Goal: Task Accomplishment & Management: Complete application form

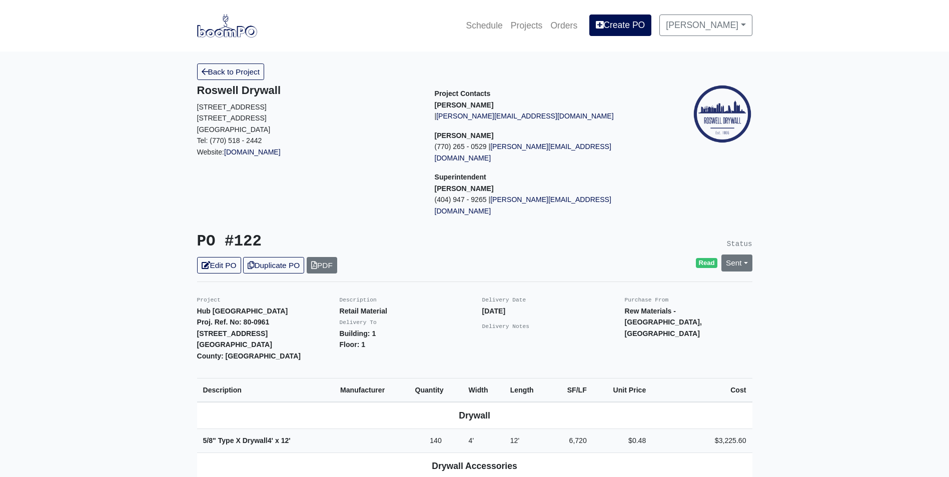
click at [234, 71] on link "Back to Project" at bounding box center [231, 72] width 68 height 17
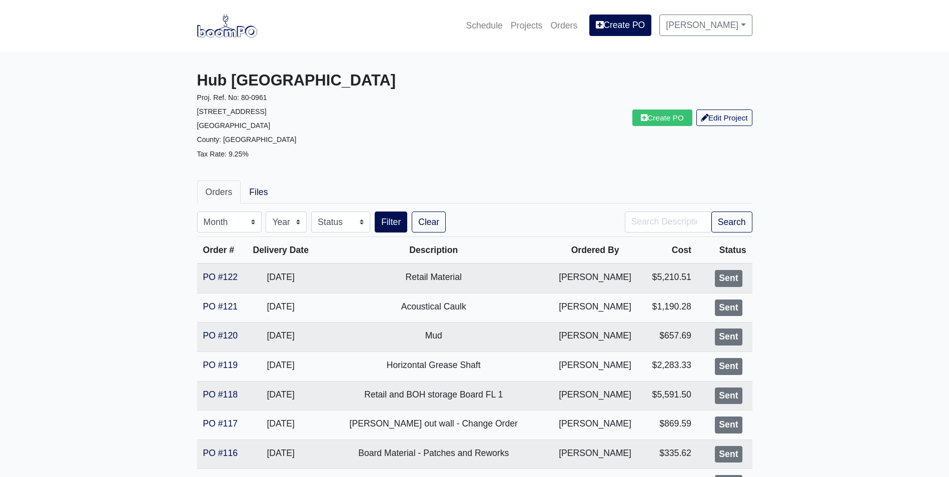
click at [213, 19] on img at bounding box center [227, 25] width 60 height 23
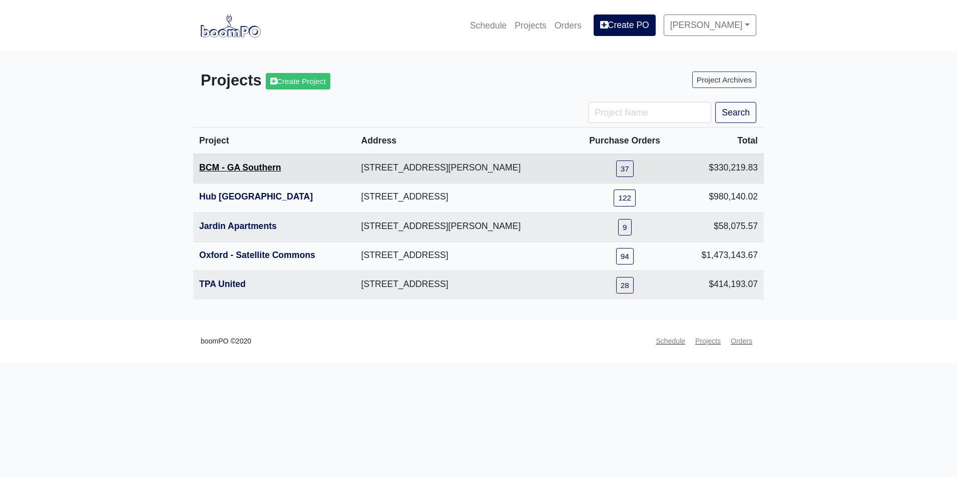
click at [244, 168] on link "BCM - GA Southern" at bounding box center [240, 168] width 82 height 10
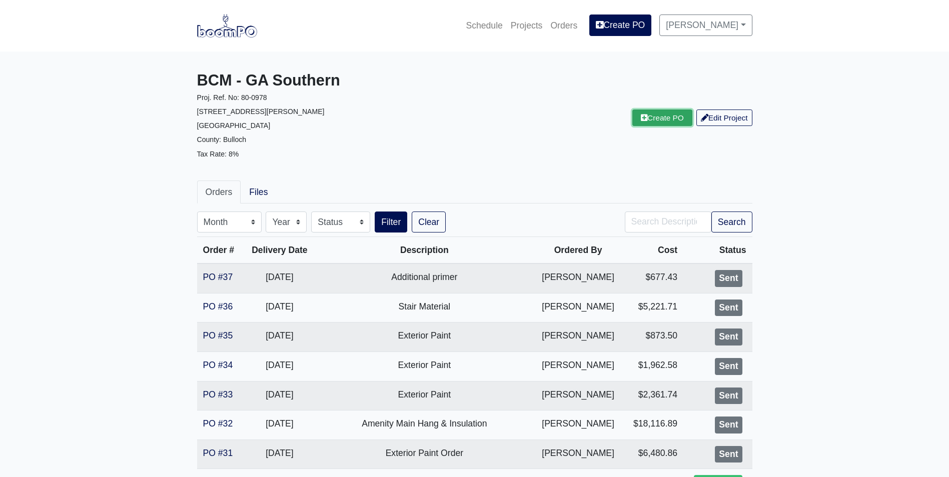
click at [644, 121] on link "Create PO" at bounding box center [662, 118] width 60 height 17
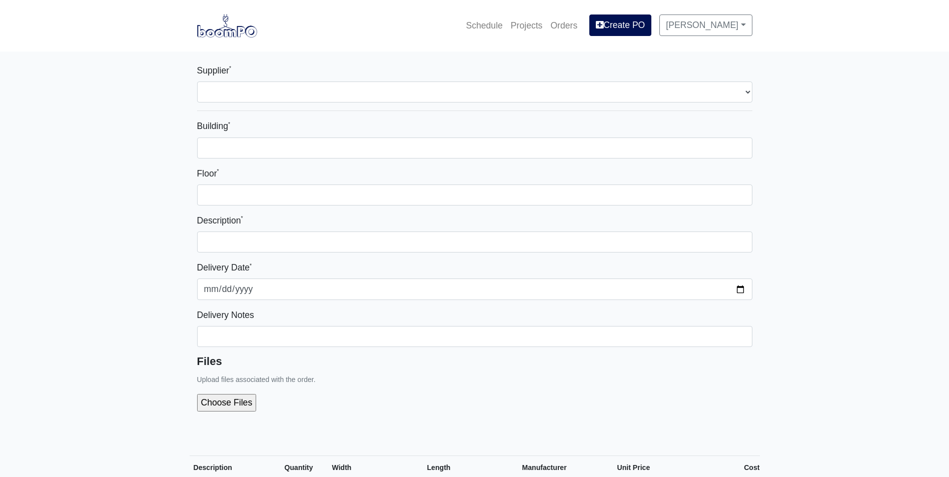
select select
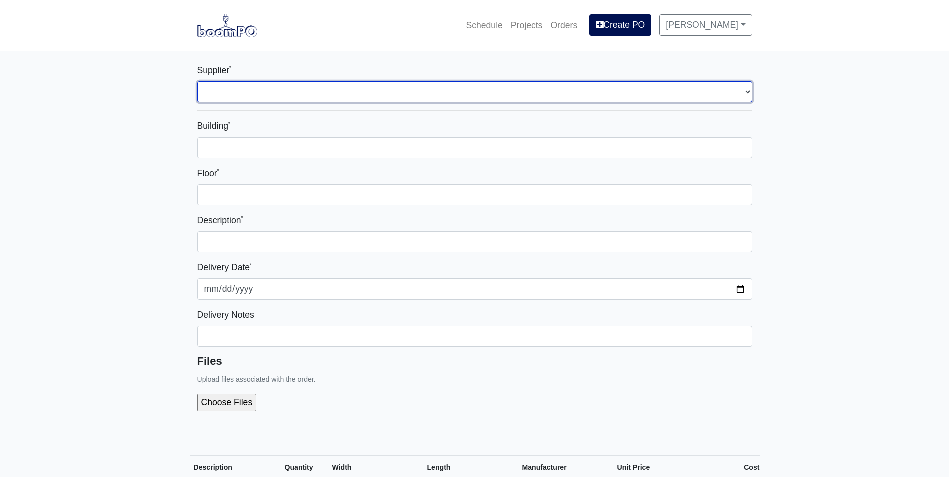
click at [395, 90] on select "Select one... Capitol Materials Coastal - Statesboro, GA Sherwin-Williams - Sta…" at bounding box center [474, 92] width 555 height 21
select select "873"
click at [197, 82] on select "Select one... Capitol Materials Coastal - Statesboro, GA Sherwin-Williams - Sta…" at bounding box center [474, 92] width 555 height 21
select select
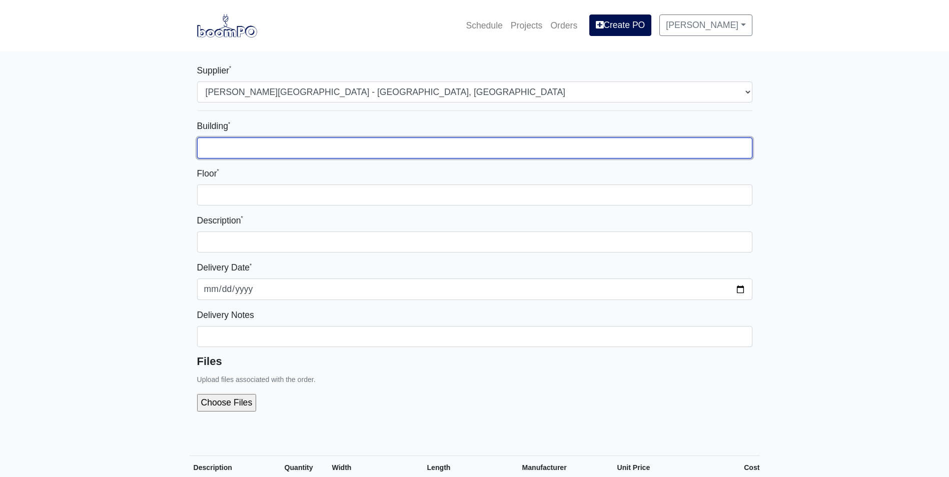
click at [384, 152] on input "Building *" at bounding box center [474, 148] width 555 height 21
type input "1"
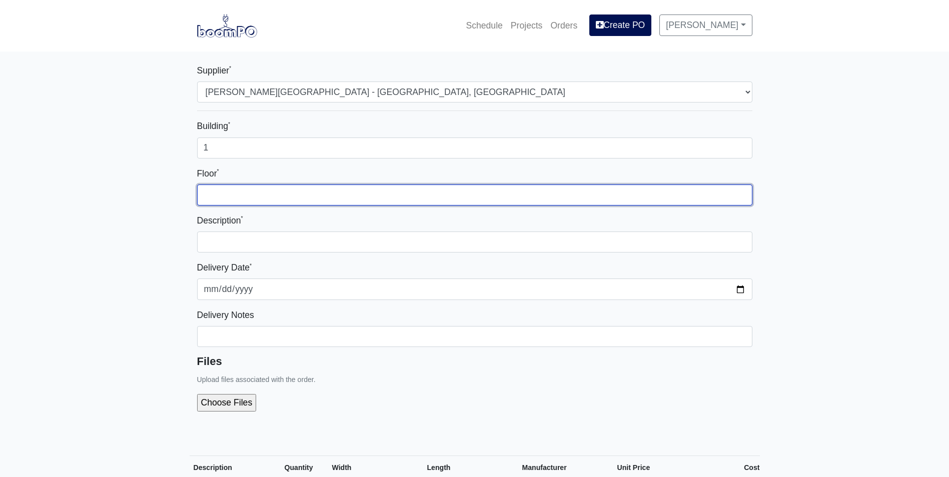
click at [423, 193] on input "Floor *" at bounding box center [474, 195] width 555 height 21
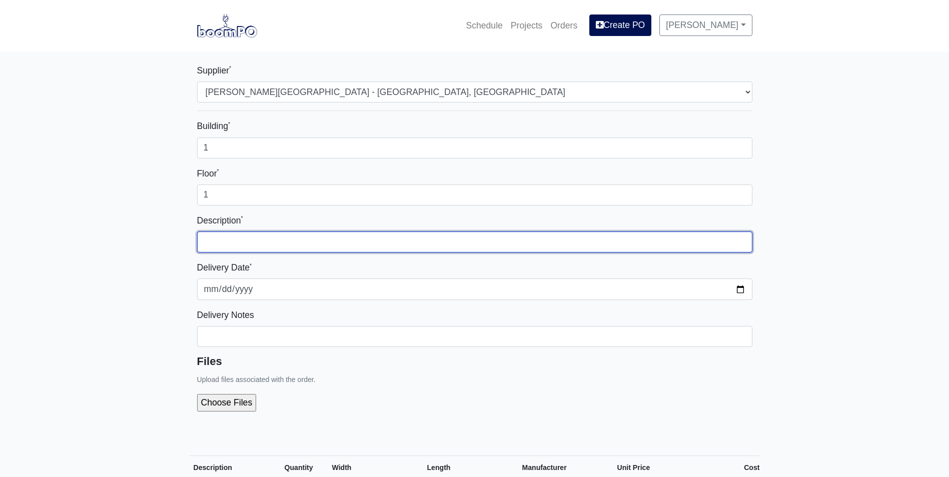
click at [449, 241] on input "text" at bounding box center [474, 242] width 555 height 21
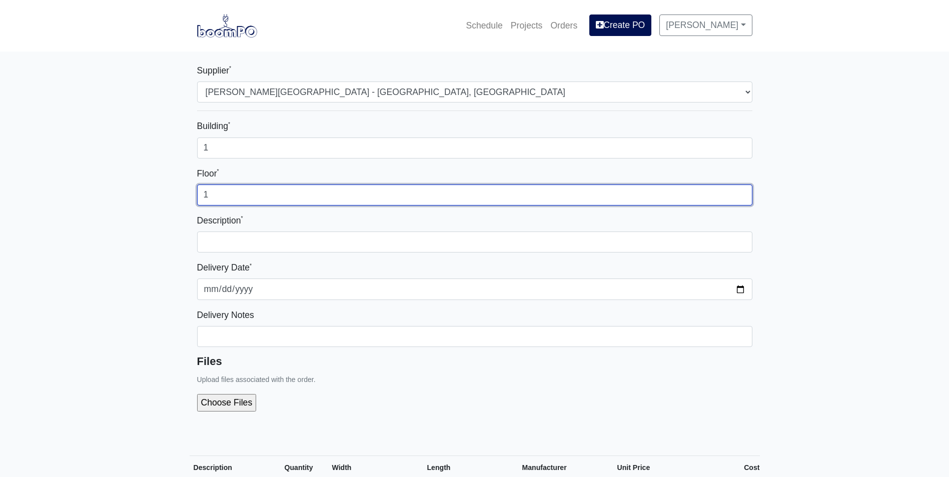
drag, startPoint x: 300, startPoint y: 188, endPoint x: 192, endPoint y: 194, distance: 108.2
click at [192, 194] on div "Supplier * Select one... Capitol Materials Coastal - Statesboro, GA Sherwin-Wil…" at bounding box center [475, 246] width 570 height 364
type input "2"
type input "4"
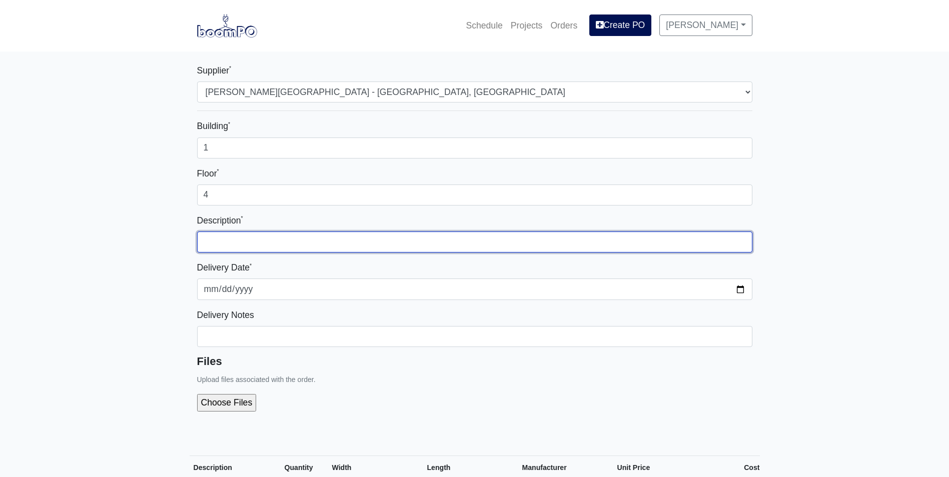
click at [413, 237] on input "text" at bounding box center [474, 242] width 555 height 21
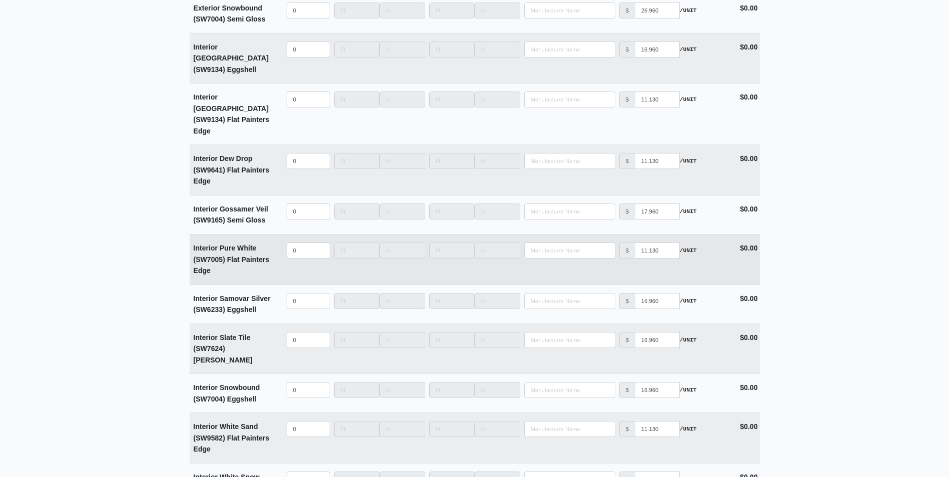
scroll to position [2301, 0]
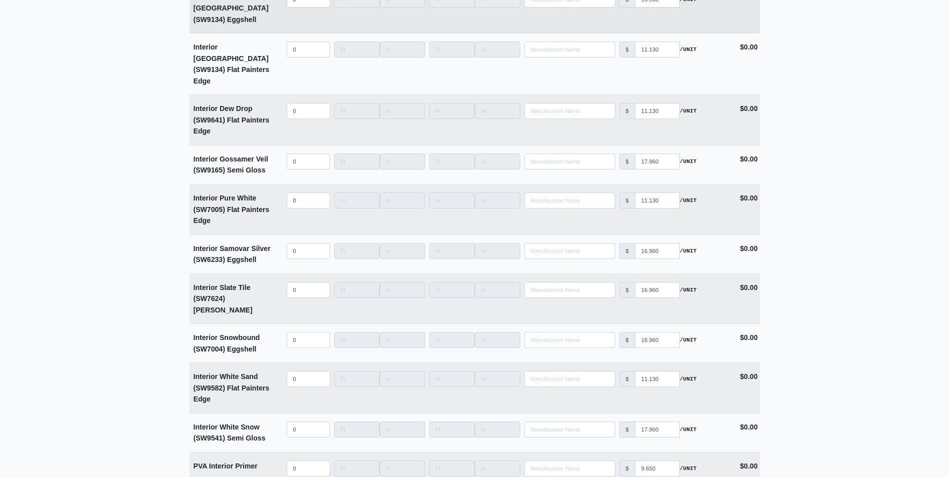
type input "4th FL - Bathroom Wall Paint"
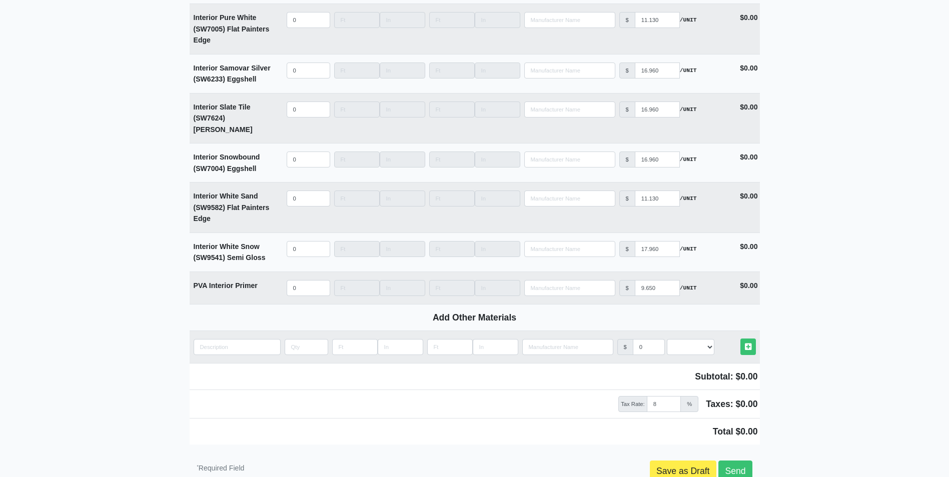
scroll to position [2501, 0]
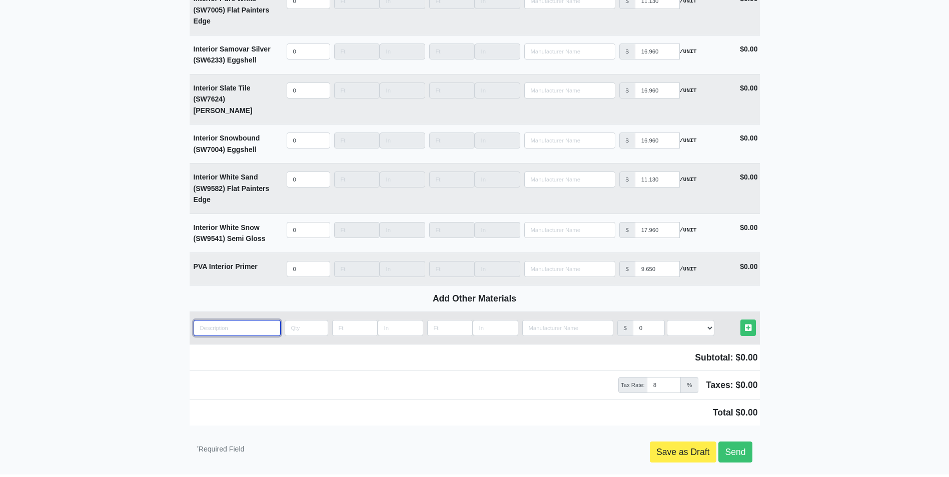
click at [224, 320] on input "quantity" at bounding box center [237, 328] width 87 height 16
type input "I"
select select
type input "In"
select select
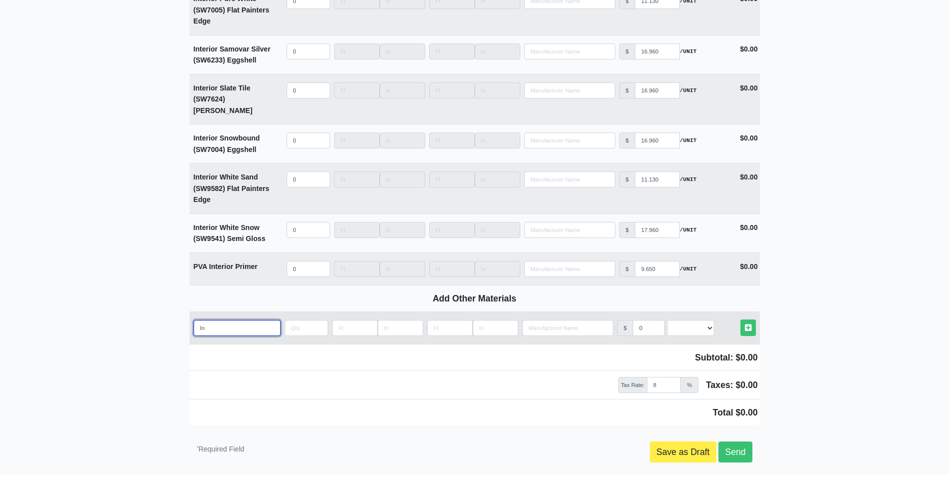
type input "Int"
select select
type input "Inte"
select select
type input "Inter"
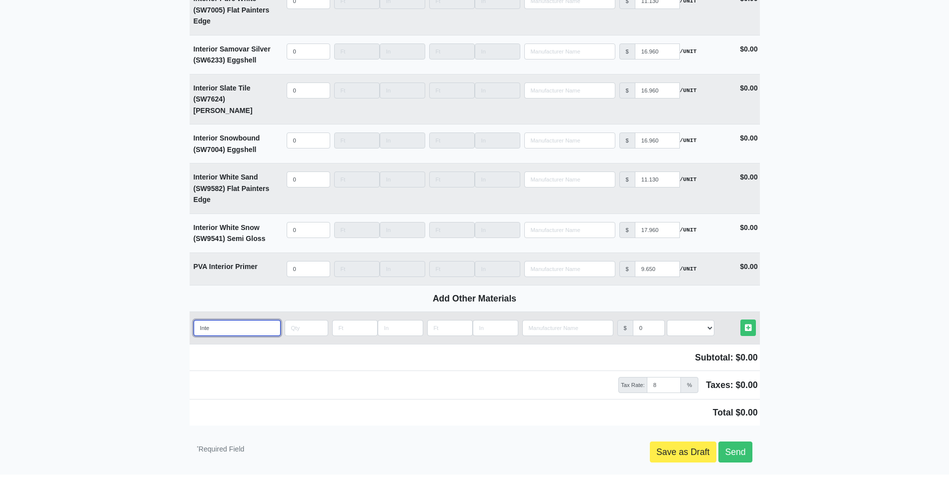
select select
type input "Interi"
select select
type input "Interio"
select select
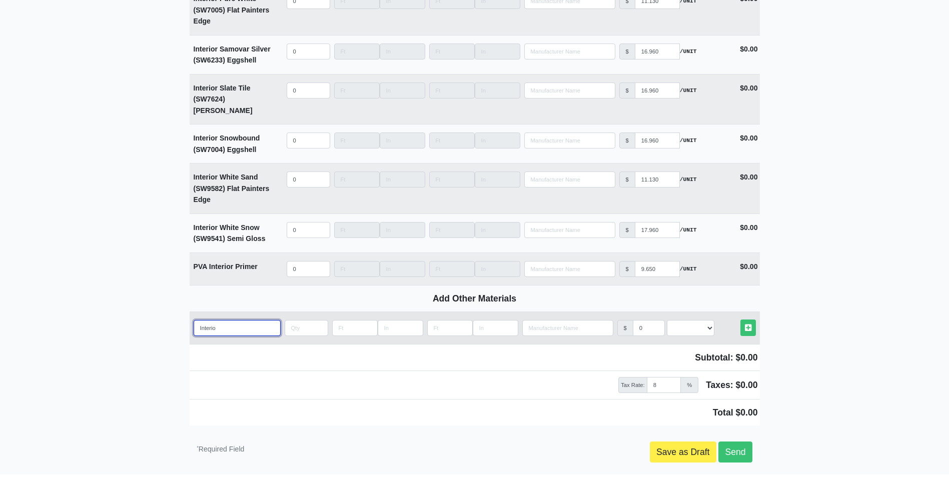
type input "Interior"
select select
type input "Interior"
select select
type input "Interior E"
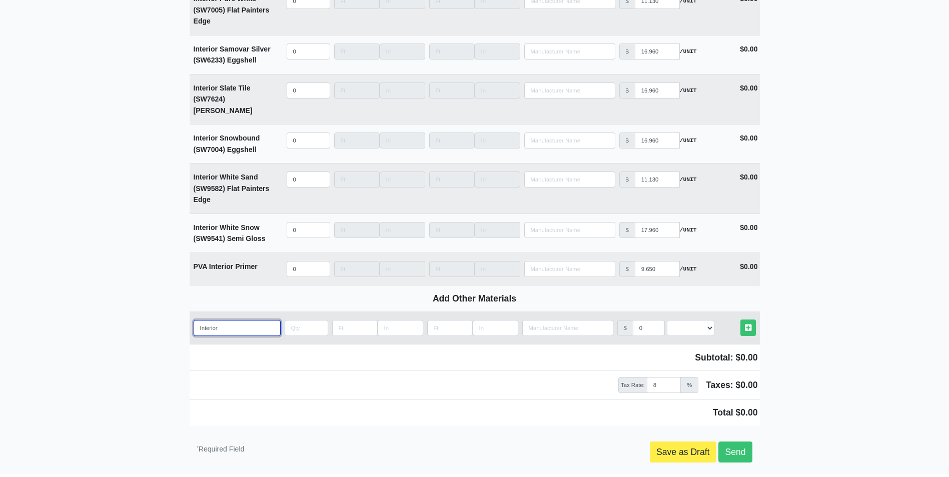
select select
type input "Interior Eg"
select select
type input "Interior Ege"
select select
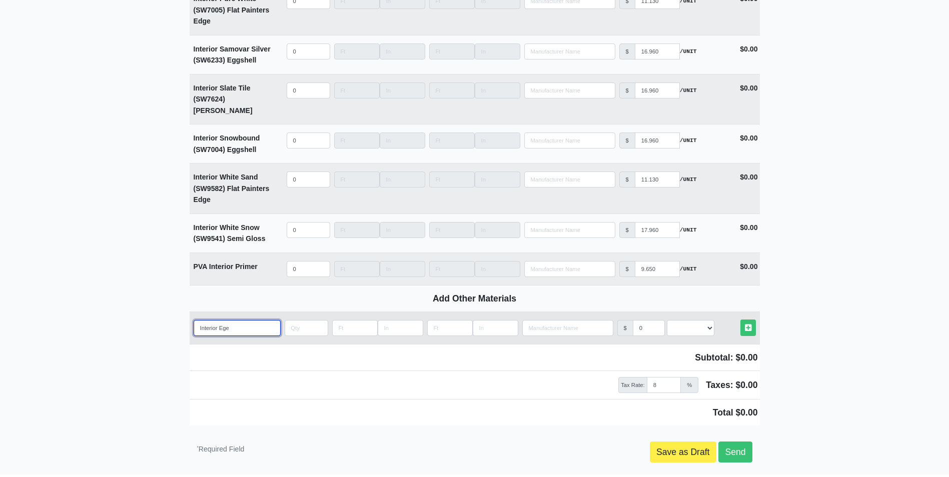
type input "Interior Eg"
select select
type input "Interior Egr"
select select
type input "Interior Egre"
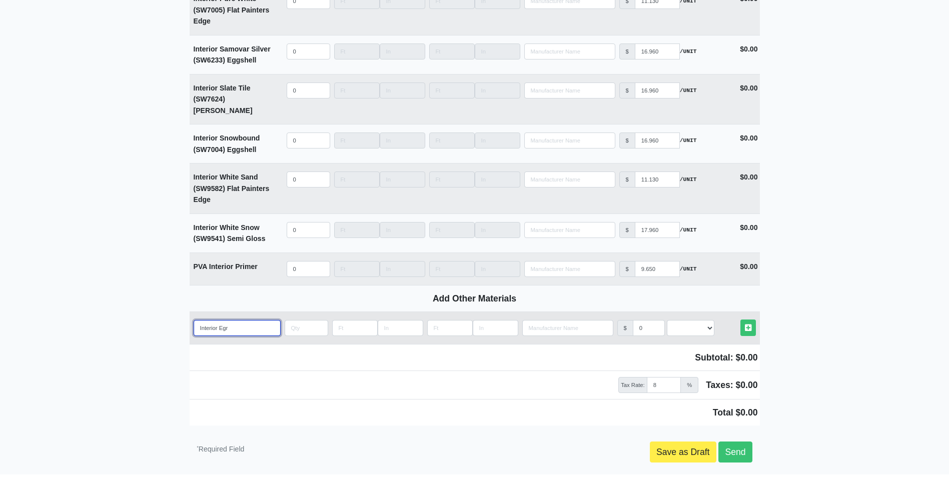
select select
type input "Interior Egret"
select select
type input "Interior Egret"
select select
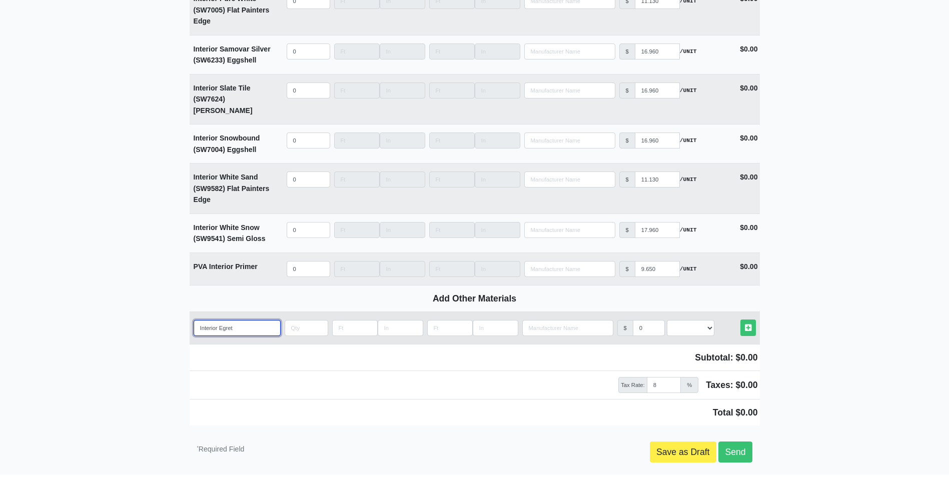
type input "Interior Egret W"
select select
type input "Interior Egret Wh"
select select
type input "Interior Egret Whi"
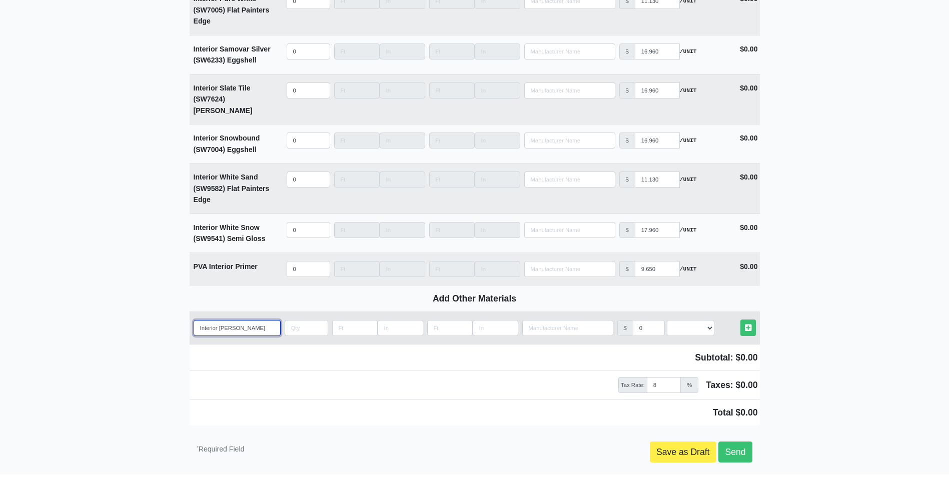
select select
type input "Interior Egret Whit"
select select
type input "Interior Egret White"
select select
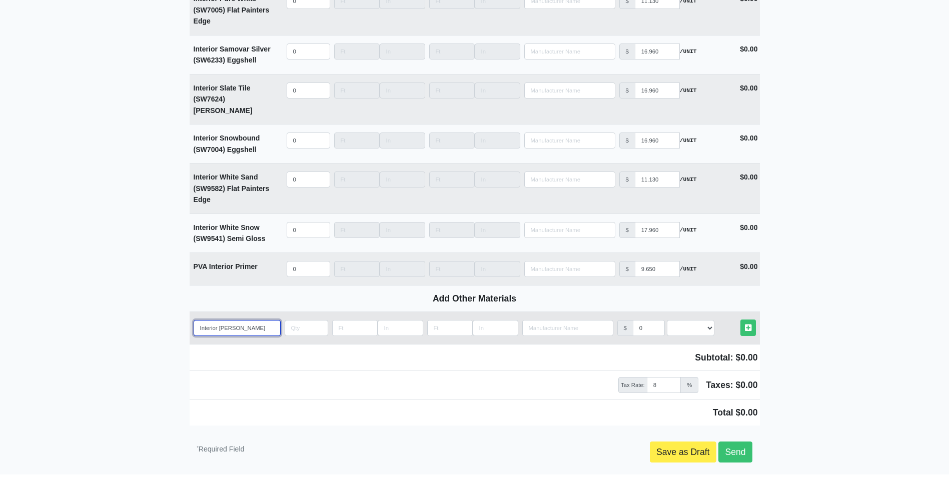
type input "Interior Egret White"
select select
type input "Interior Egret White S"
select select
type input "Interior Egret White SW"
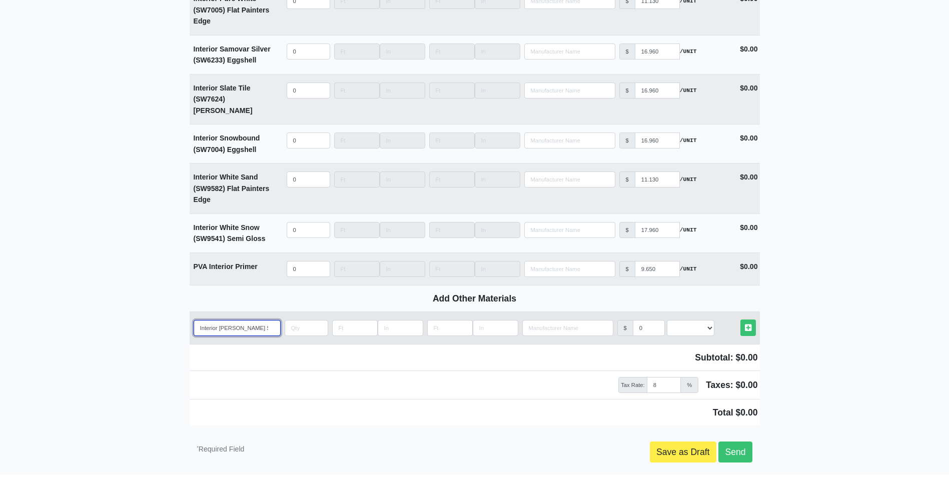
select select
type input "Interior Egret White SW7"
select select
type input "Interior Egret White SW75"
select select
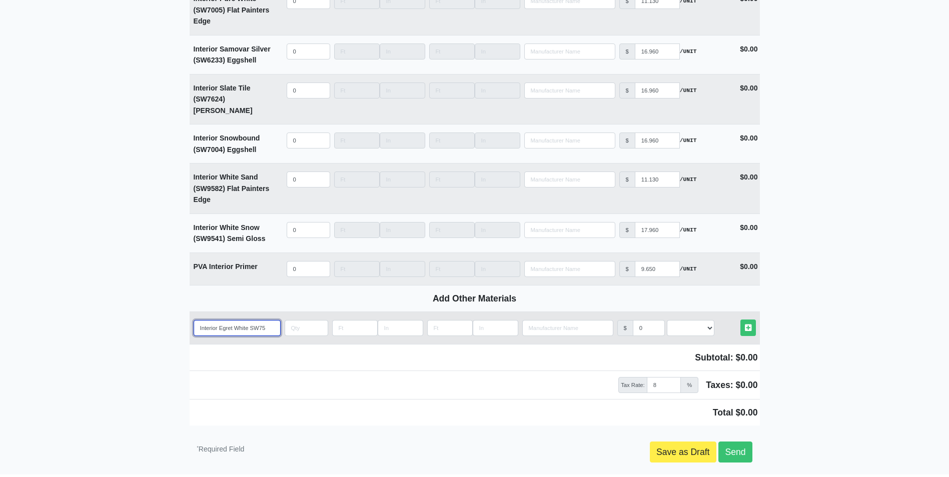
type input "Interior Egret White SW757"
select select
type input "Interior Egret White SW7570"
select select
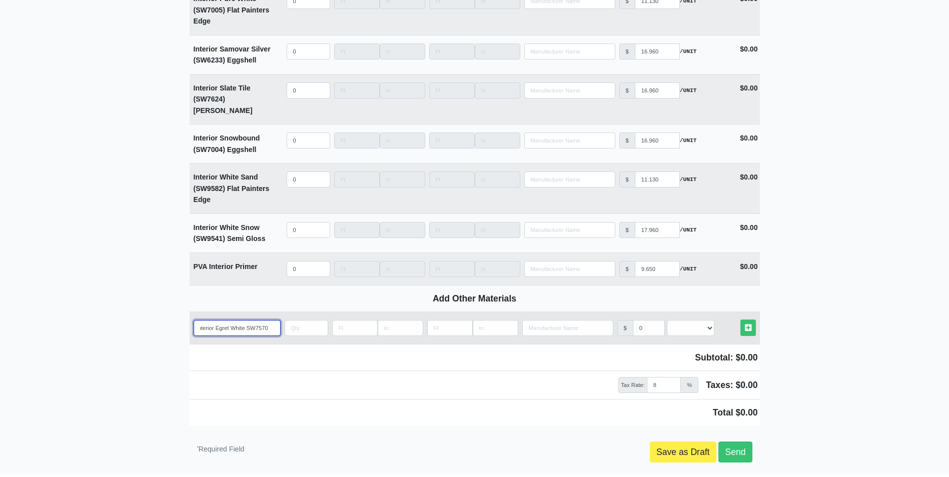
click at [212, 320] on input "Interior Egret White SW7570" at bounding box center [237, 328] width 87 height 16
type input "Interior Egret White SW7570"
select select
type input "Interior S Egret White SW7570"
select select
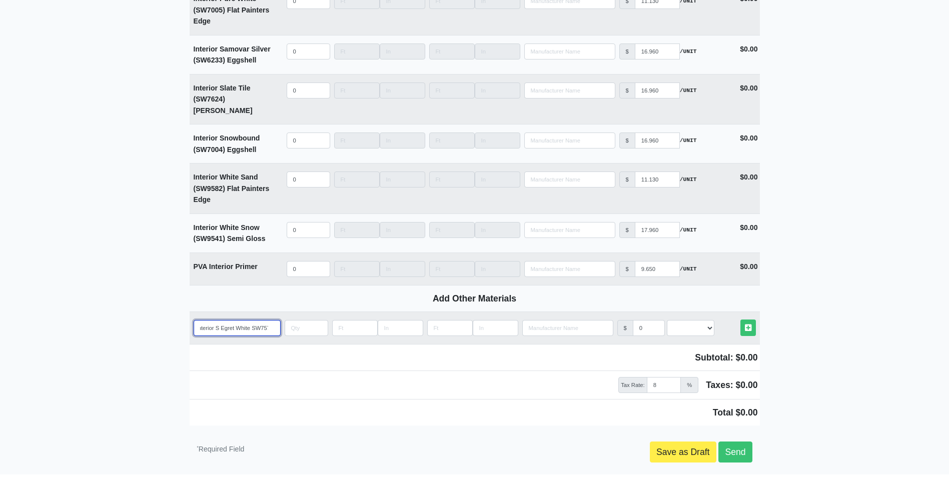
type input "Interior Se Egret White SW7570"
select select
type input "Interior Sem Egret White SW7570"
select select
type input "Interior Semi Egret White SW7570"
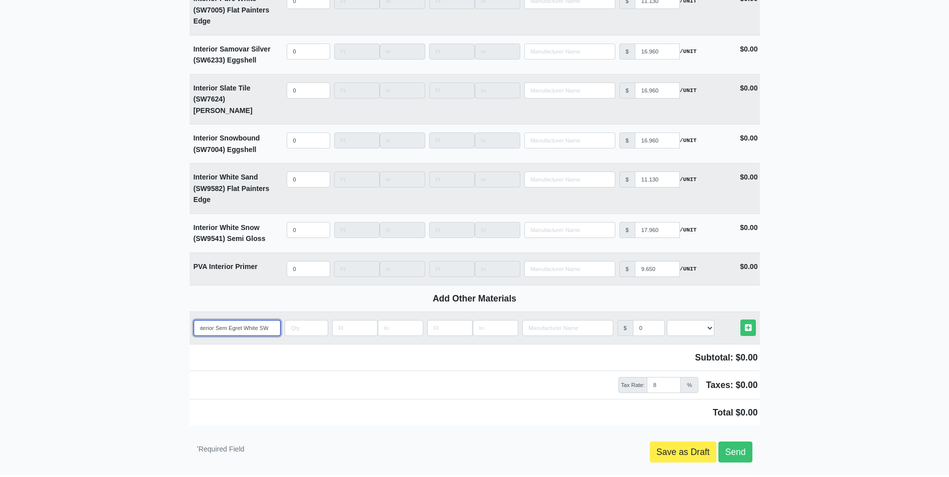
select select
type input "Interior Semi Egret White SW7570"
select select
type input "Interior Semi G Egret White SW7570"
select select
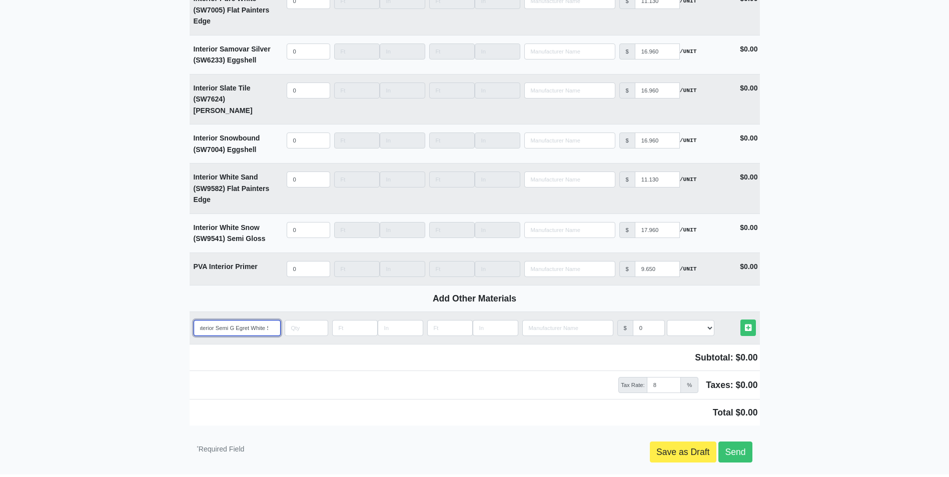
type input "Interior Semi Gl Egret White SW7570"
select select
type input "Interior Semi Glo Egret White SW7570"
select select
type input "Interior Semi Glos Egret White SW7570"
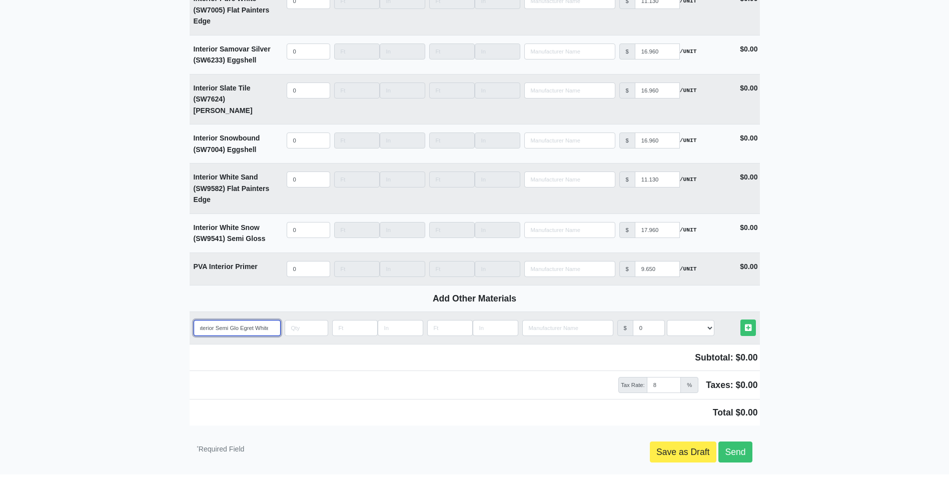
select select
type input "Interior Semi Gloss Egret White SW7570"
select select
type input "Interior Semi Gloss Egret White SW7570"
click at [297, 320] on input "quantity" at bounding box center [307, 328] width 44 height 16
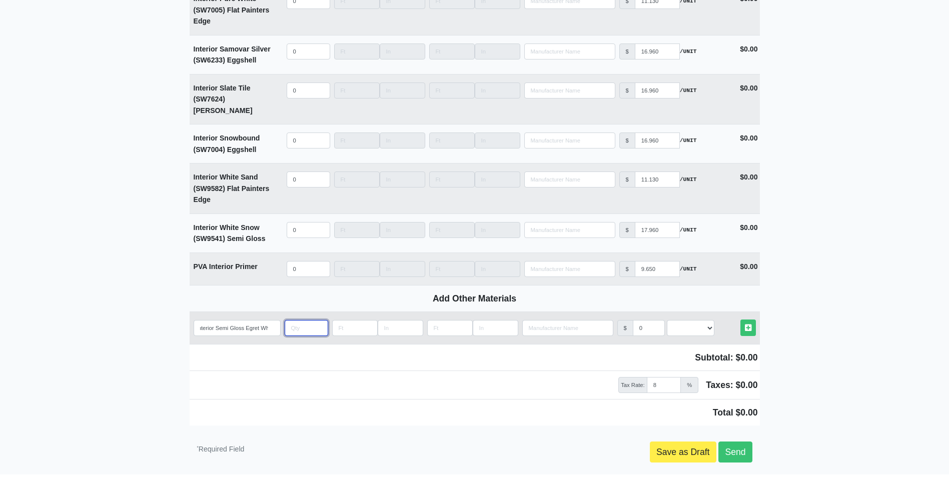
scroll to position [0, 0]
type input "7"
select select
type input "70"
select select
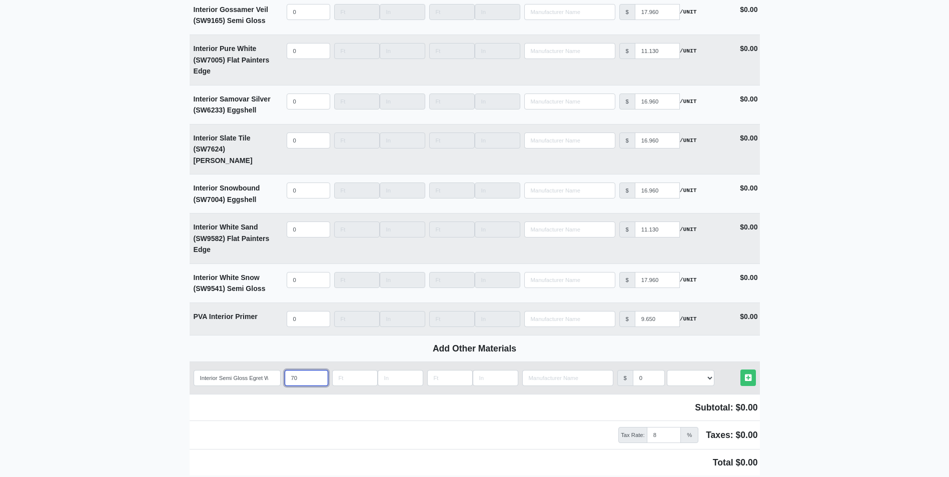
scroll to position [2401, 0]
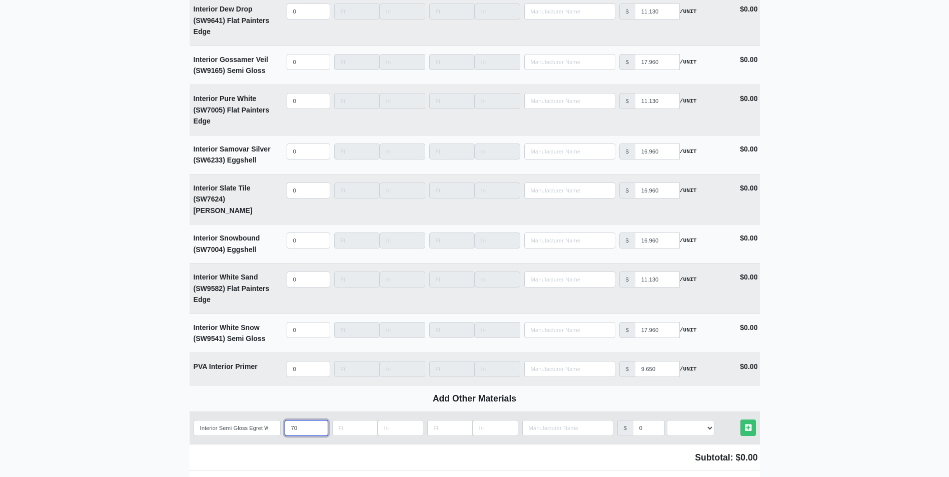
type input "70"
drag, startPoint x: 643, startPoint y: 385, endPoint x: 632, endPoint y: 385, distance: 11.5
click at [632, 420] on div "$ 0" at bounding box center [641, 428] width 48 height 16
type input "1"
select select
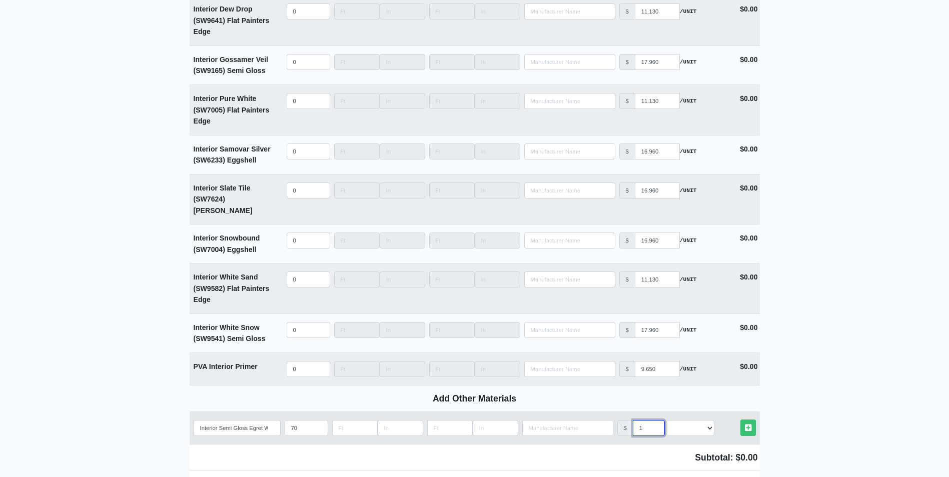
type input "17"
select select
type input "17.9"
select select
type input "17.96"
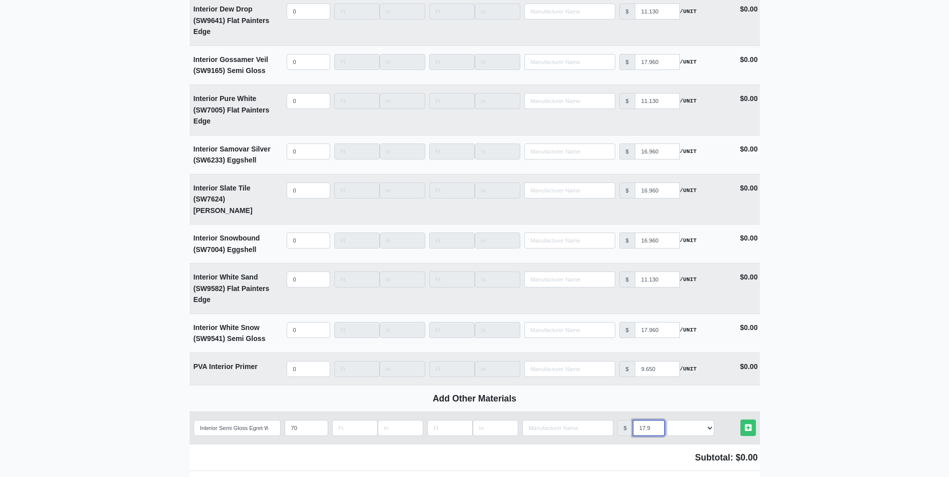
select select
type input "17.960"
select select
type input "17.960"
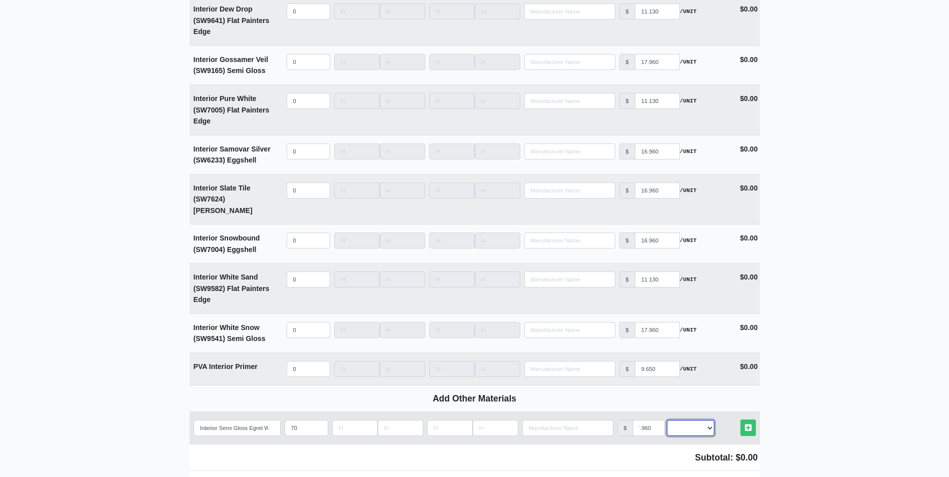
click at [702, 420] on select "Select an Option! UNIT MLF LF MSQFT SQFT" at bounding box center [691, 428] width 48 height 16
select select "2"
click at [667, 420] on select "Select an Option! UNIT MLF LF MSQFT SQFT" at bounding box center [691, 428] width 48 height 16
click at [746, 424] on icon at bounding box center [748, 428] width 7 height 8
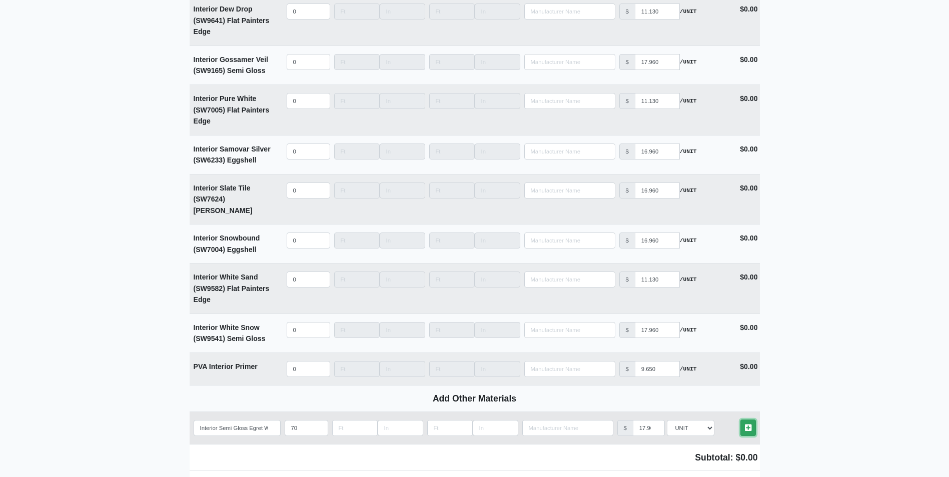
select select
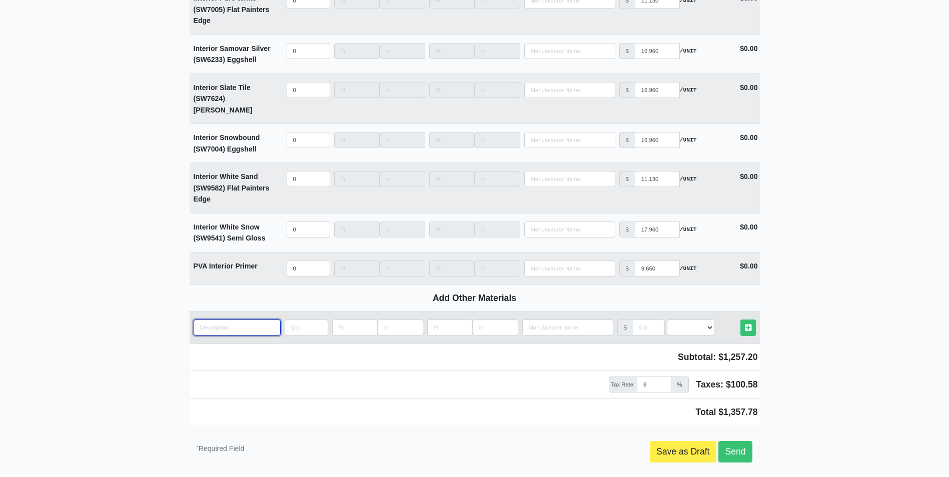
click at [243, 320] on input "quantity" at bounding box center [237, 328] width 87 height 16
type input "4"
select select
type input "4"
select select
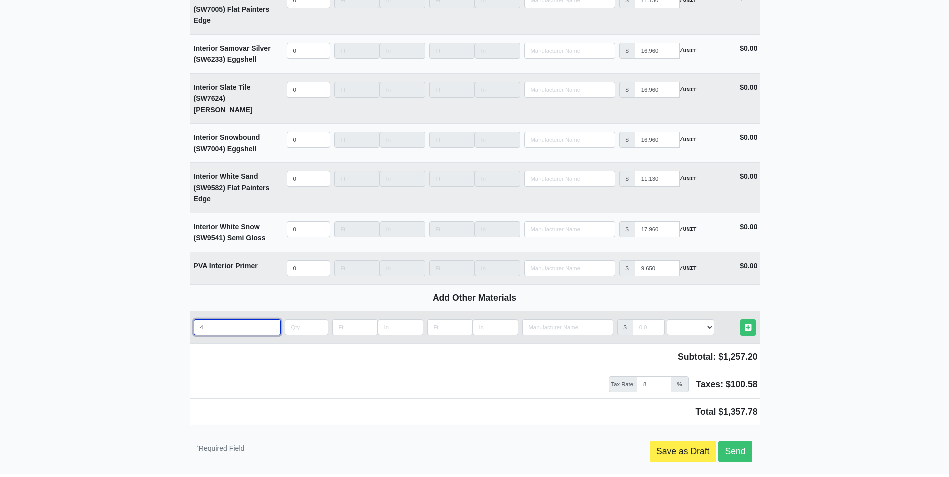
type input "4"
select select
type input "C"
select select
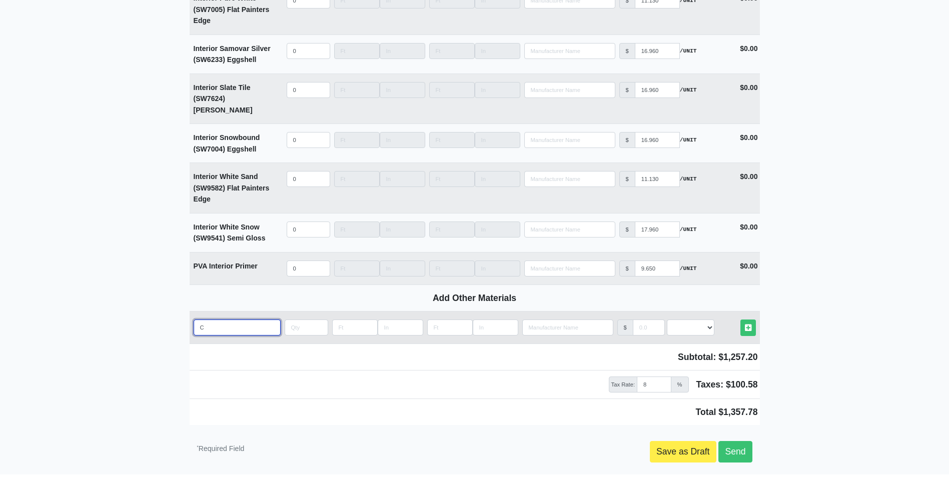
type input "Ca"
select select
type input "Can"
select select
type input "Cans"
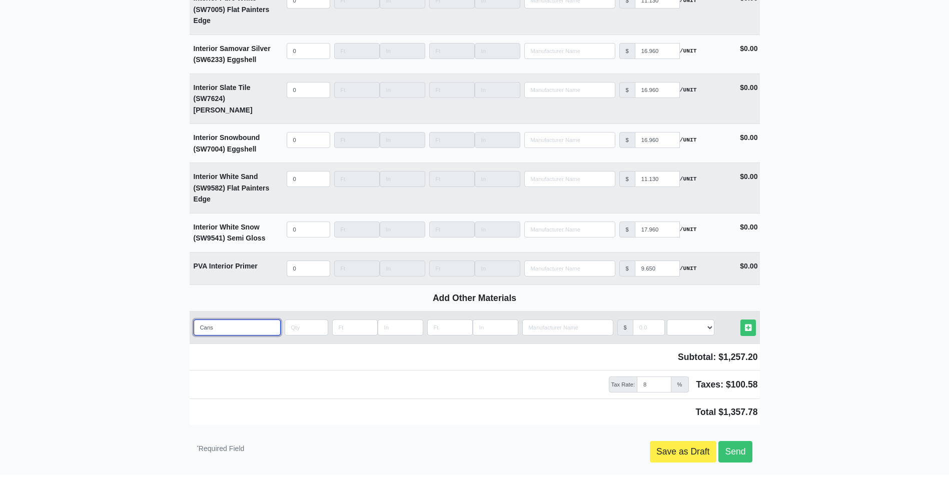
select select
type input "Cans"
select select
type input "Cans o"
select select
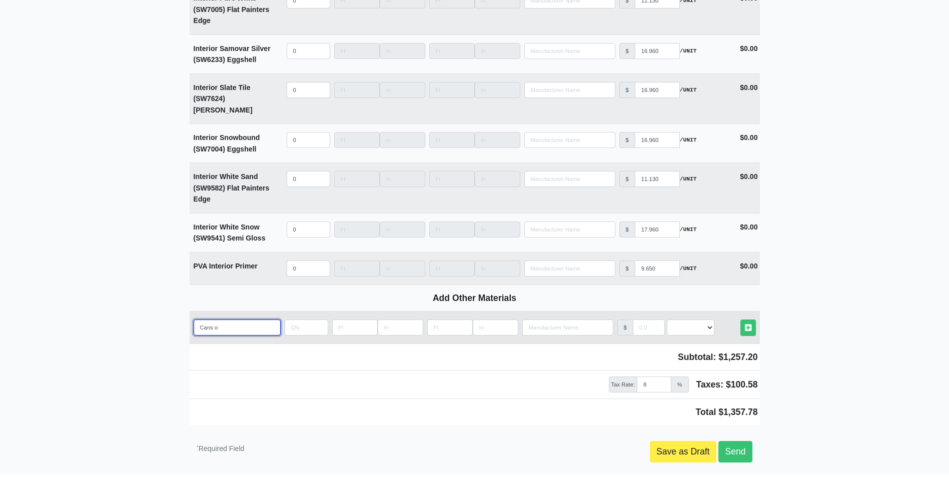
type input "Cans of"
select select
type input "Cans of"
select select
type input "Cans of S"
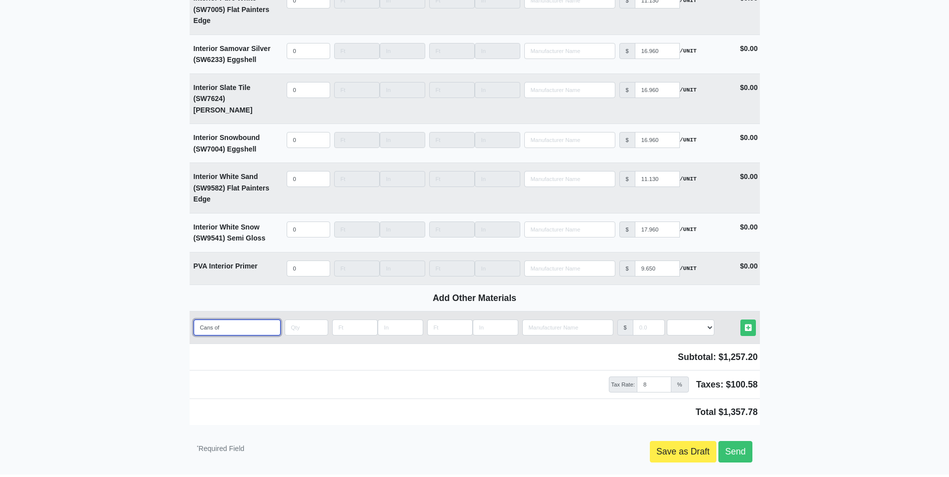
select select
type input "Cans of Sp"
select select
type input "Cans of Spa"
select select
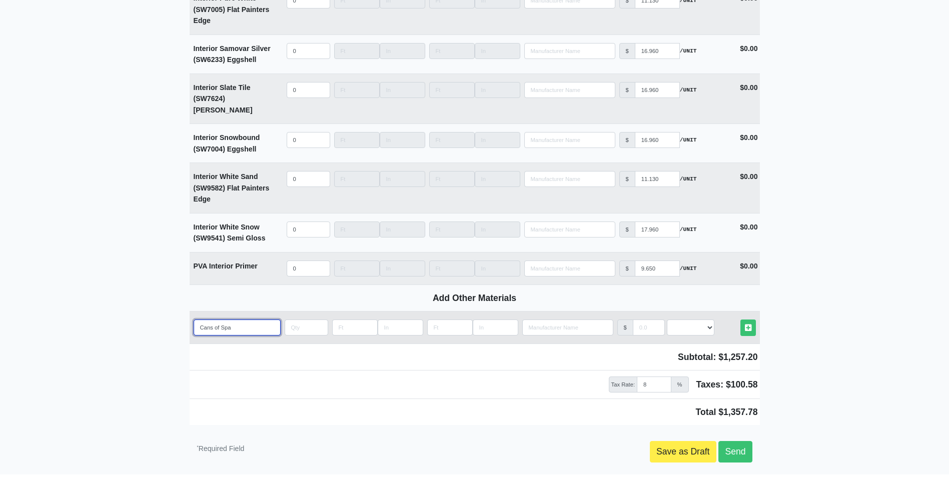
type input "Cans of Spac"
select select
type input "Cans of Spack"
select select
type input "Cans of Spackj"
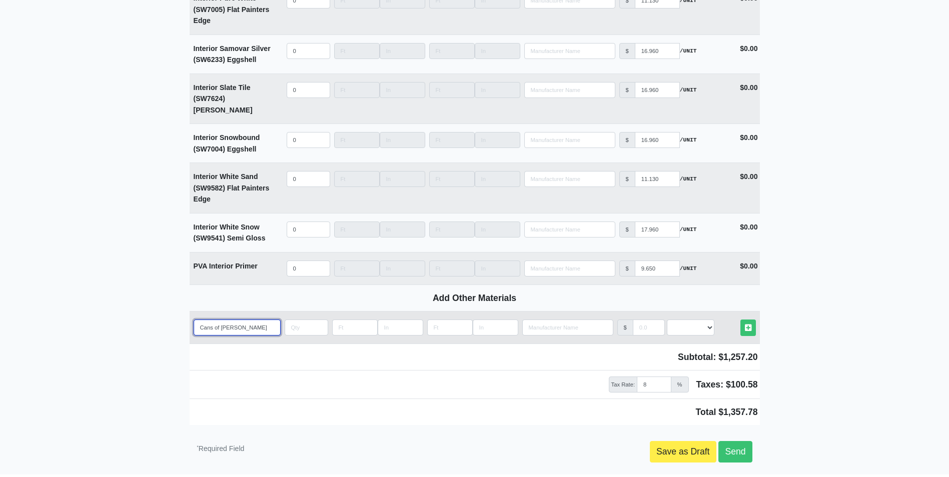
select select
type input "Cans of Spackjl"
select select
type input "Cans of Spackj"
select select
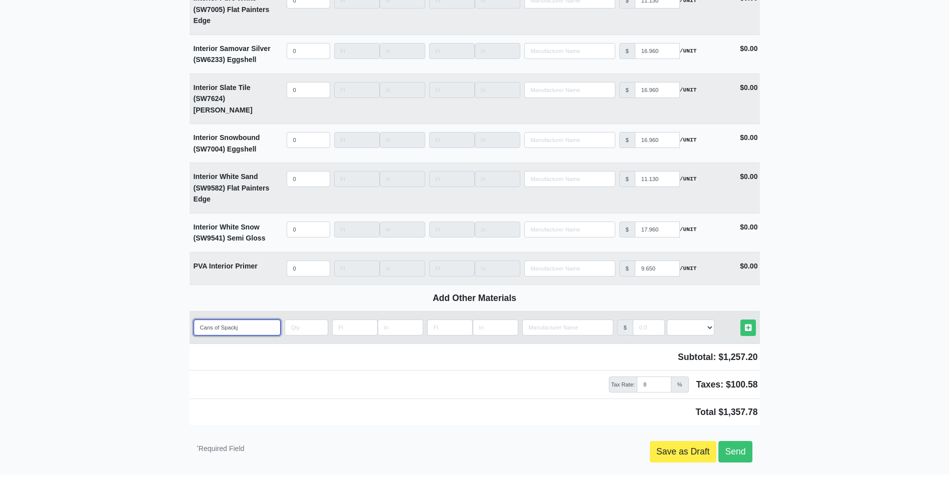
type input "Cans of Spack"
select select
type input "Cans of Spackl"
select select
type input "Cans of Spackle"
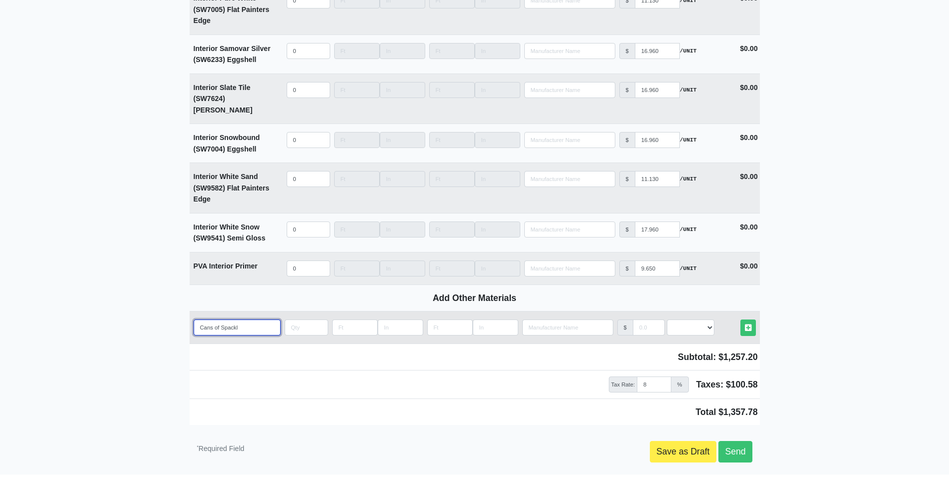
select select
type input "Cans of Spackle"
type input "4"
select select
type input "4"
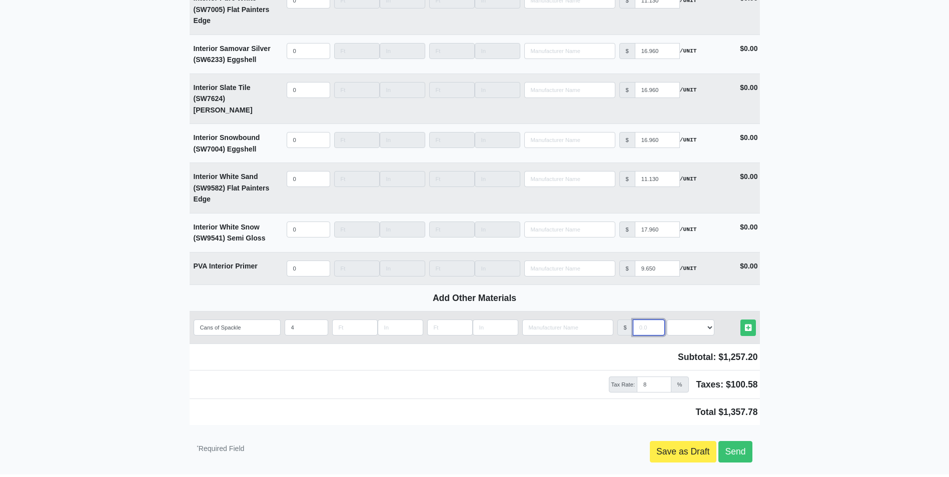
type input "2"
select select
type input "20"
select select
type input "20"
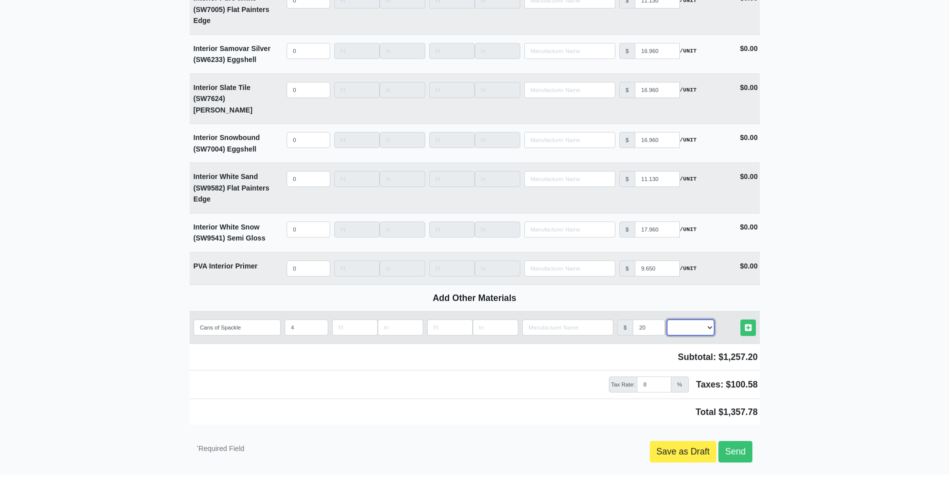
select select "2"
click at [740, 320] on link "Other Materials" at bounding box center [748, 328] width 16 height 17
select select
type input "4"
type input "20"
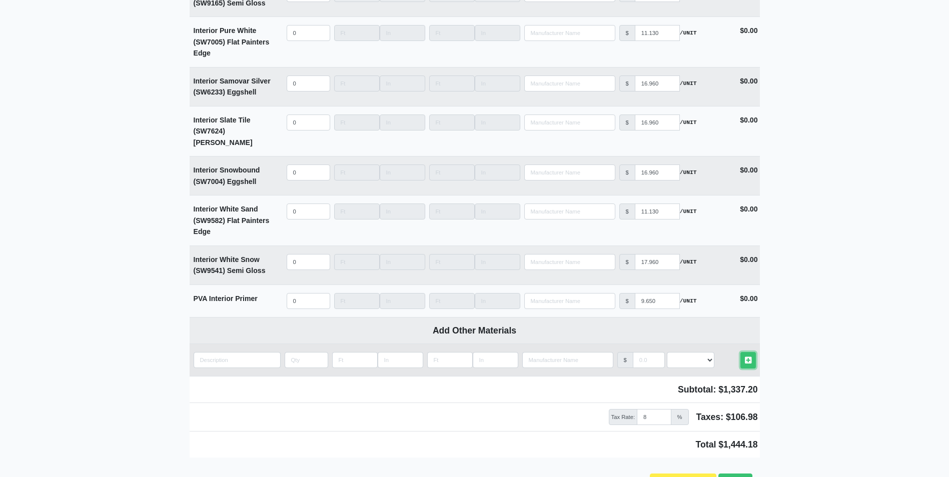
scroll to position [2600, 0]
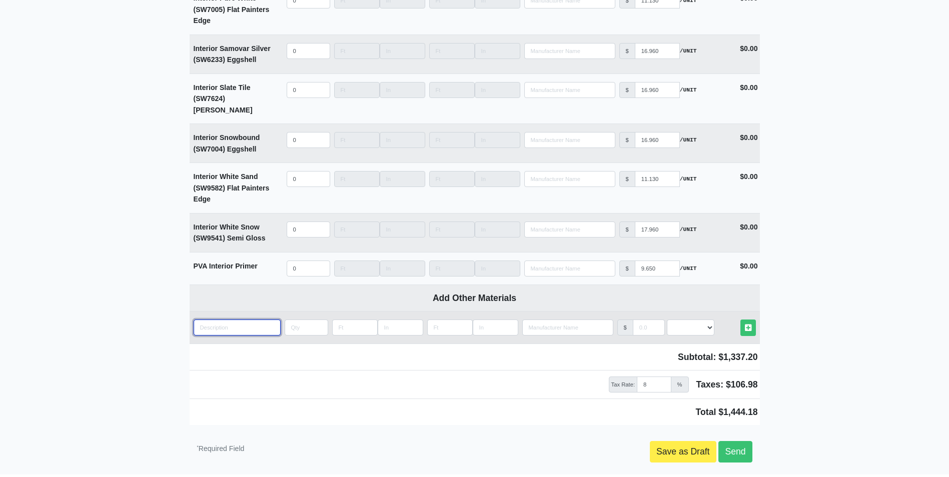
click at [243, 320] on input "quantity" at bounding box center [237, 328] width 87 height 16
type input "G"
select select
type input "Ga"
select select
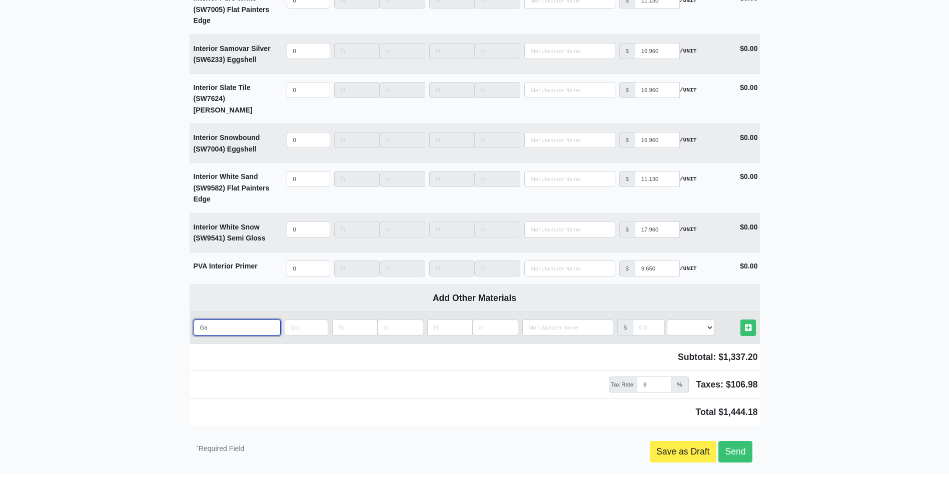
type input "Gal"
select select
type input "Gall"
select select
type input "Gal"
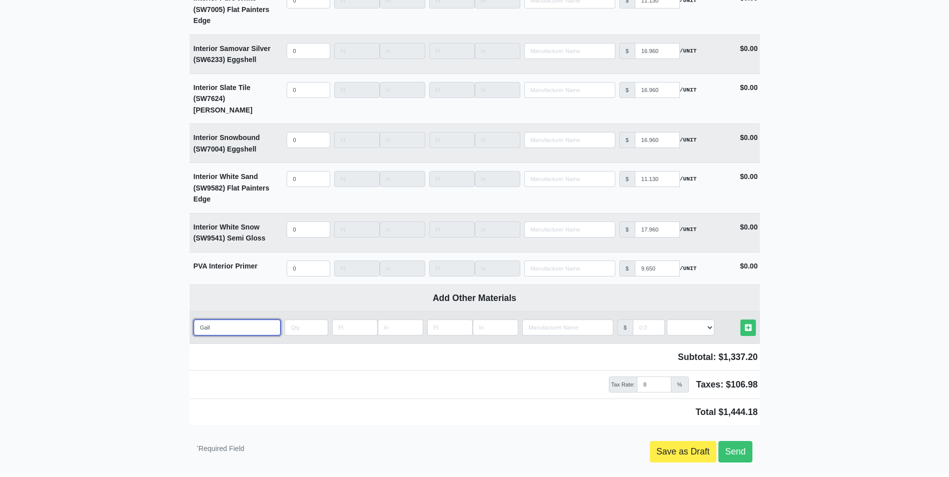
select select
type input "Ga"
select select
type input "G"
select select
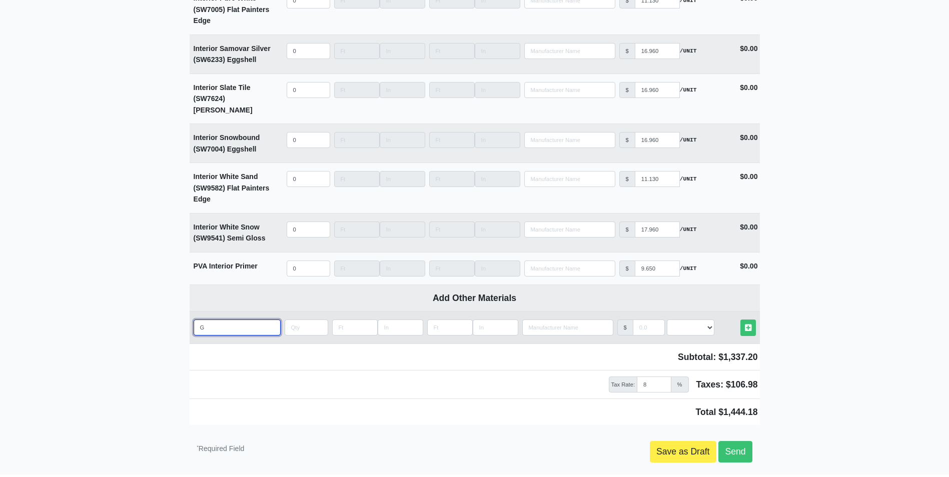
select select
type input "P"
select select
type input "Pa"
select select
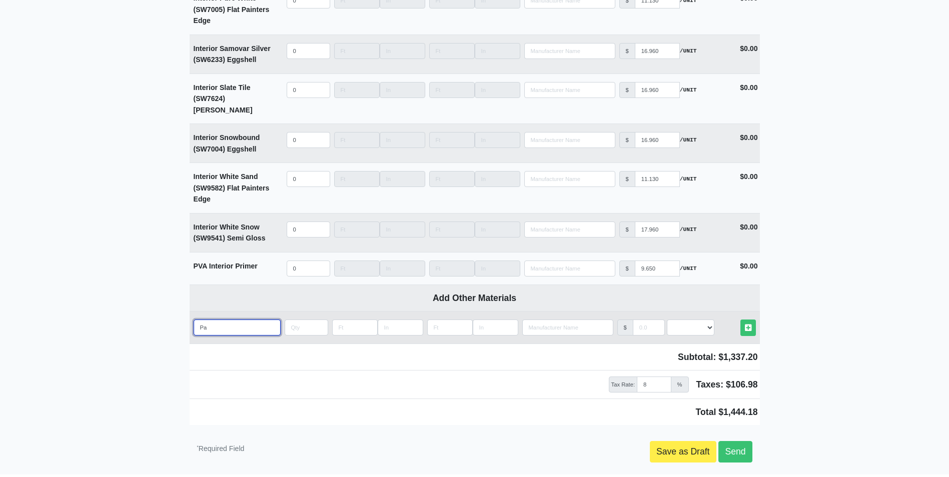
type input "Pai"
select select
type input "Pain"
select select
type input "Paint"
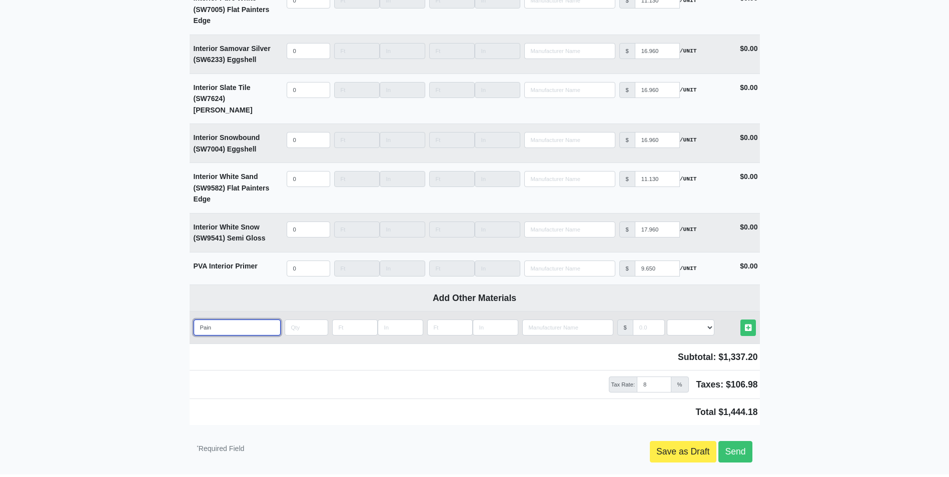
select select
type input "Paint"
select select
click at [740, 320] on link "Other Materials" at bounding box center [748, 328] width 16 height 17
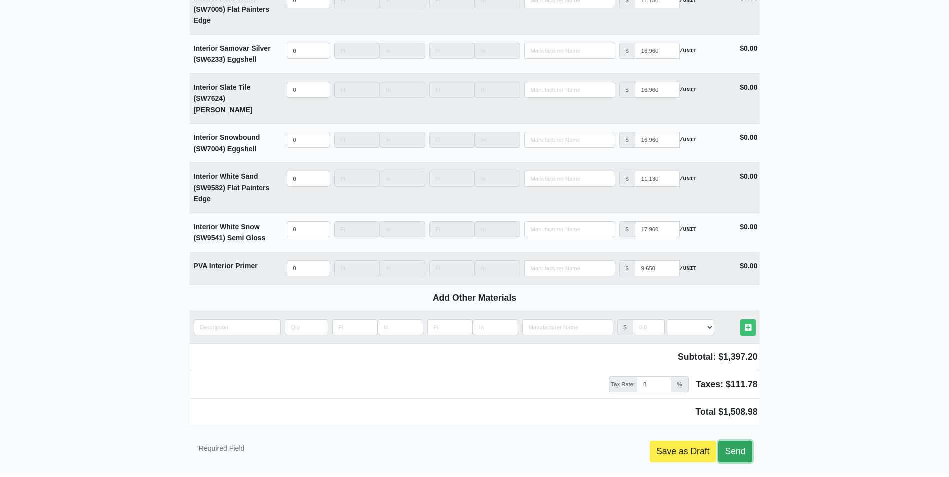
click at [733, 441] on link "Send" at bounding box center [735, 451] width 34 height 21
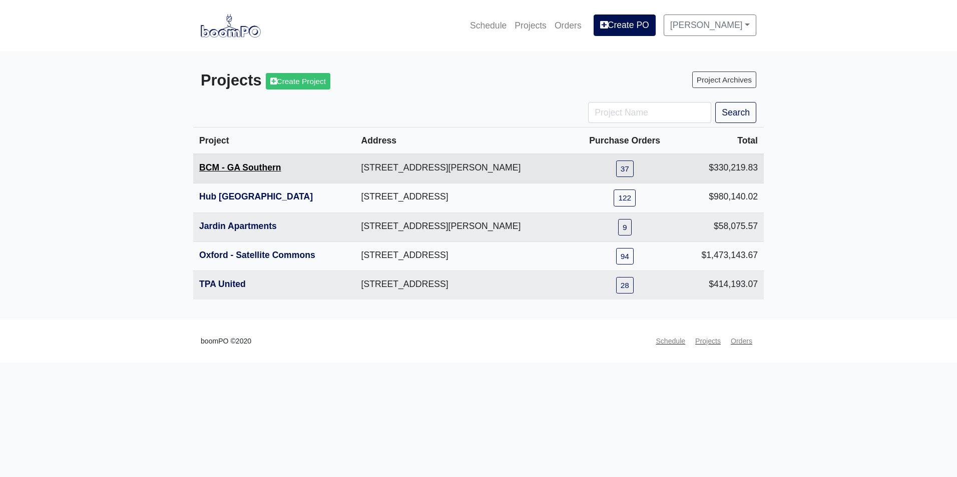
click at [243, 171] on link "BCM - GA Southern" at bounding box center [240, 168] width 82 height 10
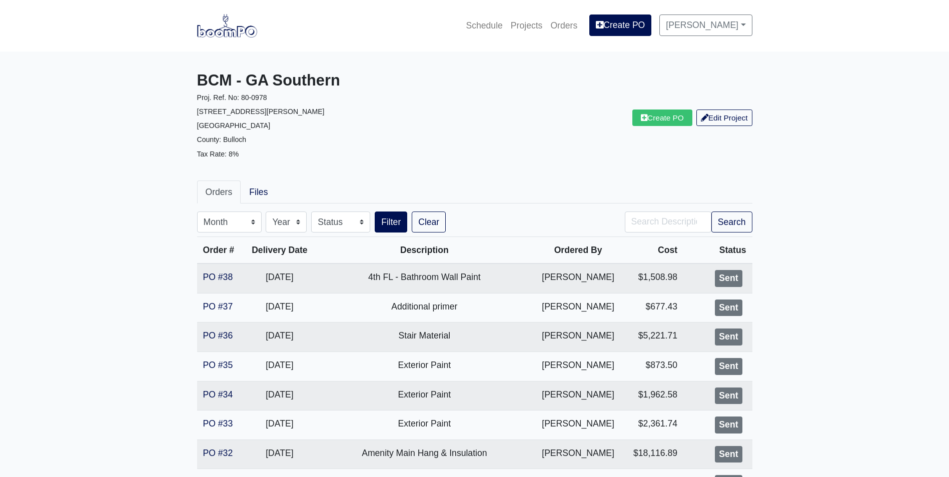
click at [219, 38] on link at bounding box center [227, 26] width 60 height 28
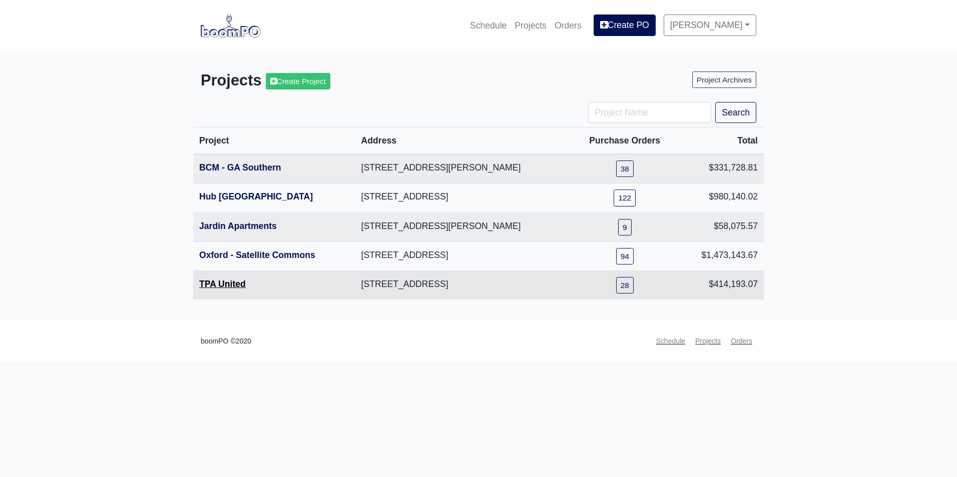
click at [223, 285] on link "TPA United" at bounding box center [222, 284] width 47 height 10
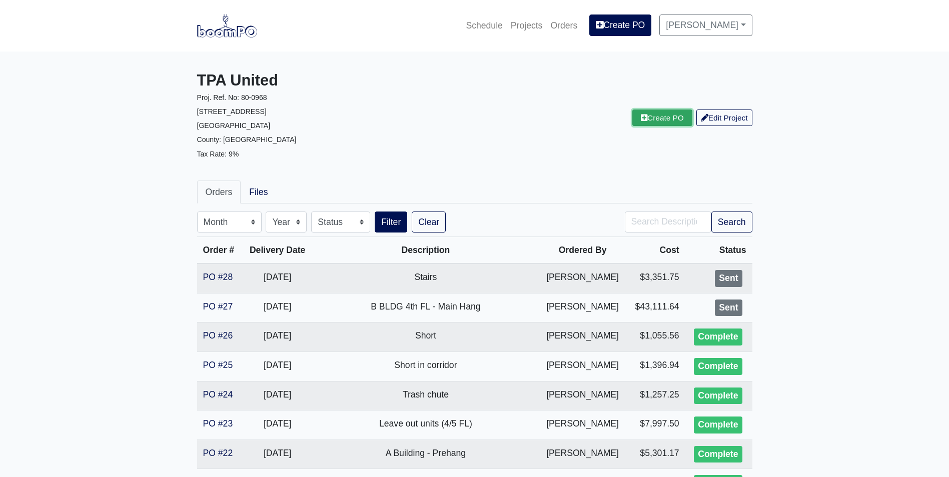
click at [635, 124] on link "Create PO" at bounding box center [662, 118] width 60 height 17
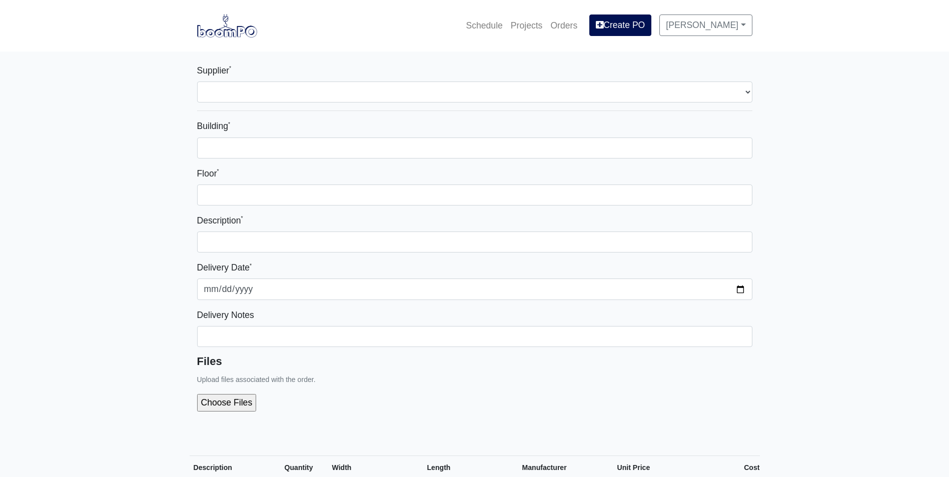
select select
click at [235, 24] on img at bounding box center [227, 25] width 60 height 23
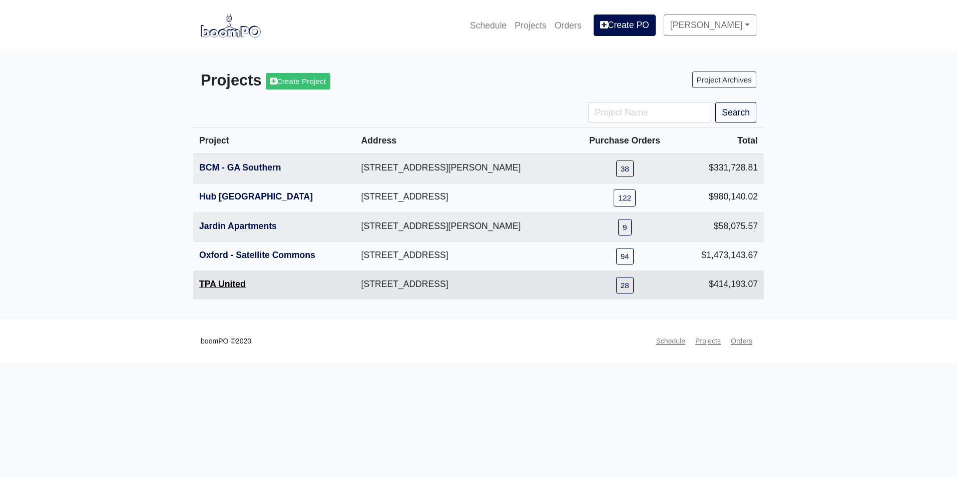
click at [211, 284] on link "TPA United" at bounding box center [222, 284] width 47 height 10
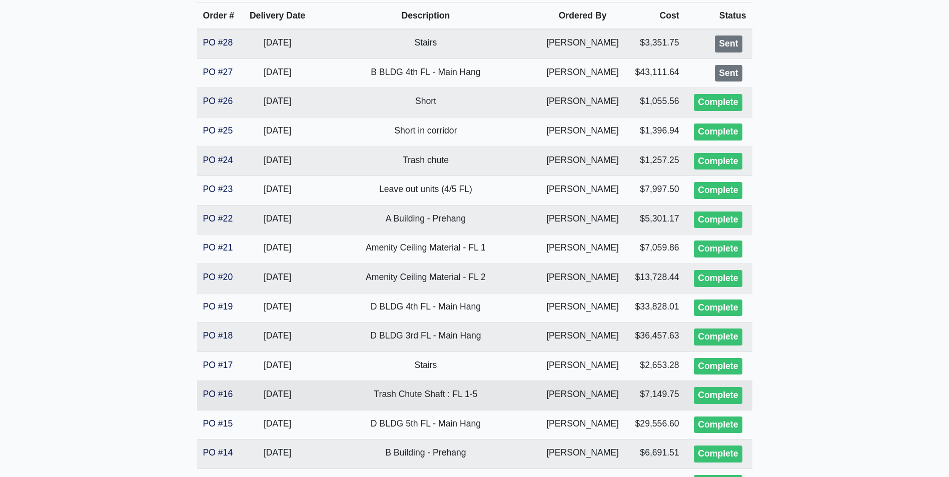
scroll to position [250, 0]
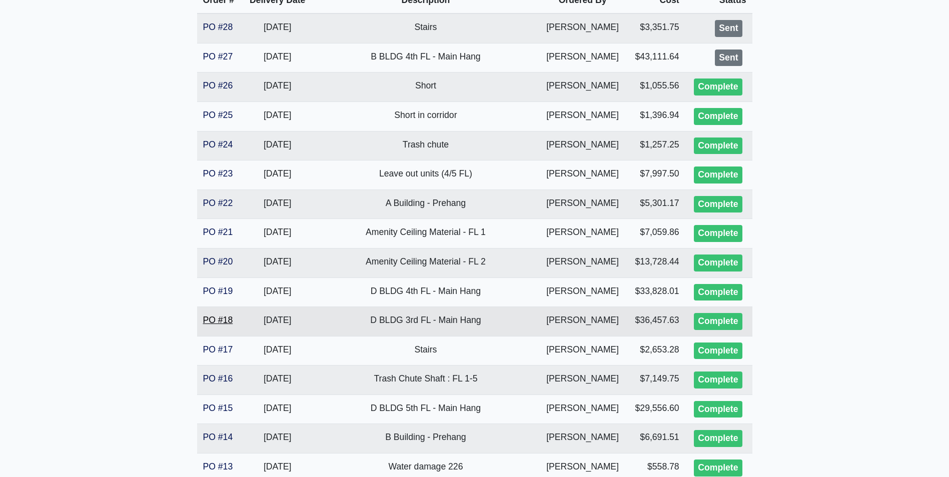
click at [219, 318] on link "PO #18" at bounding box center [218, 320] width 30 height 10
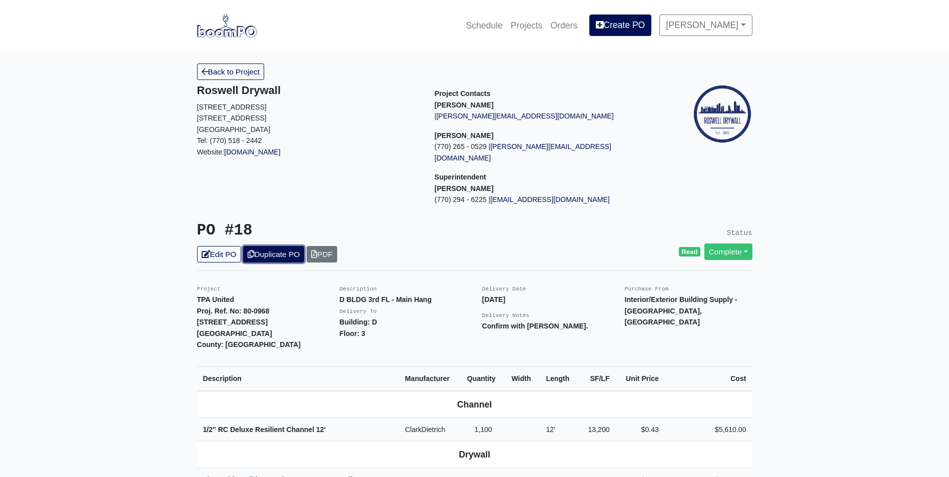
click at [280, 246] on link "Duplicate PO" at bounding box center [273, 254] width 61 height 17
click at [226, 248] on link "Edit PO" at bounding box center [219, 254] width 44 height 17
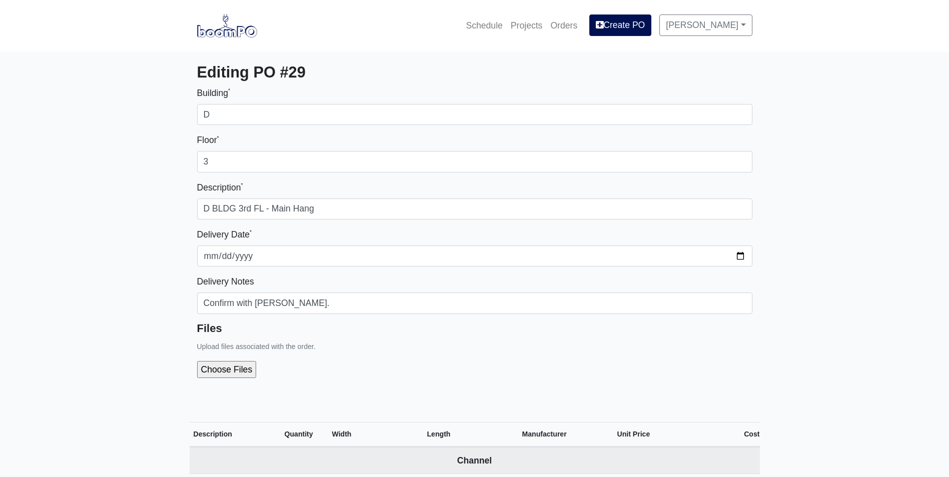
select select
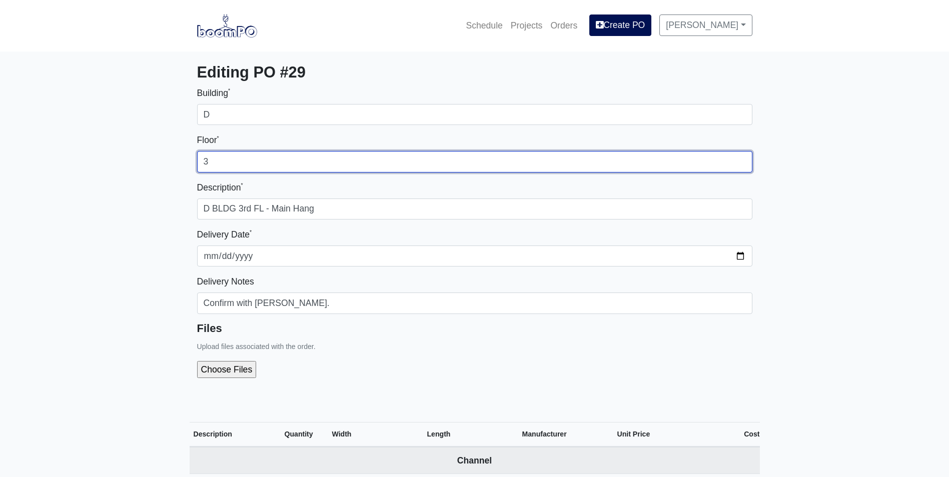
drag, startPoint x: 223, startPoint y: 162, endPoint x: 187, endPoint y: 162, distance: 35.5
type input "2"
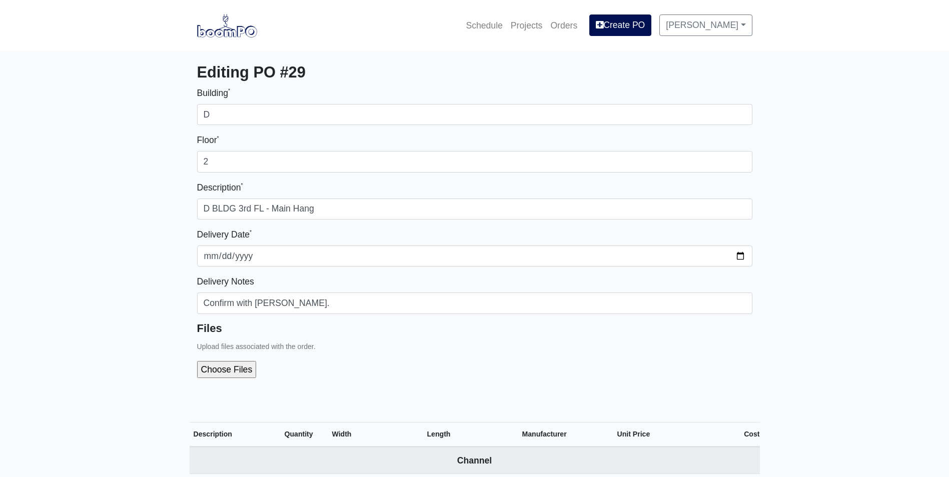
click at [406, 178] on div "Building * D Floor * 2 Description * D BLDG 3rd [GEOGRAPHIC_DATA] - Main Hang D…" at bounding box center [474, 236] width 555 height 300
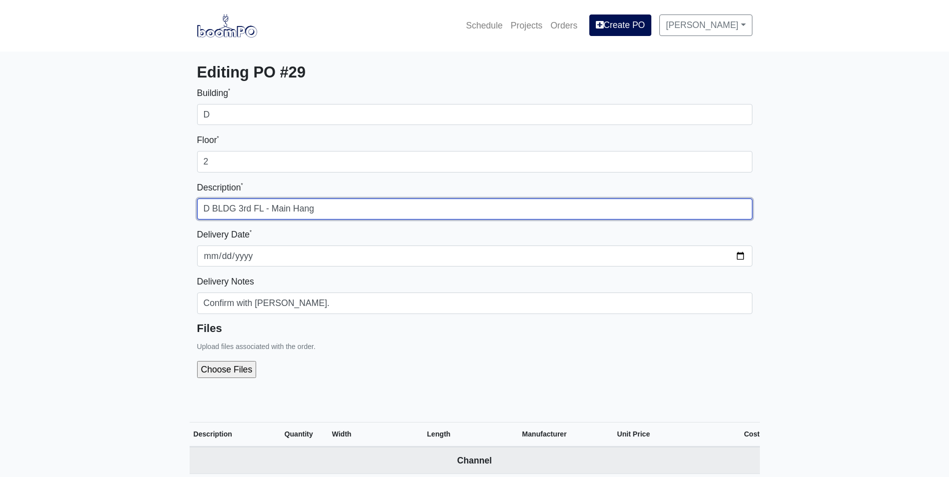
drag, startPoint x: 250, startPoint y: 208, endPoint x: 238, endPoint y: 210, distance: 12.7
click at [238, 210] on input "D BLDG 3rd FL - Main Hang" at bounding box center [474, 209] width 555 height 21
type input "D BLDG 2nd FL - Main Hang"
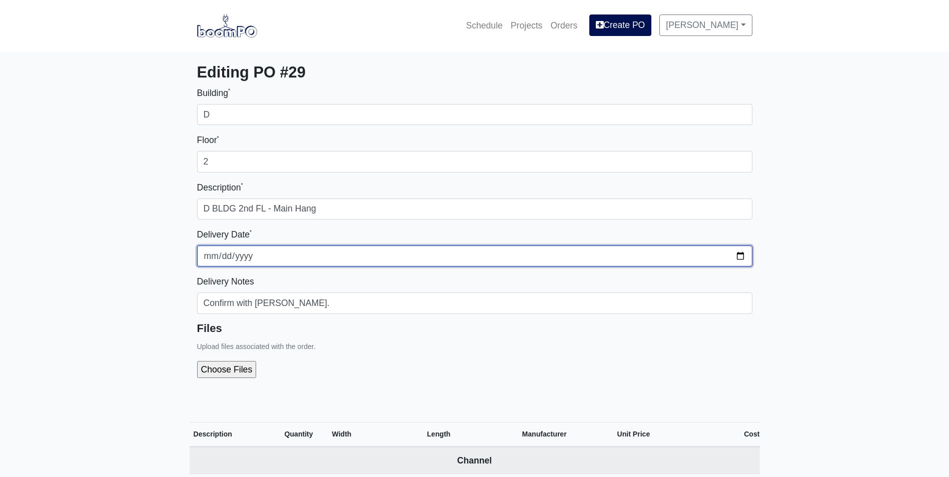
click at [740, 256] on input "[DATE]" at bounding box center [474, 256] width 555 height 21
type input "[DATE]"
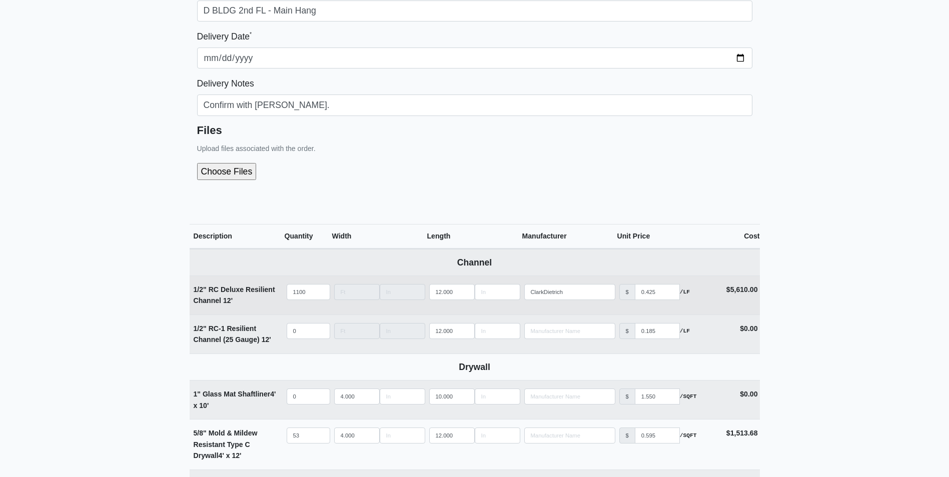
scroll to position [200, 0]
drag, startPoint x: 312, startPoint y: 288, endPoint x: 261, endPoint y: 289, distance: 51.0
click at [261, 289] on tr "1/2" RC Deluxe Resilient Channel 12' Qty 1100 Width Length 12.000 Manufacturer …" at bounding box center [475, 293] width 570 height 39
select select
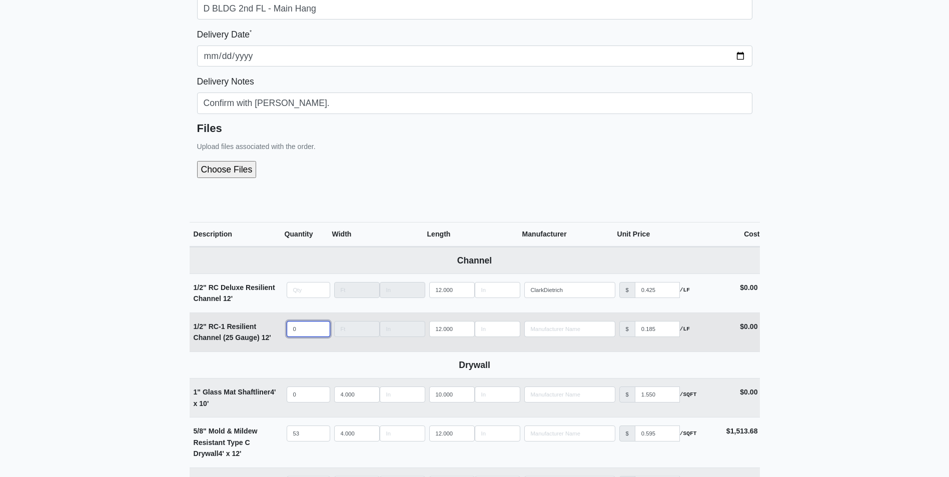
type input "0"
click at [307, 323] on input "quantity" at bounding box center [309, 329] width 44 height 16
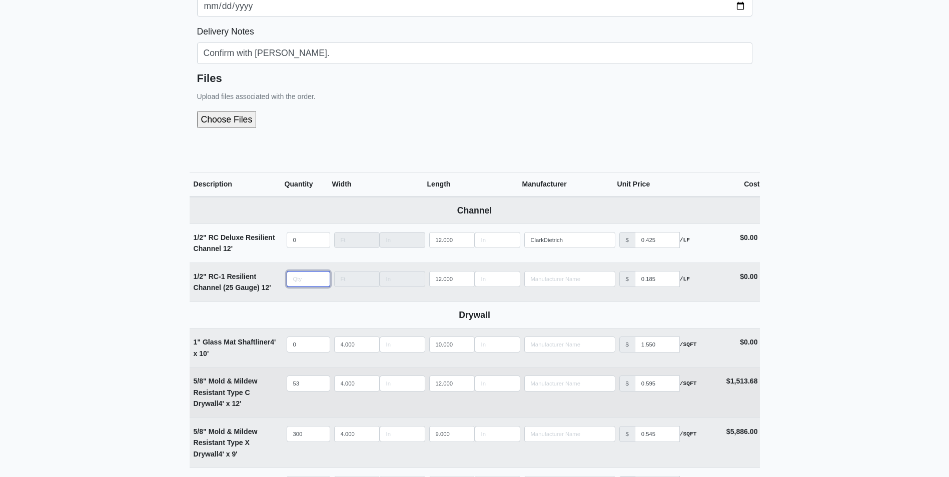
scroll to position [300, 0]
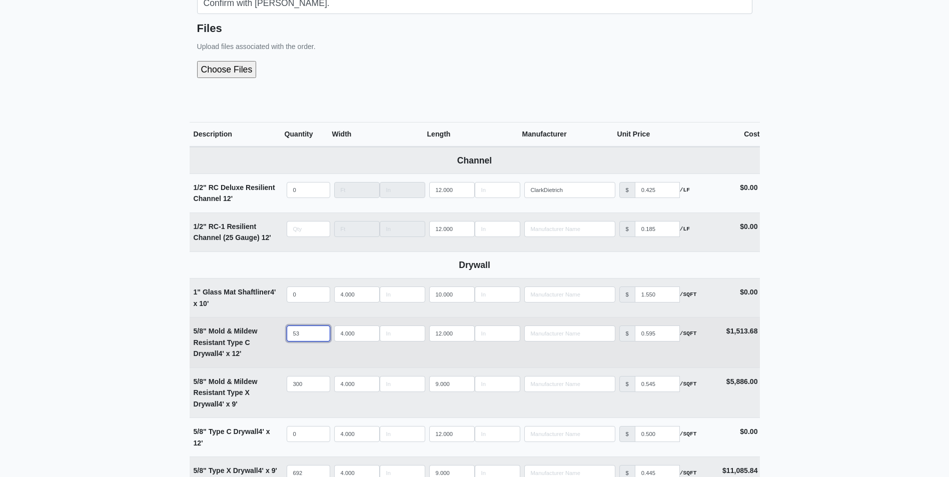
type input "0"
drag, startPoint x: 308, startPoint y: 332, endPoint x: 287, endPoint y: 335, distance: 21.2
click at [287, 335] on input "53" at bounding box center [309, 334] width 44 height 16
type input "1"
select select
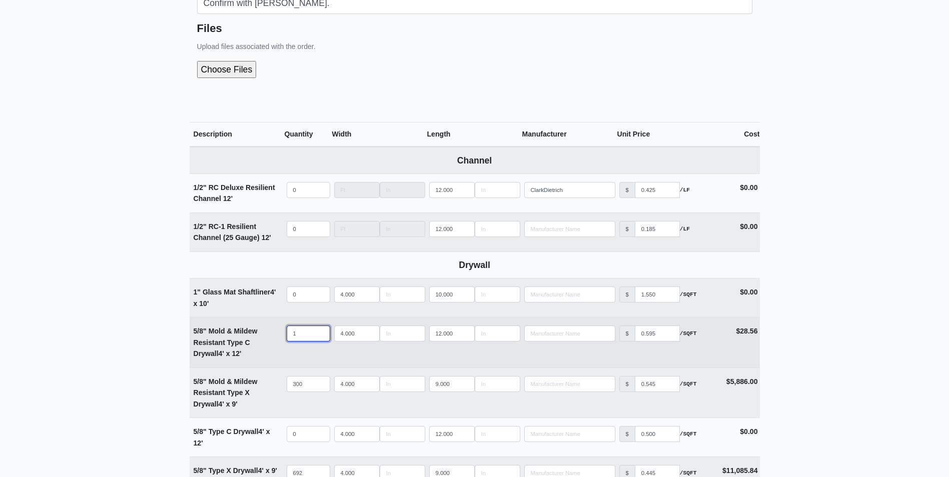
type input "14"
select select
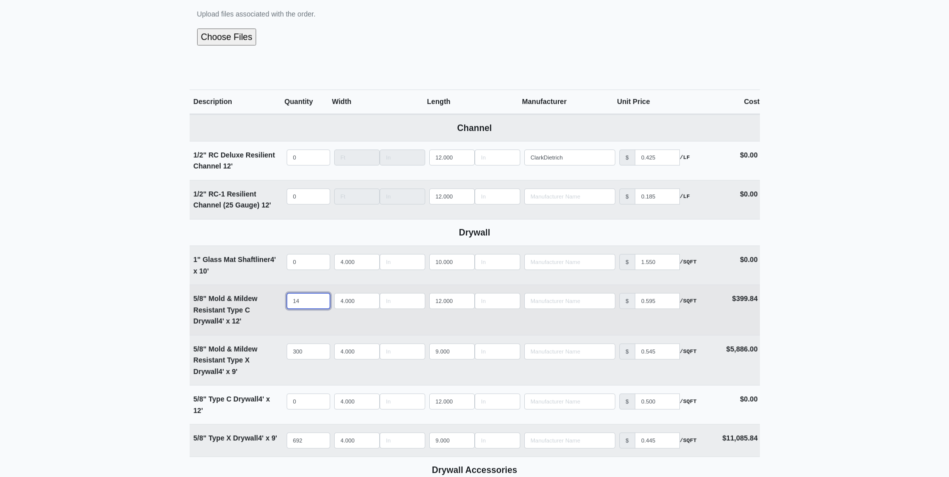
scroll to position [350, 0]
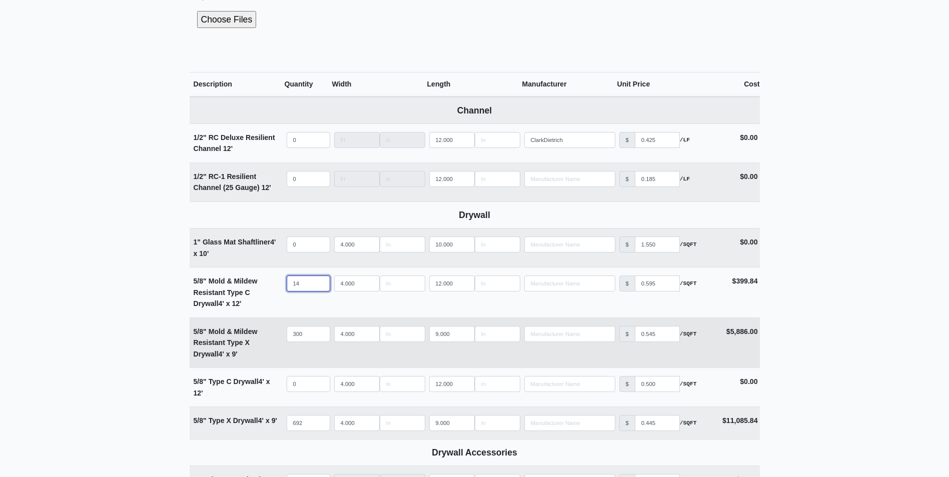
type input "14"
drag, startPoint x: 306, startPoint y: 334, endPoint x: 278, endPoint y: 336, distance: 28.1
click at [278, 336] on tr "5/8" Mold & Mildew Resistant Type X Drywall 4' x 9' Qty 300 Width 4.000 Length …" at bounding box center [475, 343] width 570 height 51
type input "4"
select select
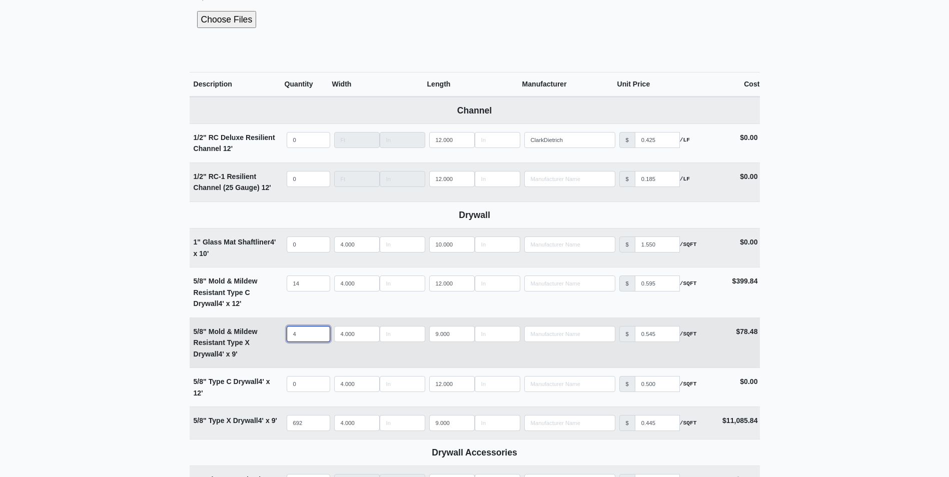
type input "45"
select select
type input "45"
drag, startPoint x: 311, startPoint y: 426, endPoint x: 271, endPoint y: 429, distance: 40.1
click at [271, 429] on tr "5/8" Type X Drywall 4' x 9' Qty 692 Width 4.000 Length 9.000 Manufacturer No Re…" at bounding box center [475, 423] width 570 height 33
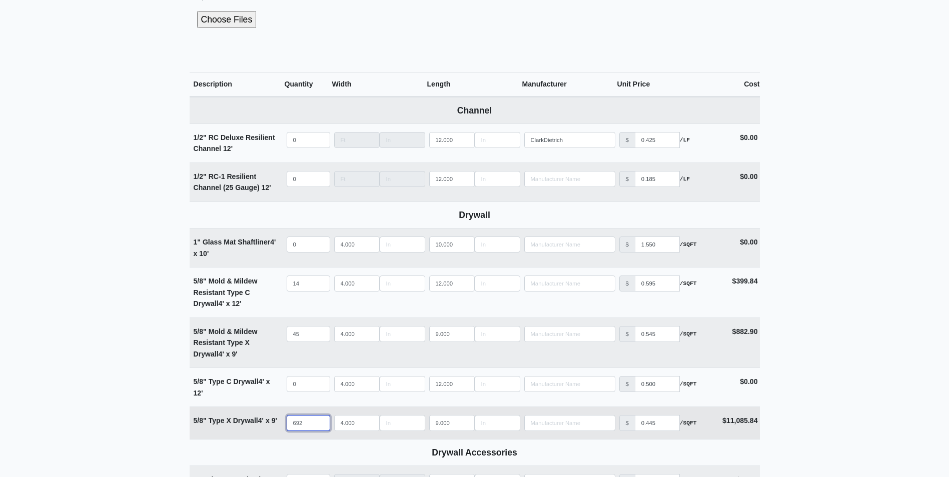
type input "9"
select select
type input "90"
select select
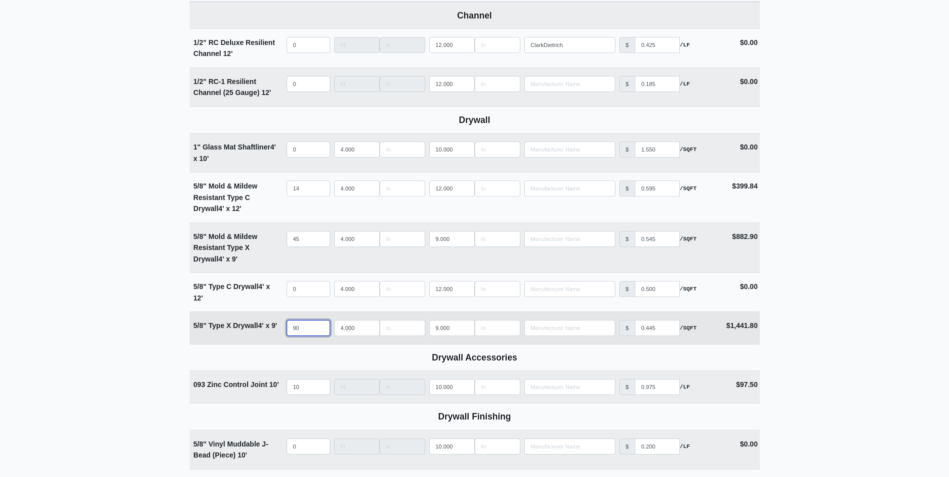
scroll to position [450, 0]
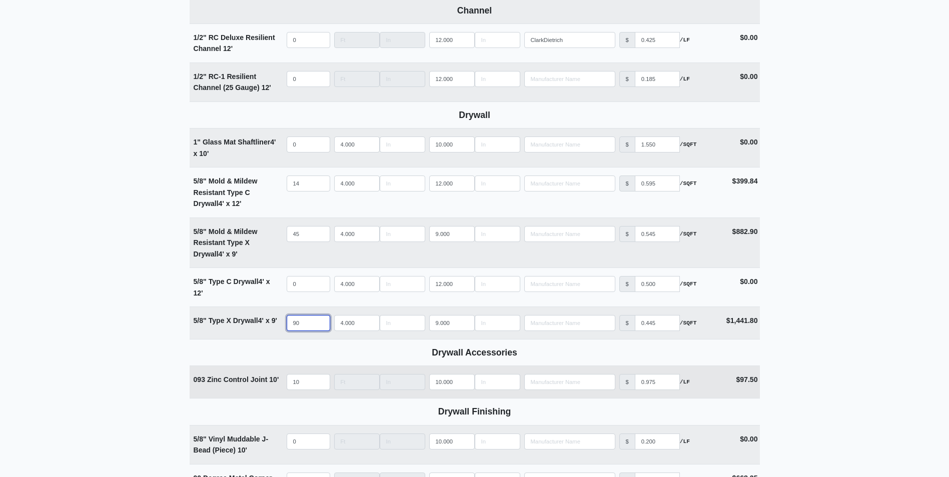
type input "90"
drag, startPoint x: 305, startPoint y: 384, endPoint x: 289, endPoint y: 384, distance: 15.5
click at [289, 384] on input "10" at bounding box center [309, 382] width 44 height 16
select select
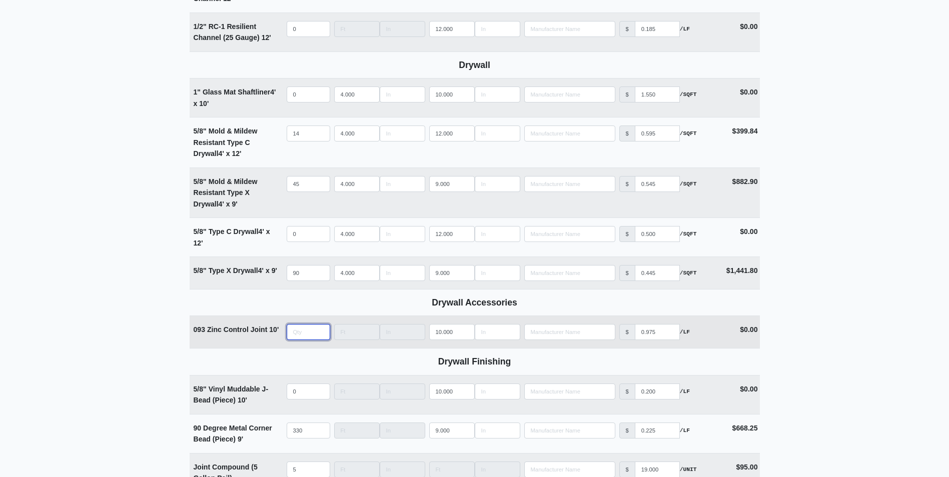
scroll to position [550, 0]
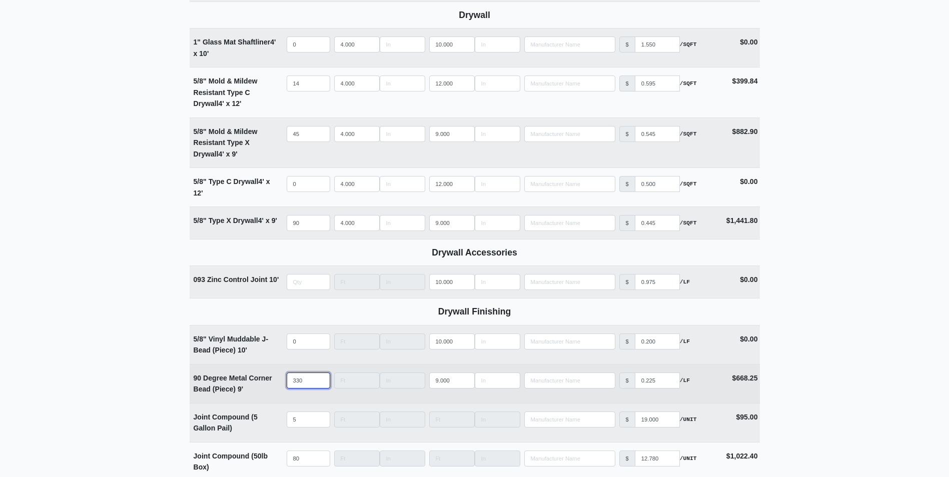
type input "0"
drag, startPoint x: 306, startPoint y: 381, endPoint x: 262, endPoint y: 377, distance: 44.7
click at [262, 377] on tr "90 Degree Metal Corner Bead (Piece) 9' Qty 330 Width Length 9.000 Manufacturer …" at bounding box center [475, 383] width 570 height 39
select select
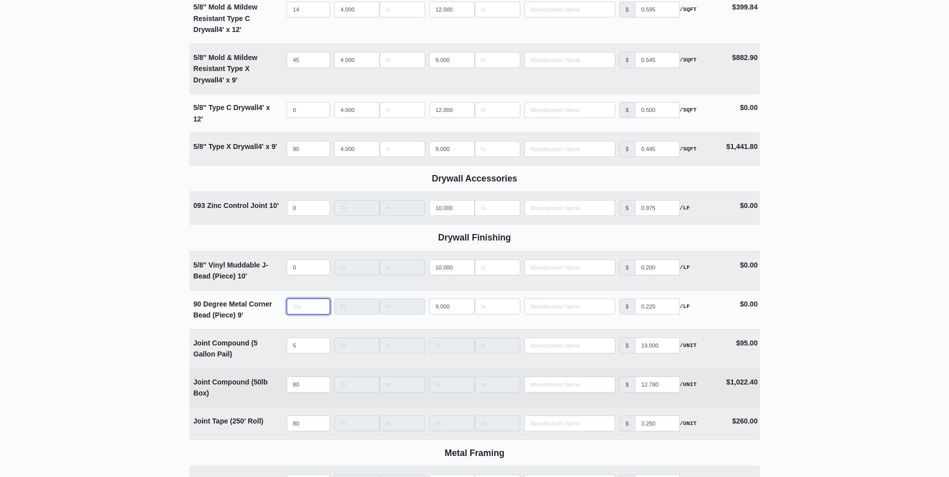
scroll to position [650, 0]
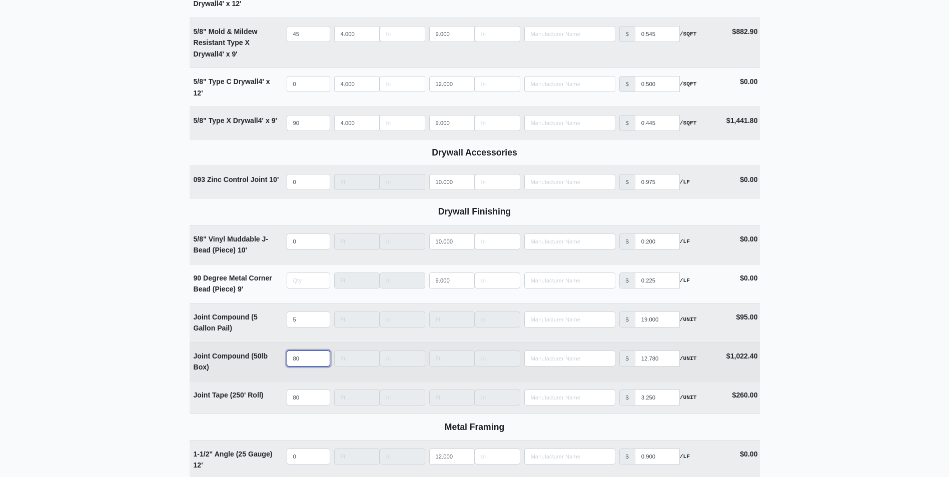
type input "0"
drag, startPoint x: 302, startPoint y: 362, endPoint x: 283, endPoint y: 361, distance: 19.0
click at [283, 361] on tr "Joint Compound (50lb Box) Qty 80 Width Length Manufacturer No Results Price $ 1…" at bounding box center [475, 361] width 570 height 39
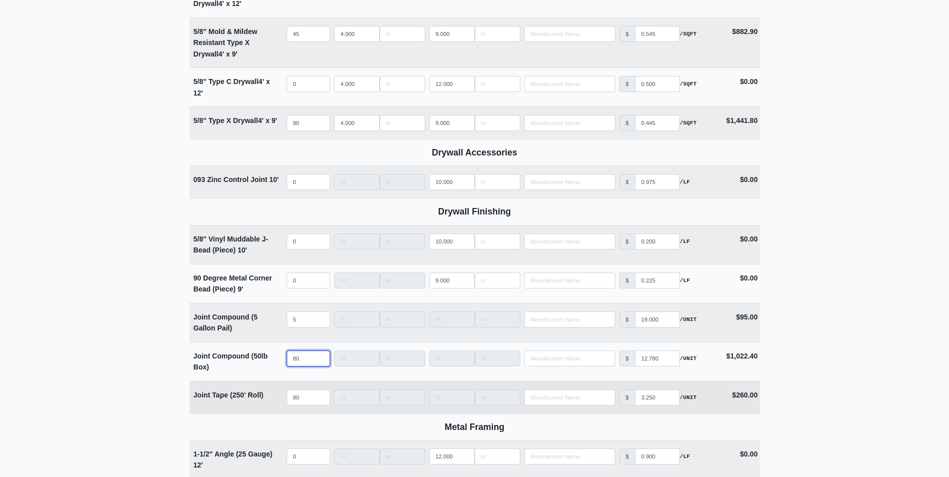
select select
type input "0"
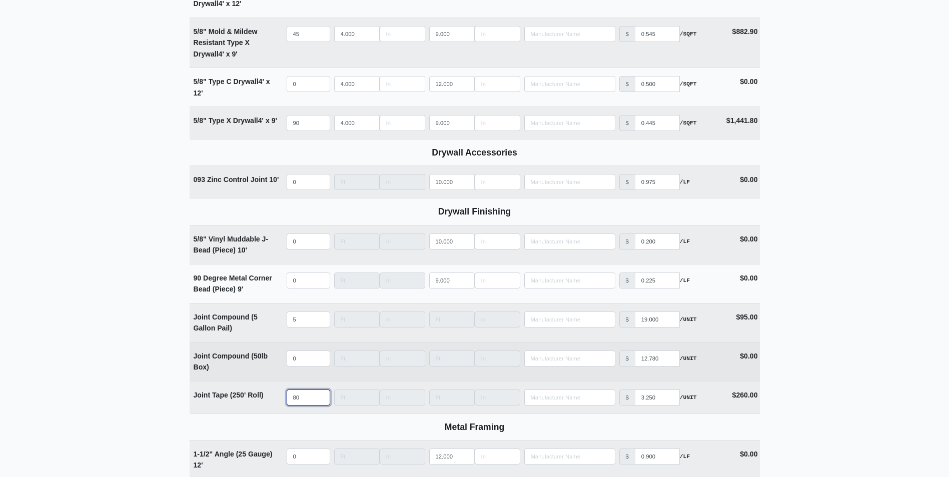
drag, startPoint x: 303, startPoint y: 396, endPoint x: 244, endPoint y: 367, distance: 65.8
click at [240, 377] on tbody "Channel 1/2" RC Deluxe Resilient Channel 12' Qty 0 Width Length 12.000 Manufact…" at bounding box center [475, 290] width 570 height 986
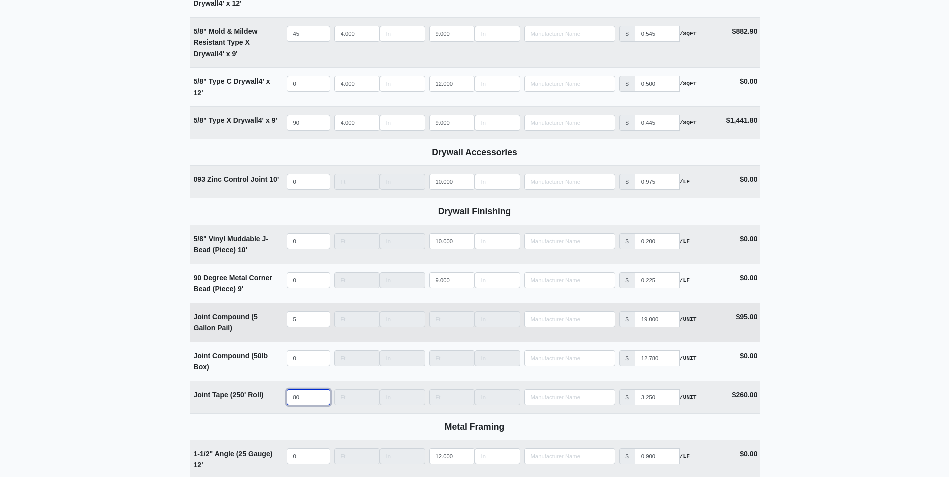
select select
type input "0"
drag, startPoint x: 307, startPoint y: 325, endPoint x: 267, endPoint y: 324, distance: 40.0
click at [272, 325] on tr "Joint Compound (5 Gallon Pail) Qty 5 Width Length Manufacturer No Results Price…" at bounding box center [475, 322] width 570 height 39
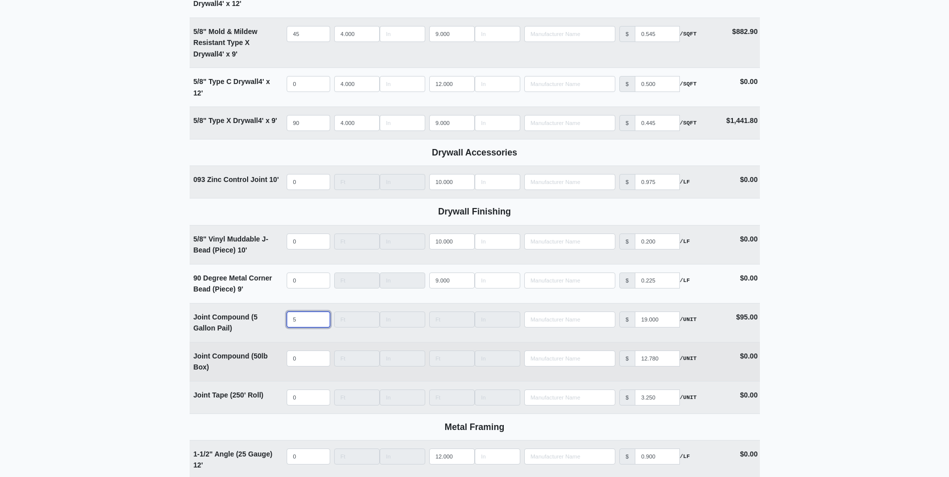
select select
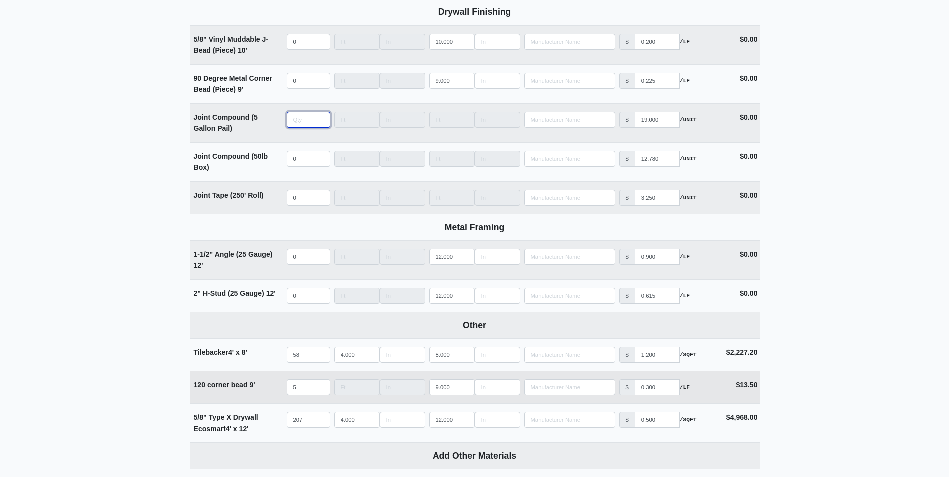
scroll to position [851, 0]
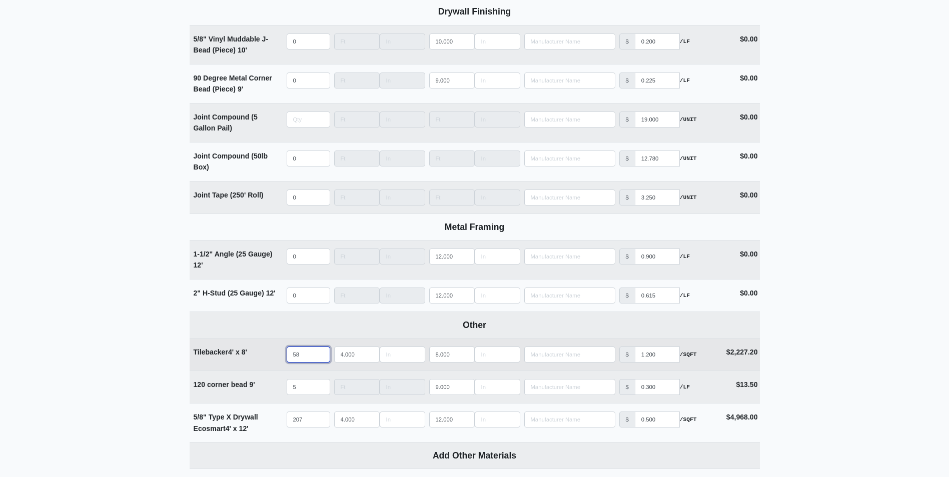
type input "0"
drag, startPoint x: 306, startPoint y: 356, endPoint x: 281, endPoint y: 356, distance: 24.5
click at [281, 356] on tr "Tilebacker 4' x 8' Qty 58 Width 4.000 Length 8.000 Manufacturer No Results Pric…" at bounding box center [475, 354] width 570 height 33
type input "1"
select select
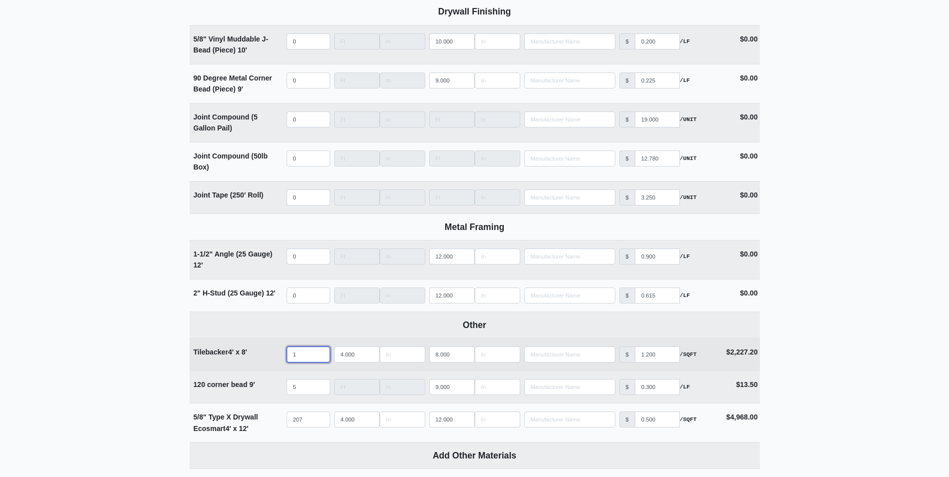
type input "12"
select select
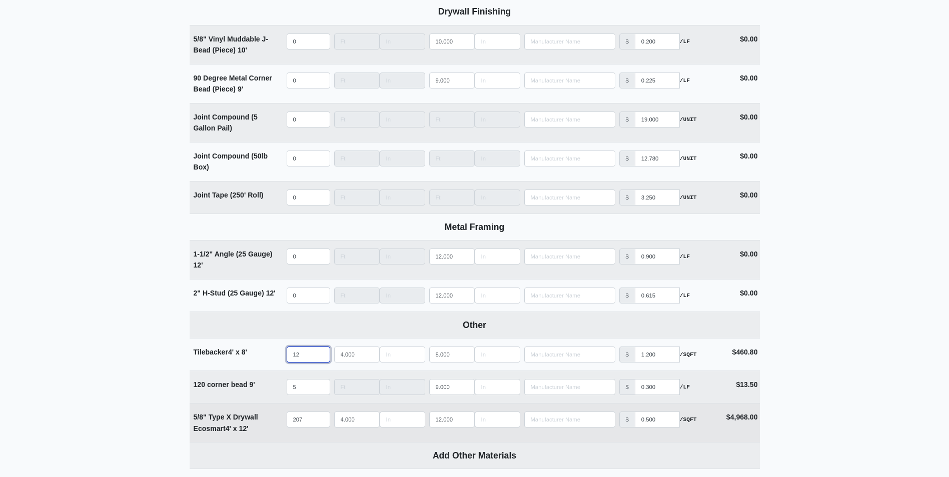
type input "12"
drag, startPoint x: 308, startPoint y: 424, endPoint x: 293, endPoint y: 429, distance: 16.5
click at [293, 428] on input "207" at bounding box center [309, 420] width 44 height 16
type input "6"
select select
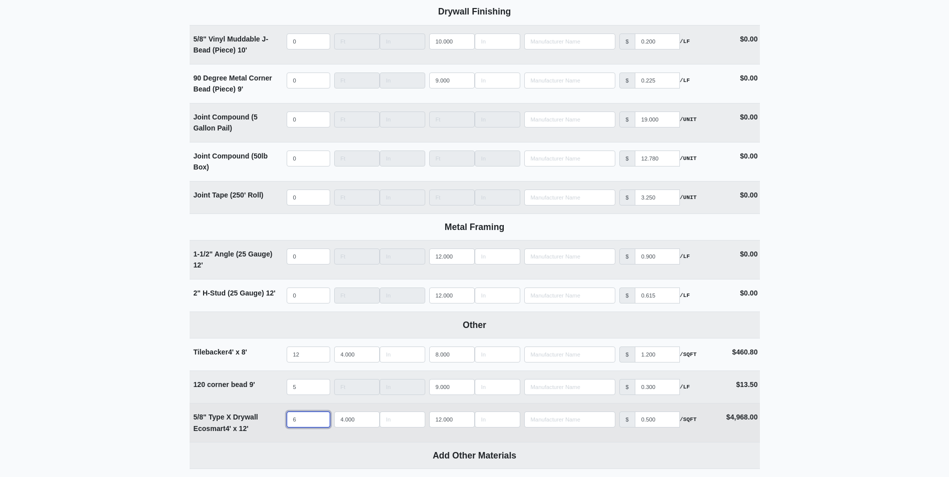
type input "62"
select select
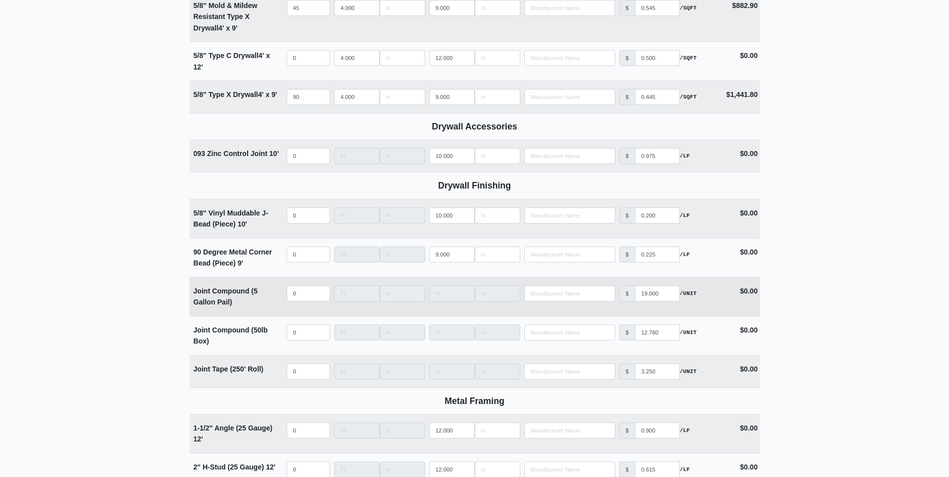
scroll to position [650, 0]
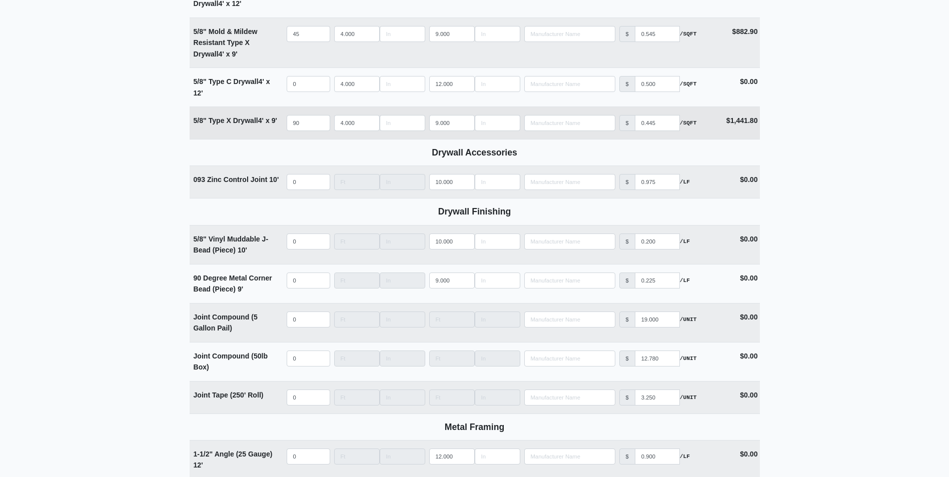
type input "62"
drag, startPoint x: 258, startPoint y: 122, endPoint x: 192, endPoint y: 124, distance: 66.1
click at [192, 124] on td "5/8" Type X Drywall 4' x 9'" at bounding box center [237, 123] width 95 height 32
copy strong "5/8" Type X Drywall"
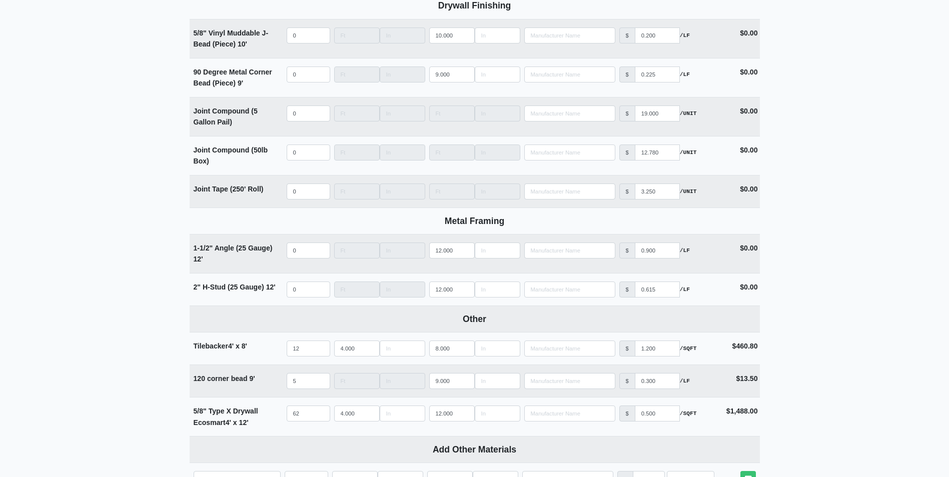
scroll to position [1001, 0]
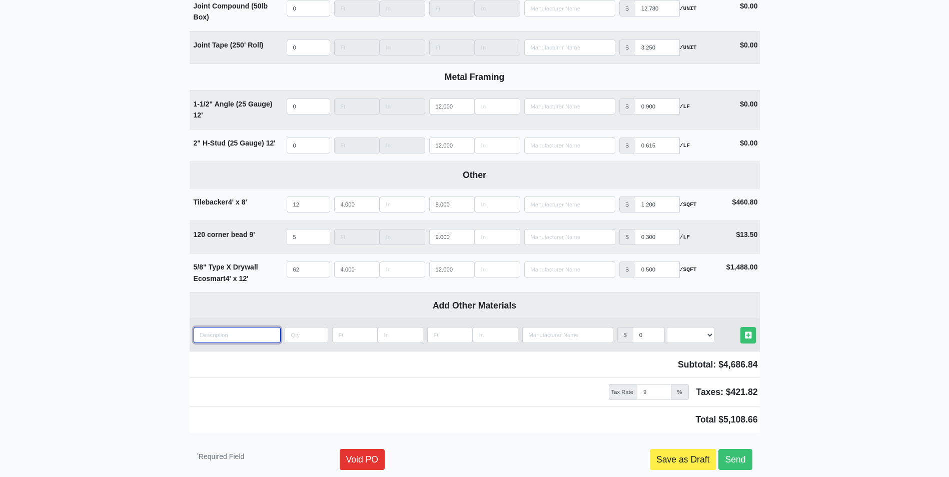
click at [253, 340] on input "quantity" at bounding box center [237, 335] width 87 height 16
paste input "5/8" Type X Drywall"
type input "5/8" Type X Drywall"
select select
type input "5/8" Type X Drywall"
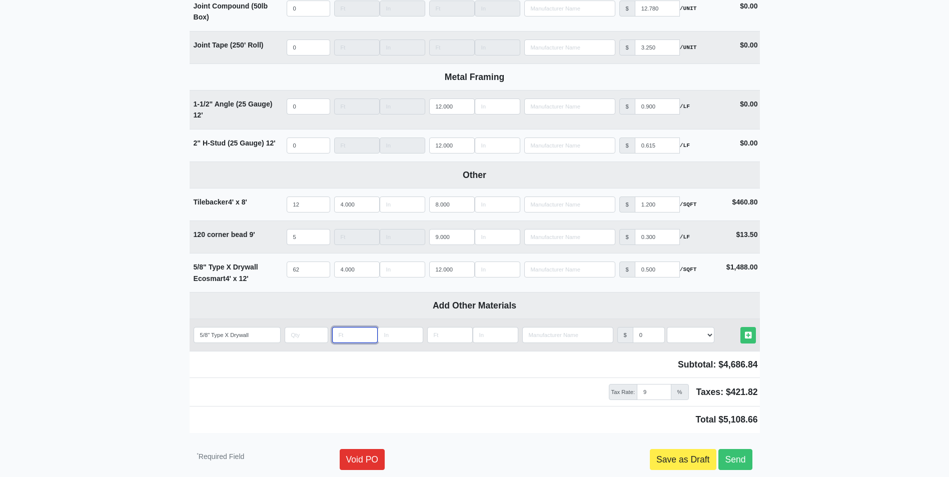
click at [343, 338] on input "Length" at bounding box center [355, 335] width 46 height 16
type input "4"
select select
type input "4"
click at [433, 339] on input "Length" at bounding box center [450, 335] width 46 height 16
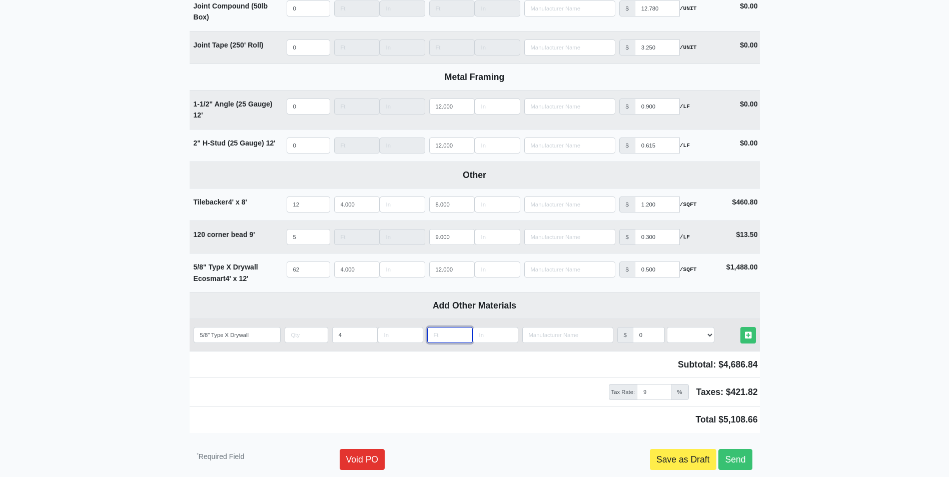
type input "1"
select select
type input "10"
select select
type input "10"
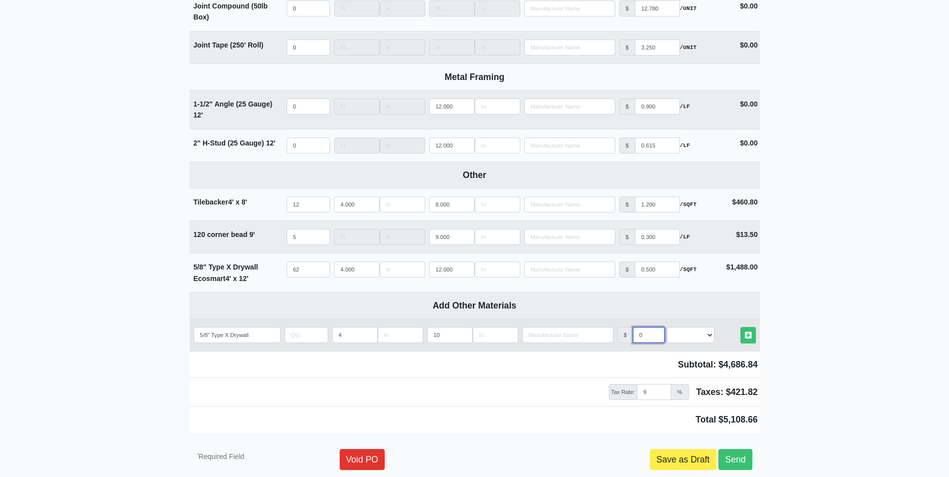
click at [641, 340] on input "0" at bounding box center [649, 335] width 32 height 16
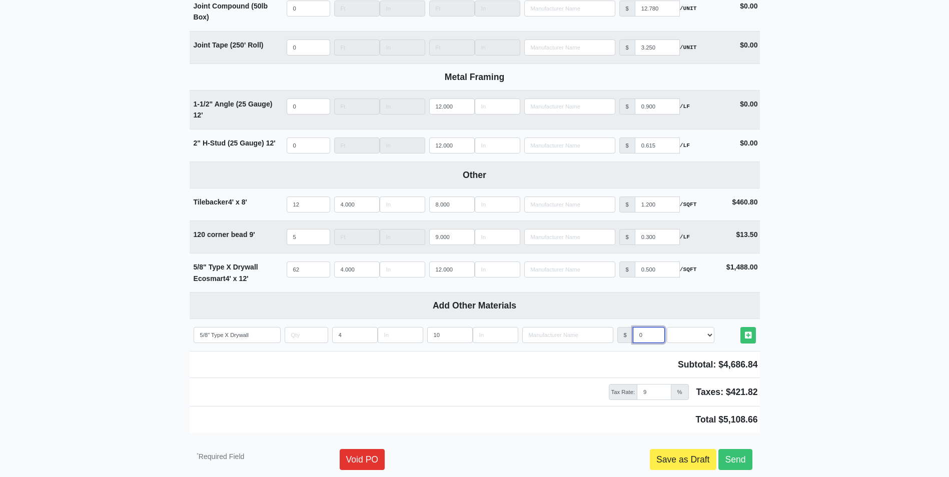
select select
type input "0.4"
select select
type input "0.44"
select select
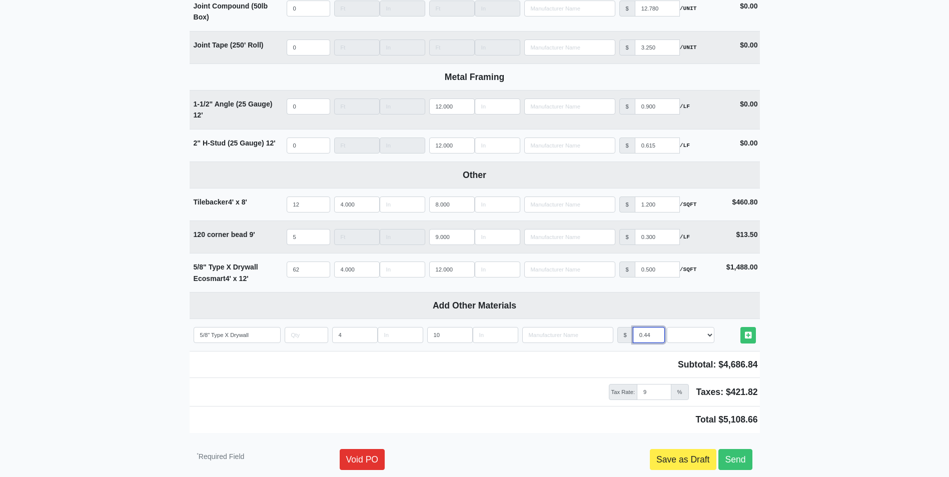
type input "0.445"
select select
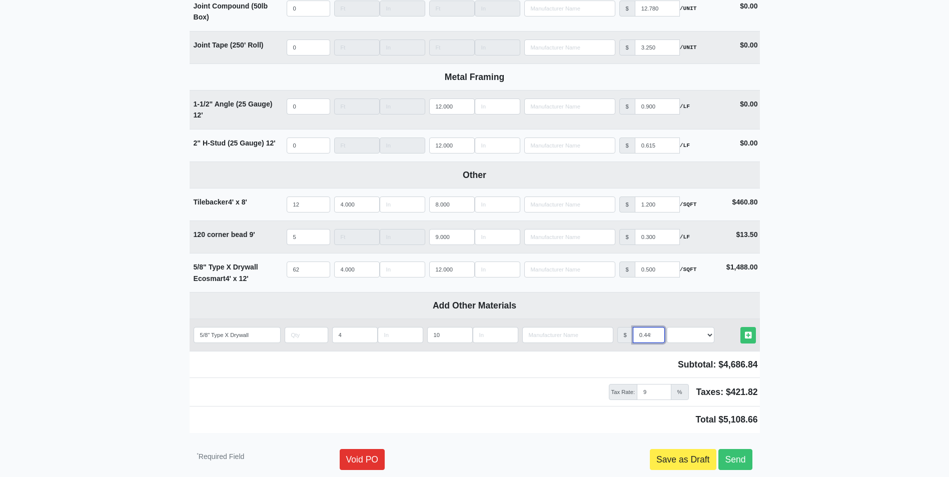
scroll to position [0, 3]
type input "0.445"
click at [300, 341] on input "quantity" at bounding box center [307, 335] width 44 height 16
type input "5"
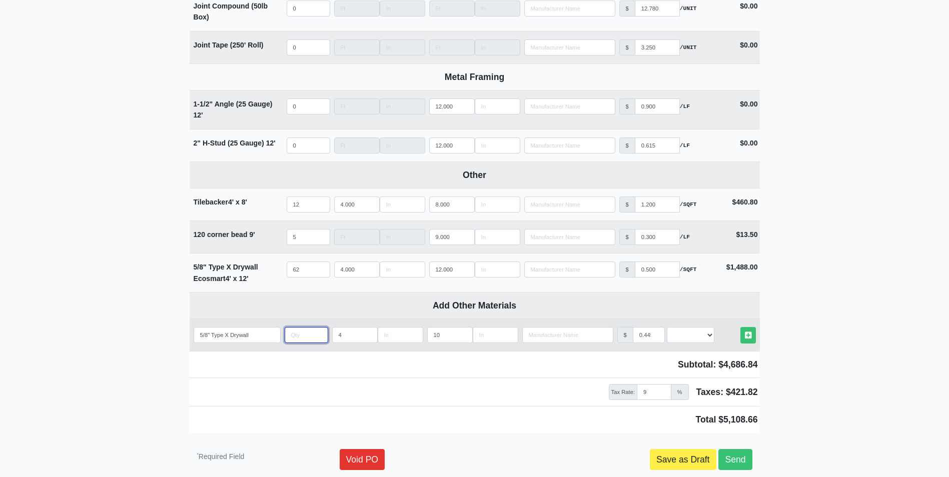
select select
type input "52"
select select
type input "52"
click at [701, 338] on select "Select an Option! UNIT MLF LF MSQFT SQFT" at bounding box center [691, 335] width 48 height 16
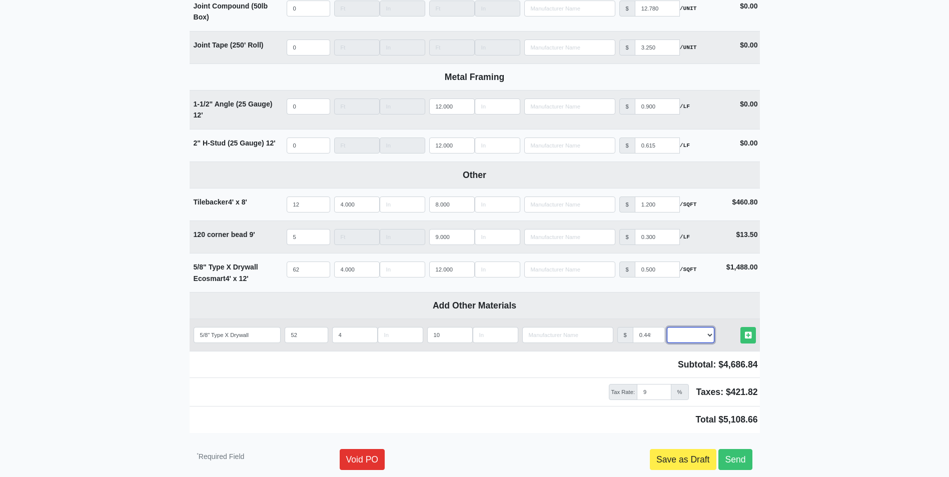
select select "0"
click at [667, 331] on select "Select an Option! UNIT MLF LF MSQFT SQFT" at bounding box center [691, 335] width 48 height 16
click at [745, 339] on icon at bounding box center [748, 336] width 7 height 8
select select
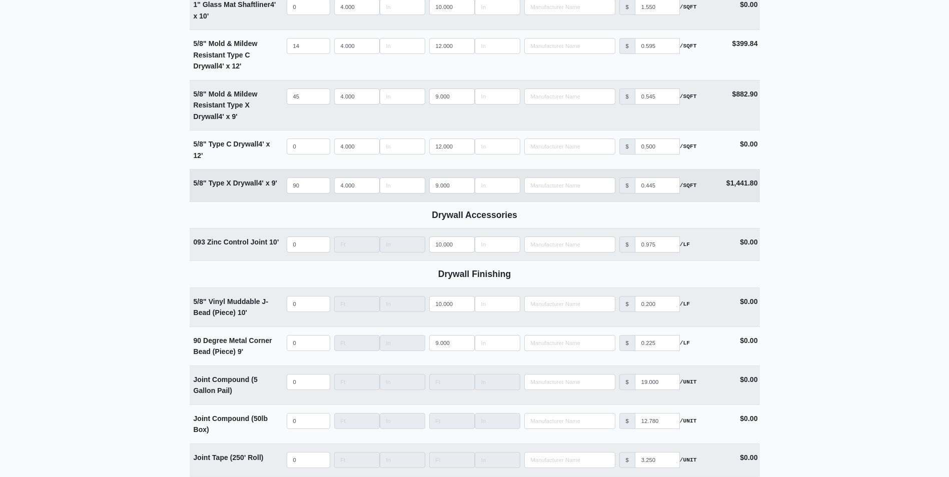
scroll to position [550, 0]
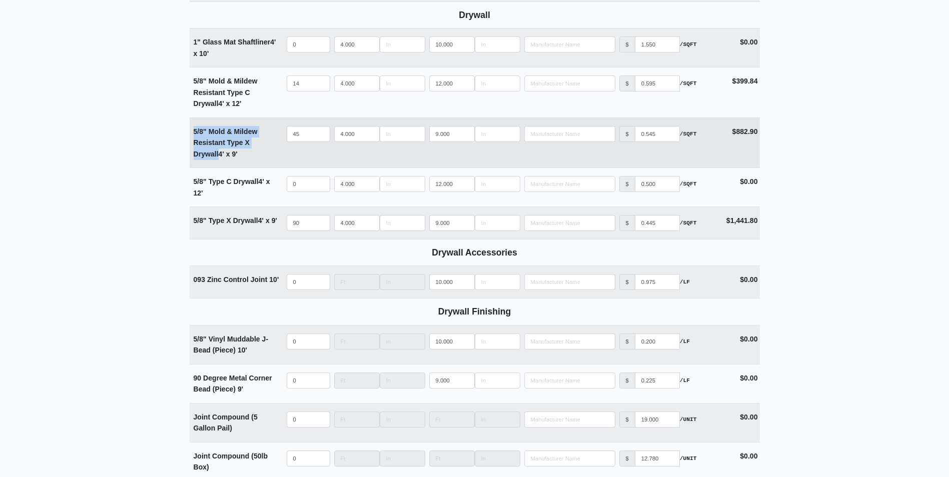
drag, startPoint x: 278, startPoint y: 144, endPoint x: 193, endPoint y: 135, distance: 85.5
click at [194, 135] on div "5/8" Mold & Mildew Resistant Type X Drywall 4' x 9'" at bounding box center [237, 143] width 87 height 34
copy strong "5/8" Mold & Mildew Resistant Type X Drywall"
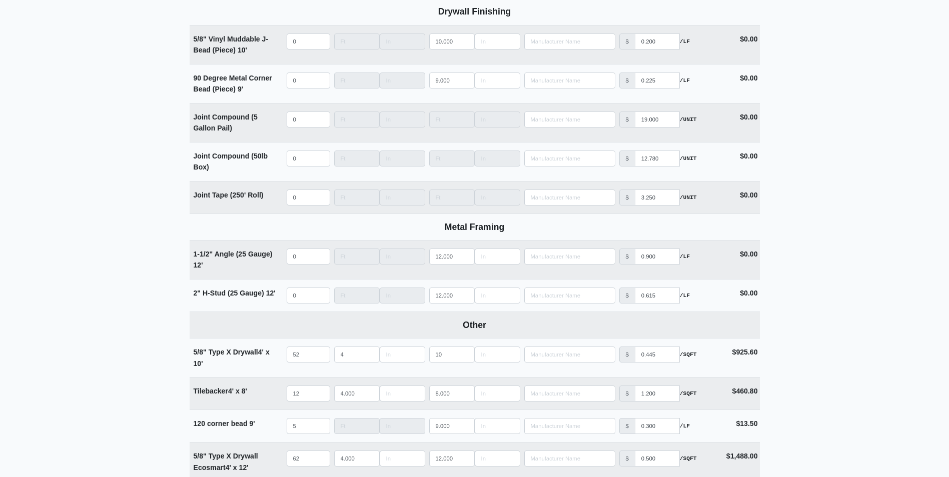
scroll to position [1051, 0]
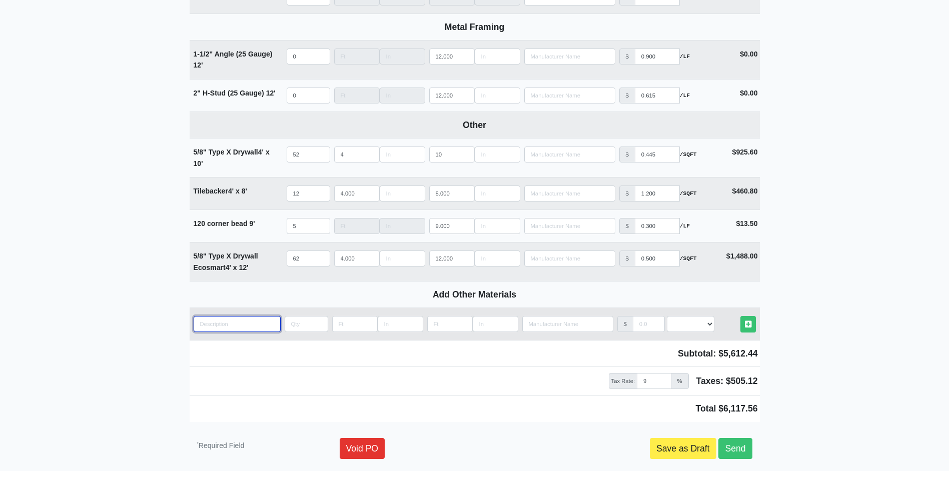
drag, startPoint x: 242, startPoint y: 323, endPoint x: 238, endPoint y: 328, distance: 6.4
click at [243, 323] on input "quantity" at bounding box center [237, 324] width 87 height 16
paste input "5/8" Mold & Mildew Resistant Type X Drywall"
type input "5/8" Mold & Mildew Resistant Type X Drywall"
select select
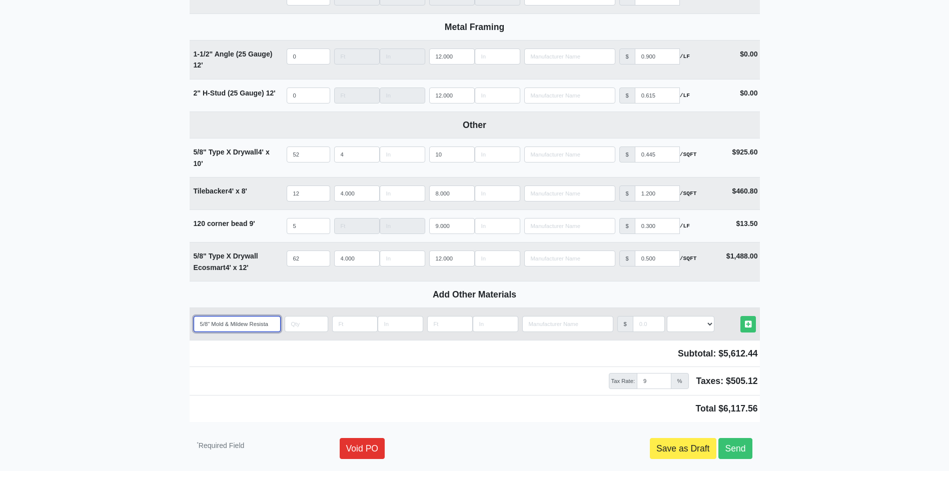
scroll to position [0, 44]
type input "5/8" Mold & Mildew Resistant Type X Drywall"
click at [343, 330] on input "Length" at bounding box center [355, 324] width 46 height 16
type input "4"
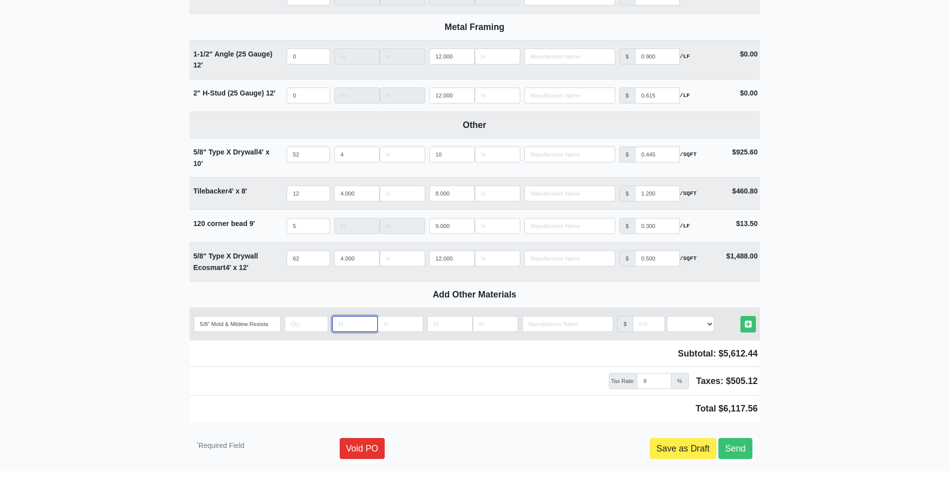
select select
type input "4"
click at [440, 329] on input "Length" at bounding box center [450, 324] width 46 height 16
type input "1"
select select
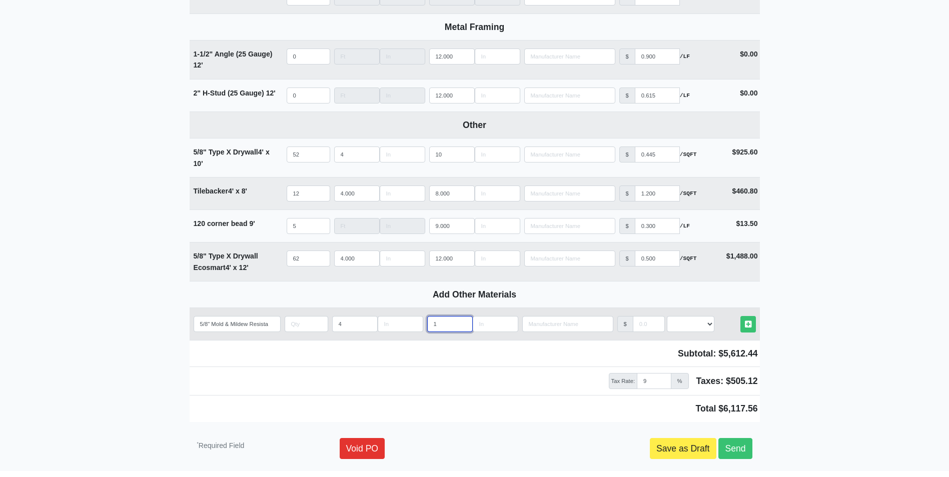
type input "10"
select select
type input "10"
click at [649, 326] on input "manufacturer" at bounding box center [649, 324] width 32 height 16
select select
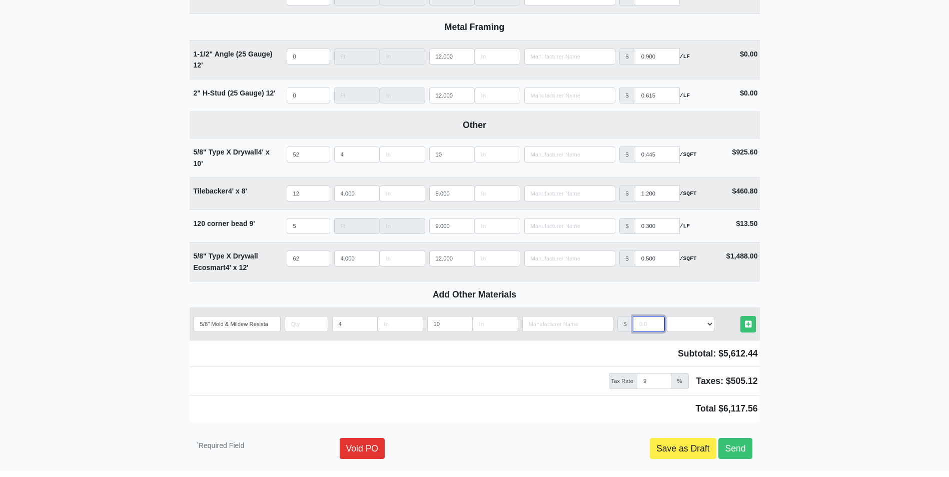
type input ".5"
select select
type input ".54"
select select
type input ".545"
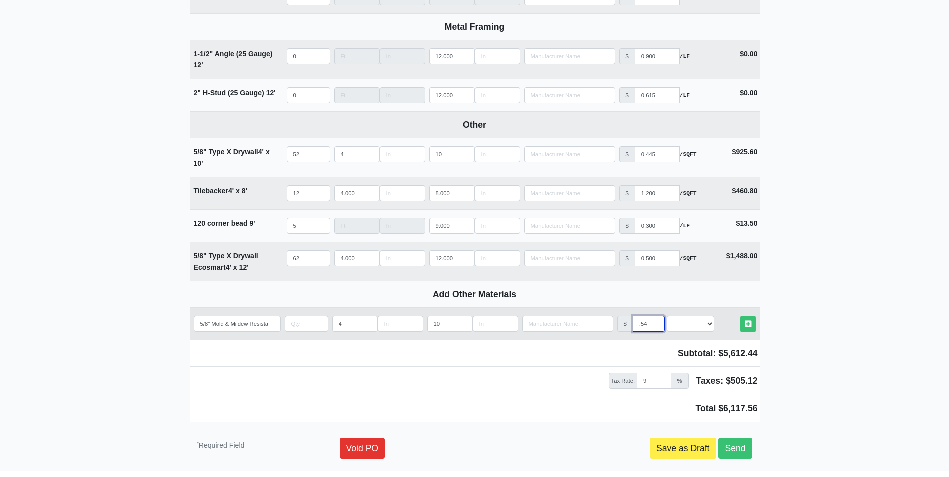
select select
type input ".545"
click at [695, 332] on select "Select an Option! UNIT MLF LF MSQFT SQFT" at bounding box center [691, 324] width 48 height 16
select select "0"
click at [667, 320] on select "Select an Option! UNIT MLF LF MSQFT SQFT" at bounding box center [691, 324] width 48 height 16
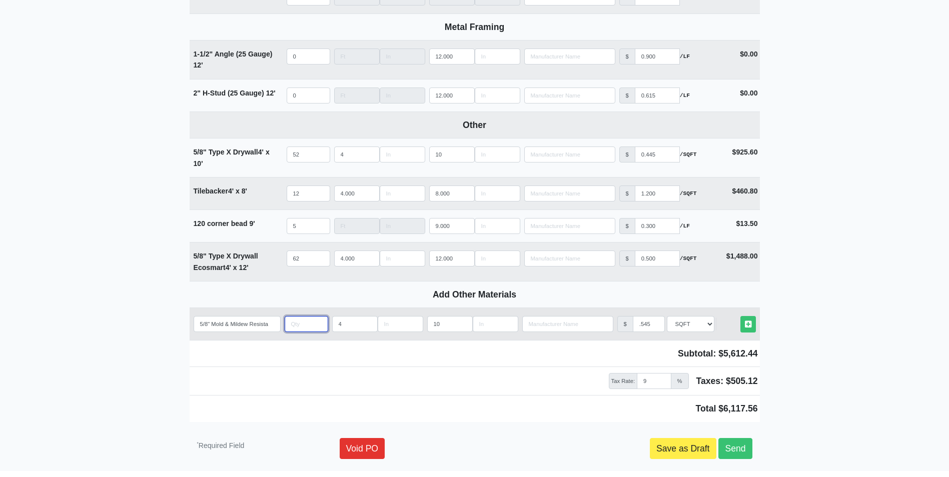
click at [298, 325] on input "quantity" at bounding box center [307, 324] width 44 height 16
type input "22"
click at [747, 326] on icon at bounding box center [748, 325] width 7 height 8
select select
type input "22"
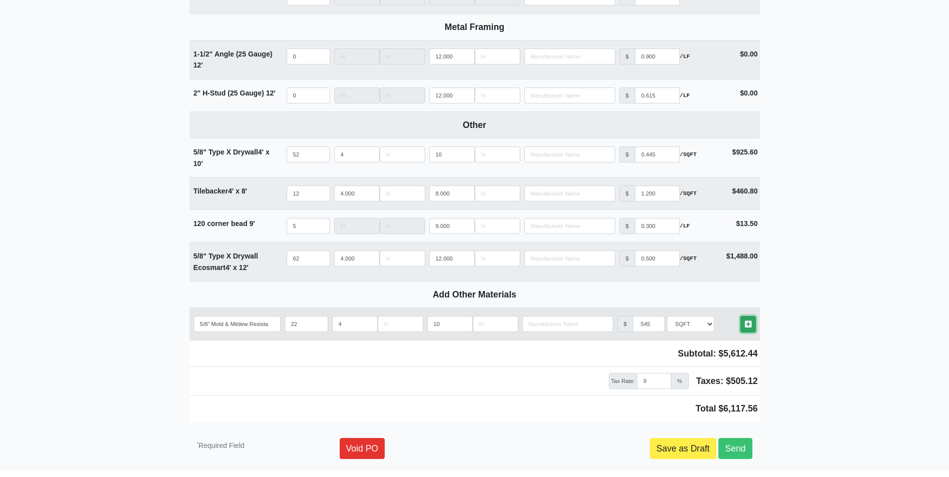
type input ".545"
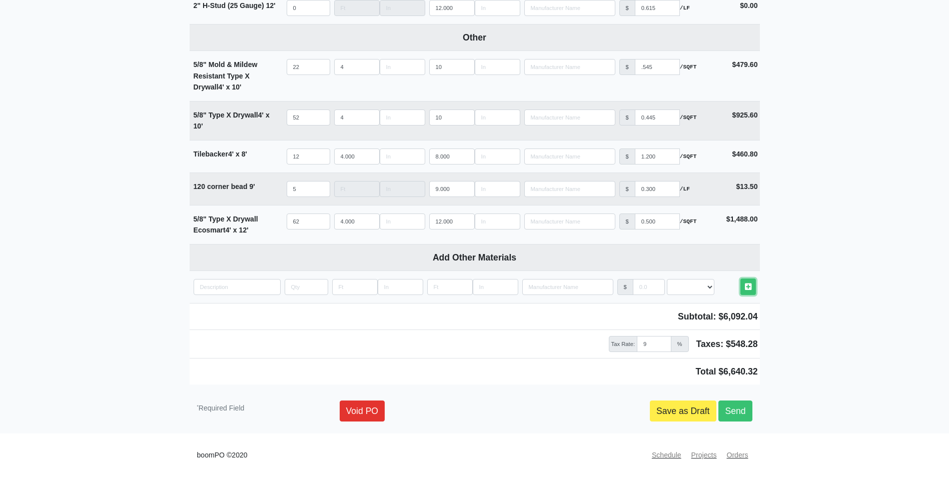
scroll to position [1142, 0]
click at [744, 411] on link "Send" at bounding box center [735, 411] width 34 height 21
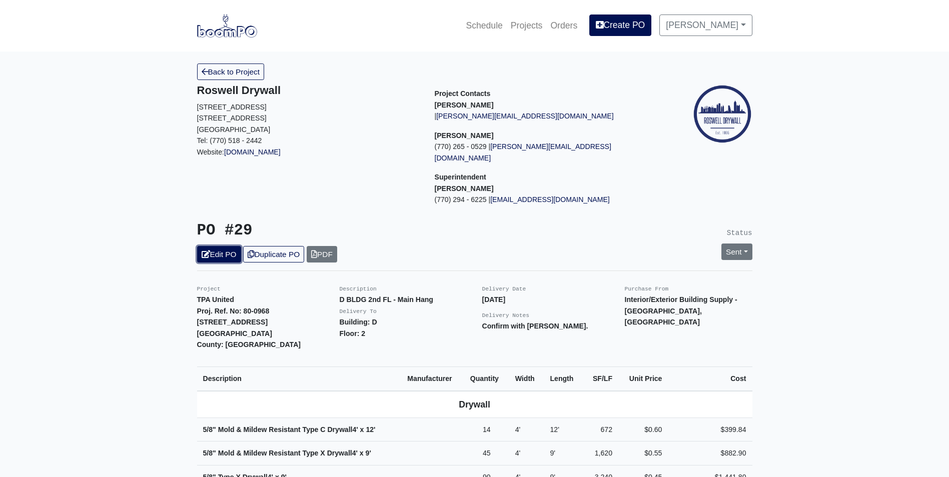
click at [222, 246] on link "Edit PO" at bounding box center [219, 254] width 44 height 17
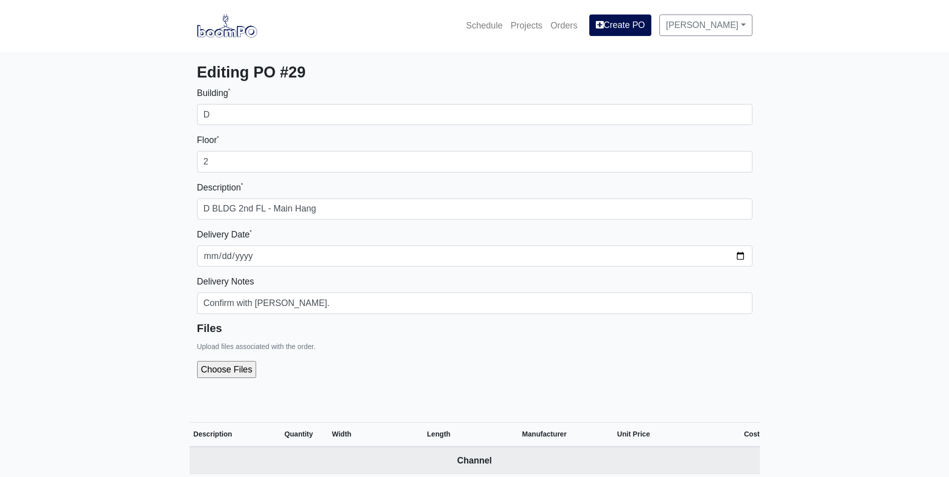
select select
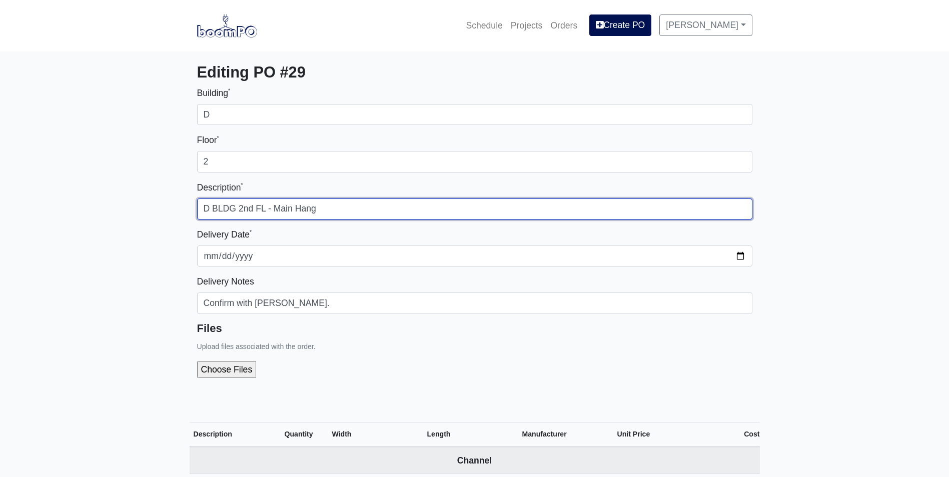
click at [336, 210] on input "D BLDG 2nd FL - Main Hang" at bounding box center [474, 209] width 555 height 21
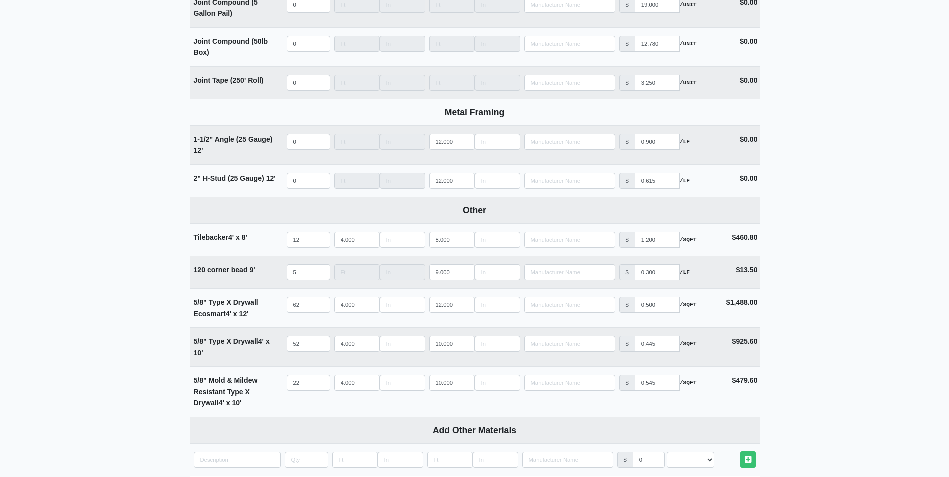
scroll to position [1142, 0]
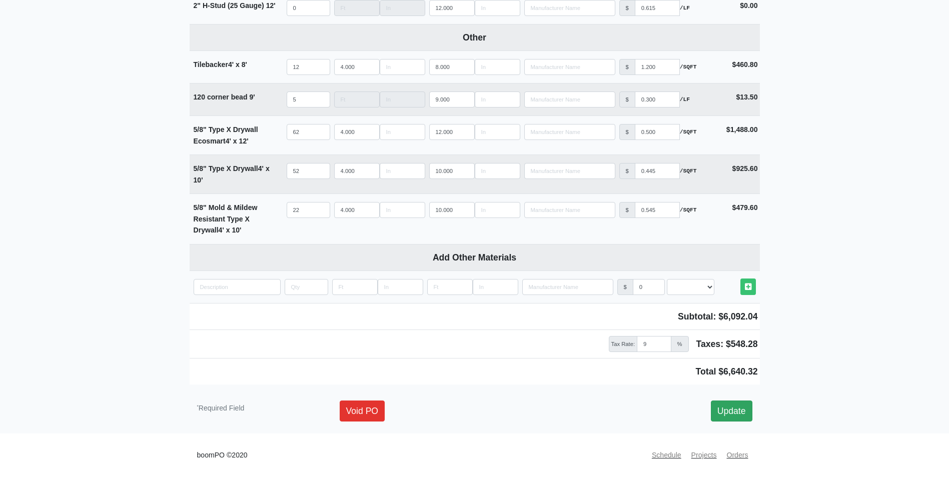
type input "D BLDG 2nd FL - Main Hang (3 Units)"
click at [735, 409] on link "Update" at bounding box center [732, 411] width 42 height 21
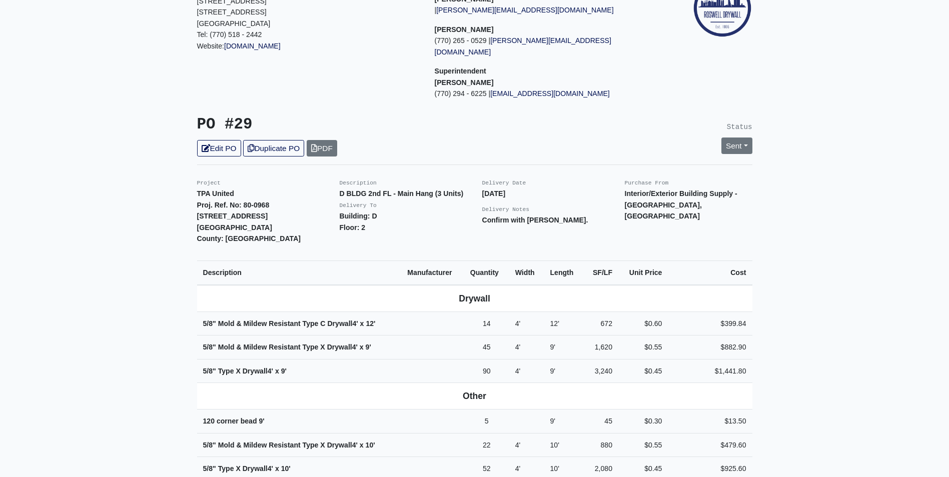
scroll to position [100, 0]
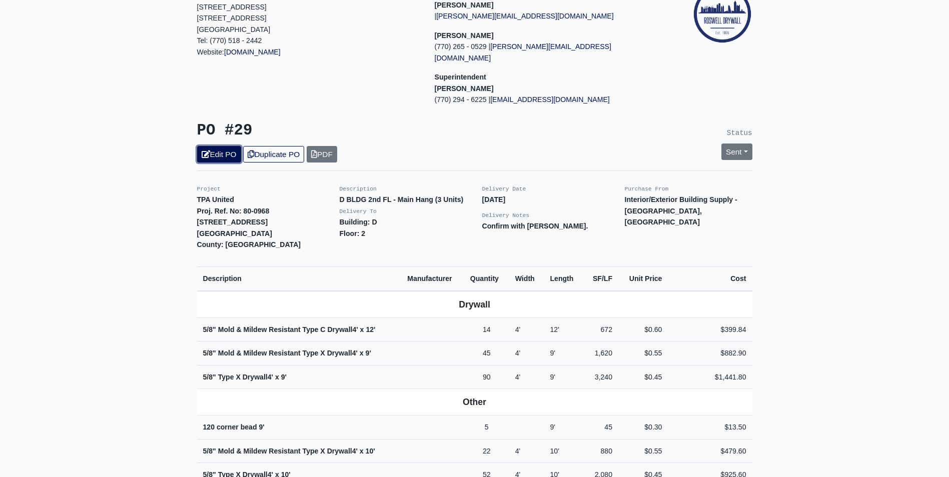
click at [214, 146] on link "Edit PO" at bounding box center [219, 154] width 44 height 17
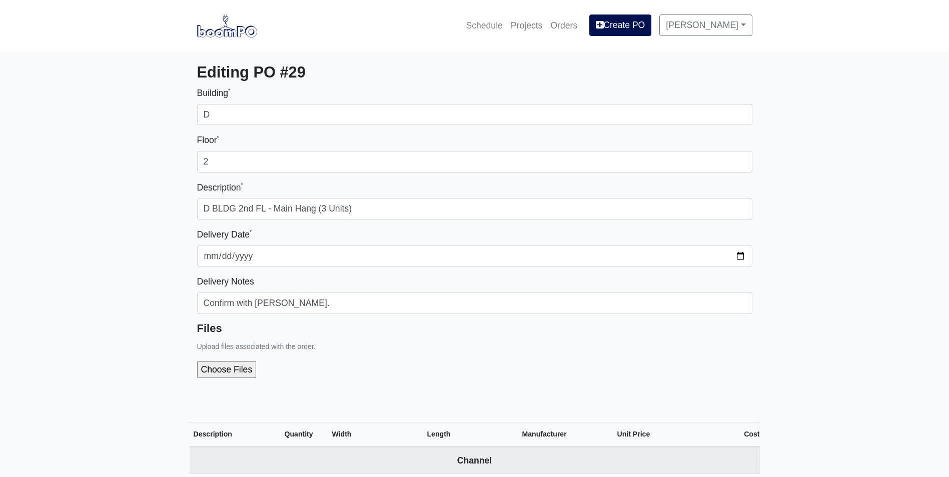
select select
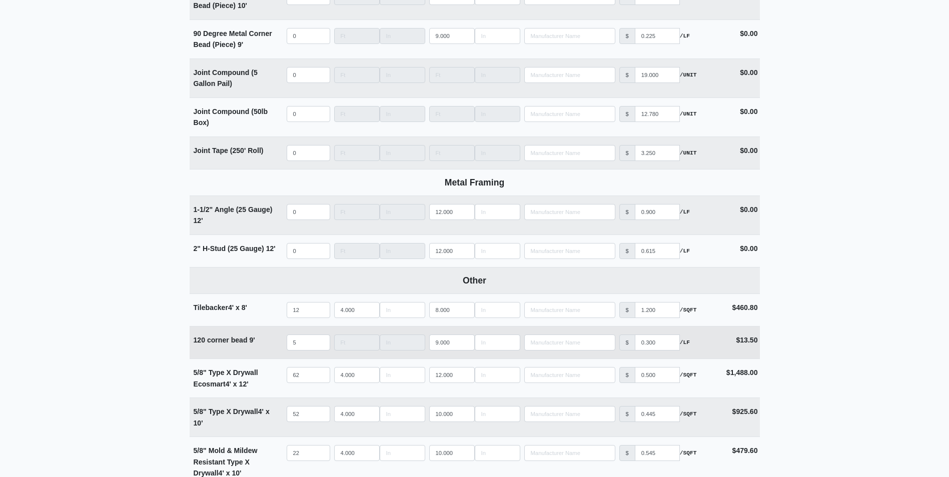
scroll to position [901, 0]
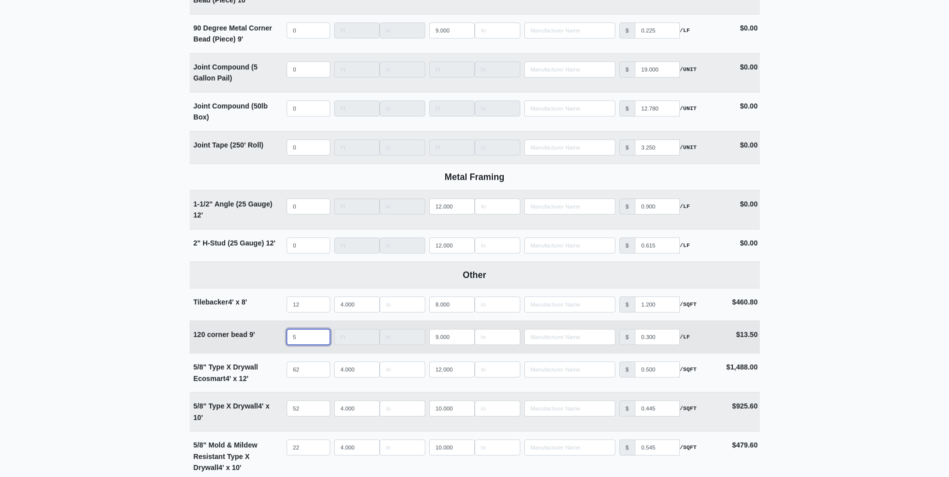
click at [275, 347] on tr "120 corner bead 9' Qty 5 Width Length 9.000 Manufacturer No Results Price $ 0.3…" at bounding box center [475, 337] width 570 height 33
select select
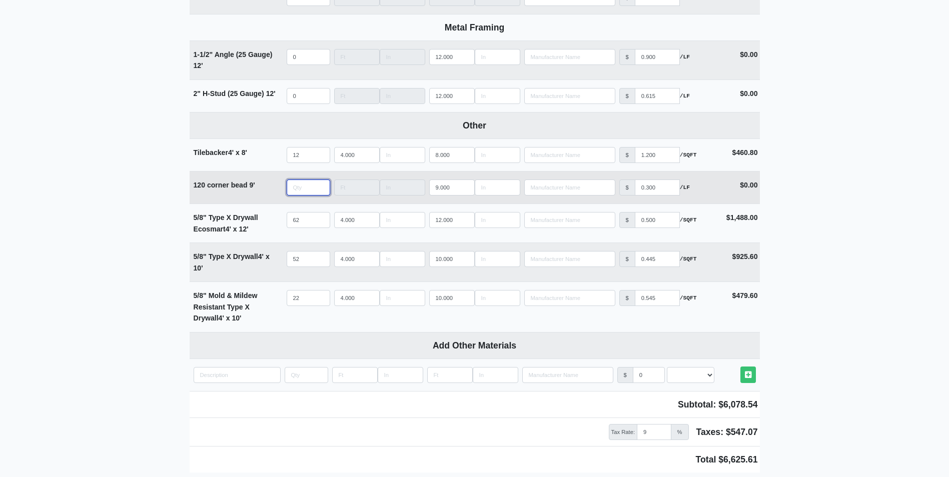
scroll to position [1142, 0]
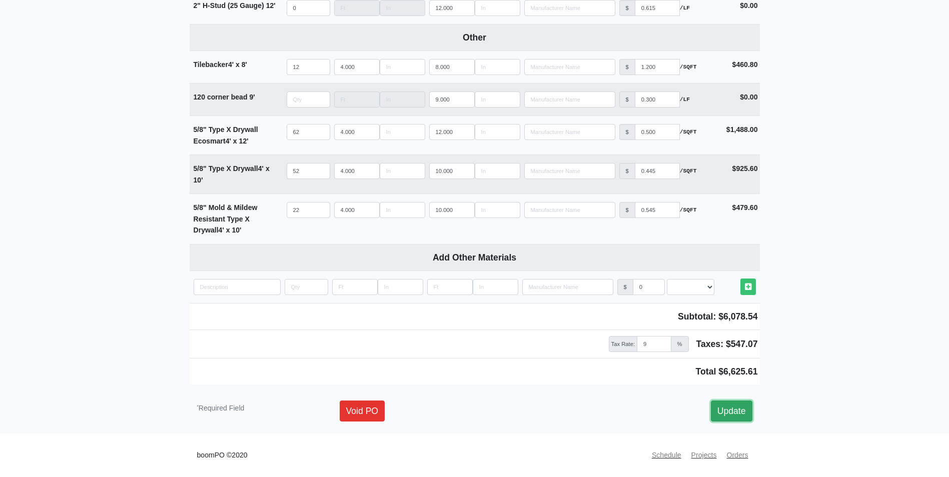
type input "0"
click at [731, 412] on link "Update" at bounding box center [732, 411] width 42 height 21
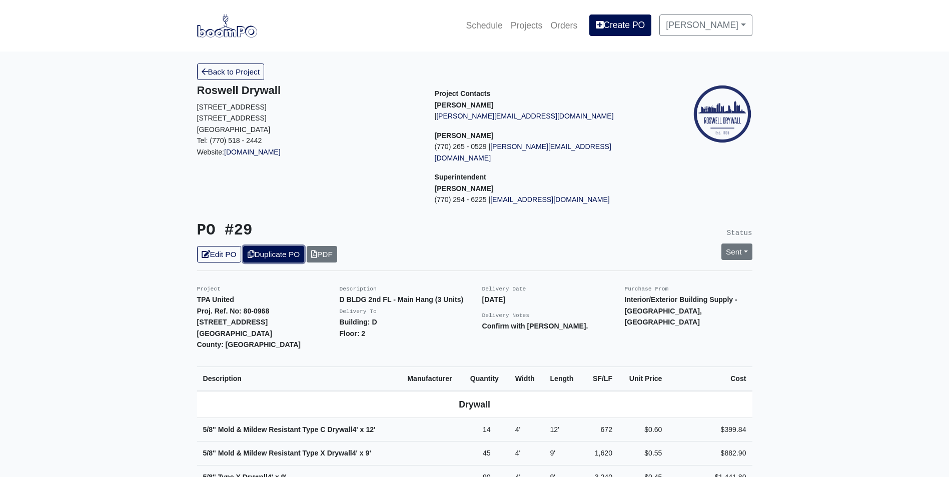
click at [293, 251] on link "Duplicate PO" at bounding box center [273, 254] width 61 height 17
click at [234, 246] on link "Edit PO" at bounding box center [219, 254] width 44 height 17
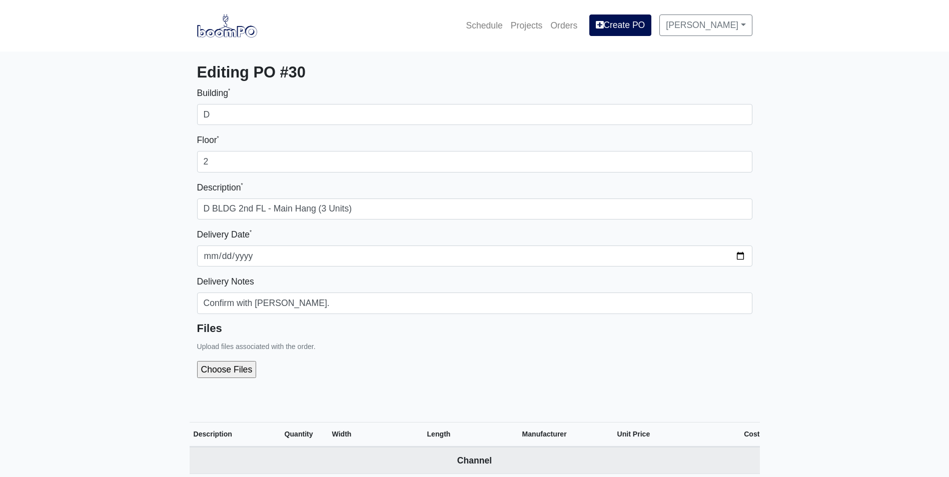
select select
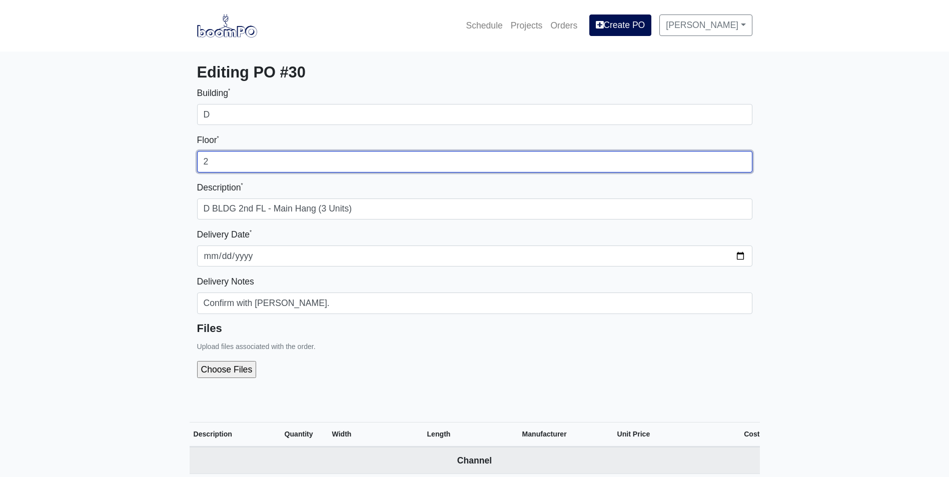
drag, startPoint x: 223, startPoint y: 159, endPoint x: 147, endPoint y: 166, distance: 76.8
type input "1"
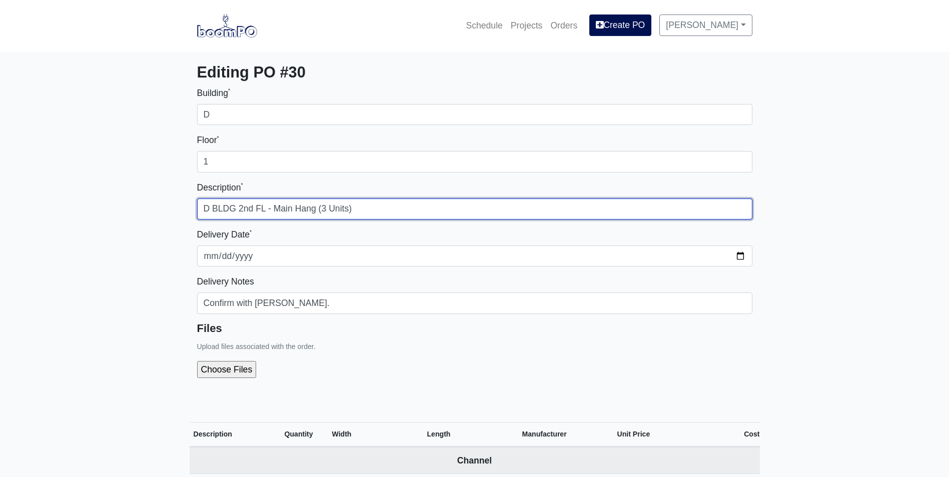
drag, startPoint x: 368, startPoint y: 207, endPoint x: 240, endPoint y: 211, distance: 128.1
click at [240, 211] on input "D BLDG 2nd FL - Main Hang (3 Units)" at bounding box center [474, 209] width 555 height 21
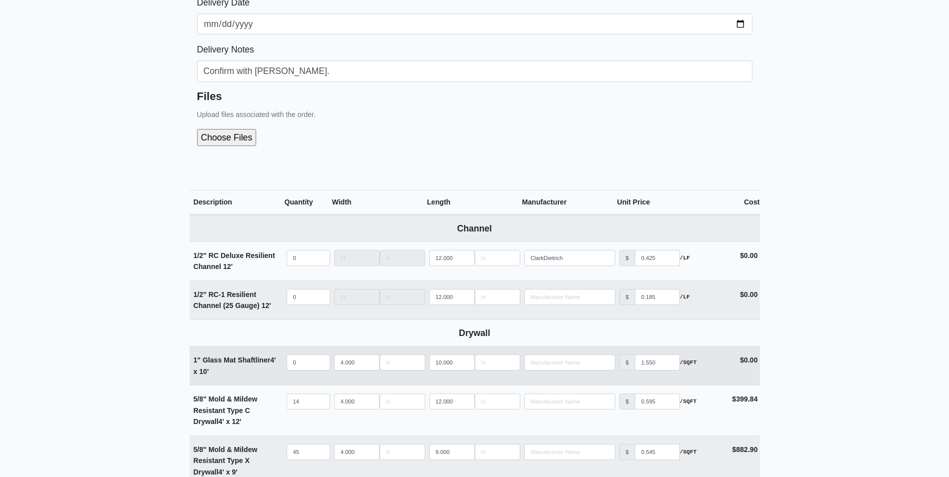
scroll to position [250, 0]
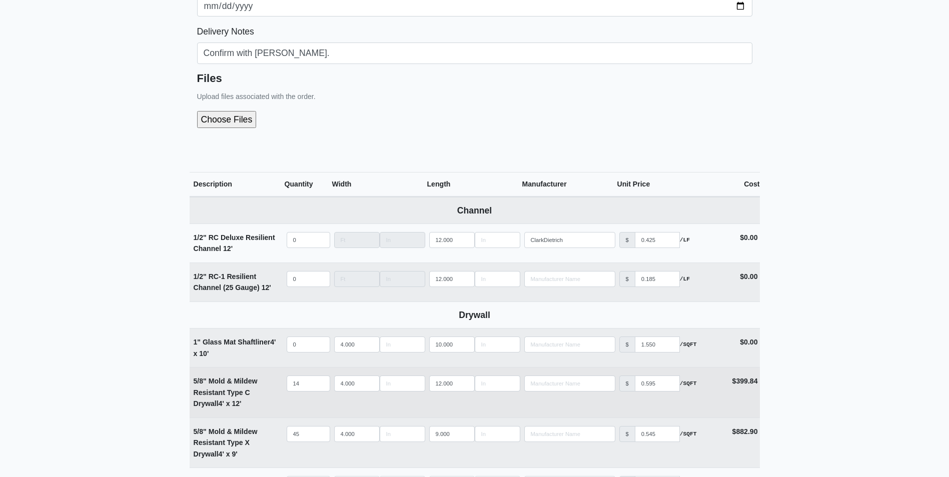
type input "D BLDG 1st FL - Unit 124"
drag, startPoint x: 305, startPoint y: 384, endPoint x: 281, endPoint y: 391, distance: 25.4
click at [281, 391] on tr "5/8" Mold & Mildew Resistant Type C Drywall 4' x 12' Qty 14 Width 4.000 Length …" at bounding box center [475, 392] width 570 height 51
type input "2"
select select
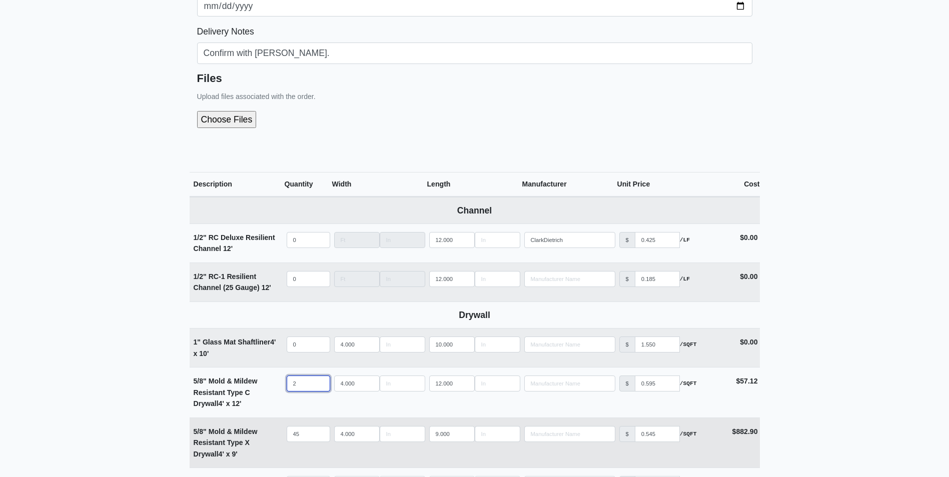
type input "2"
drag, startPoint x: 309, startPoint y: 431, endPoint x: 284, endPoint y: 436, distance: 25.4
click at [284, 436] on tr "5/8" Mold & Mildew Resistant Type X Drywall 4' x 9' Qty 45 Width 4.000 Length 9…" at bounding box center [475, 443] width 570 height 51
type input "2"
select select
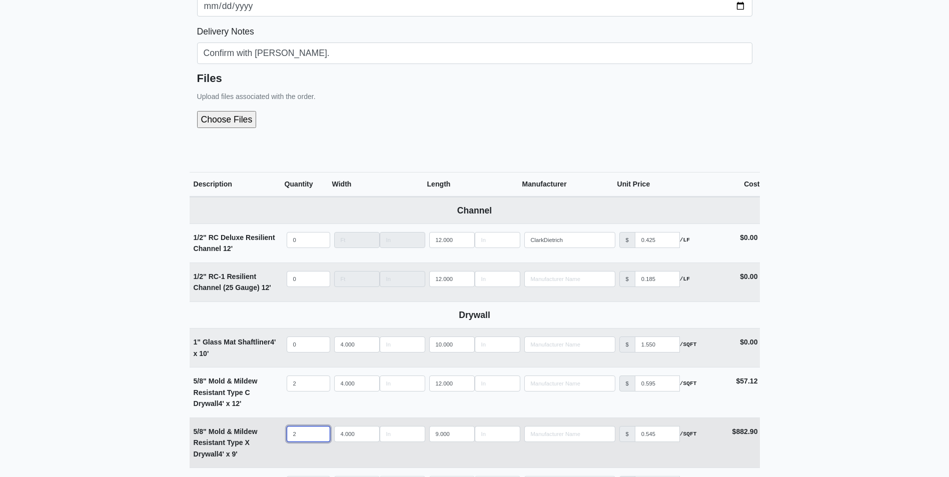
type input "22"
select select
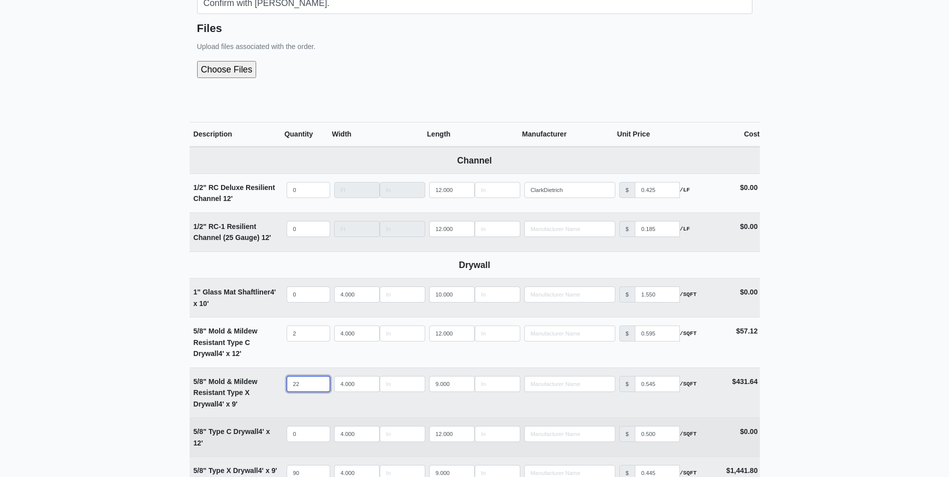
scroll to position [350, 0]
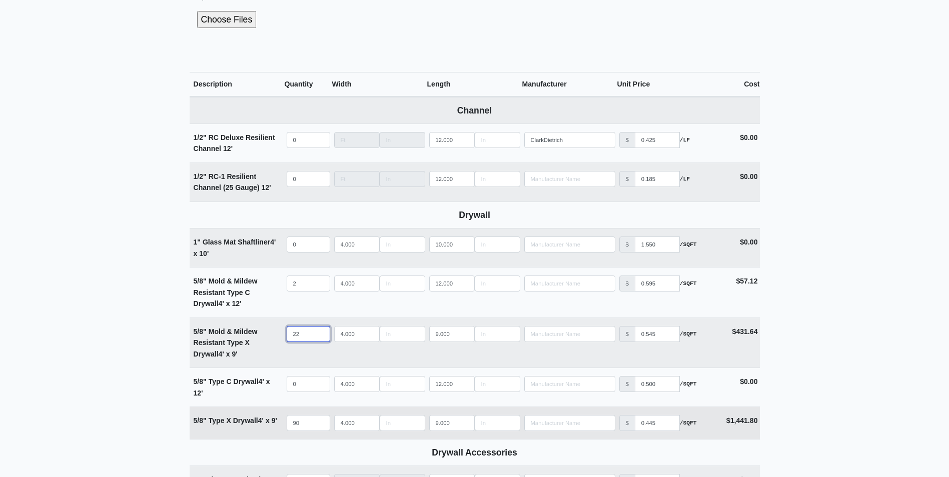
type input "22"
drag, startPoint x: 307, startPoint y: 425, endPoint x: 289, endPoint y: 427, distance: 18.1
click at [289, 427] on input "90" at bounding box center [309, 423] width 44 height 16
type input "5"
select select
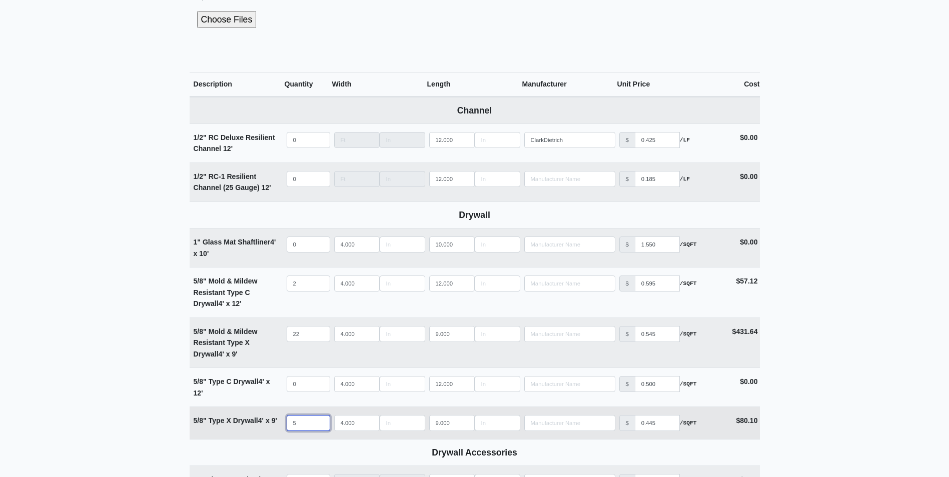
type input "52"
select select
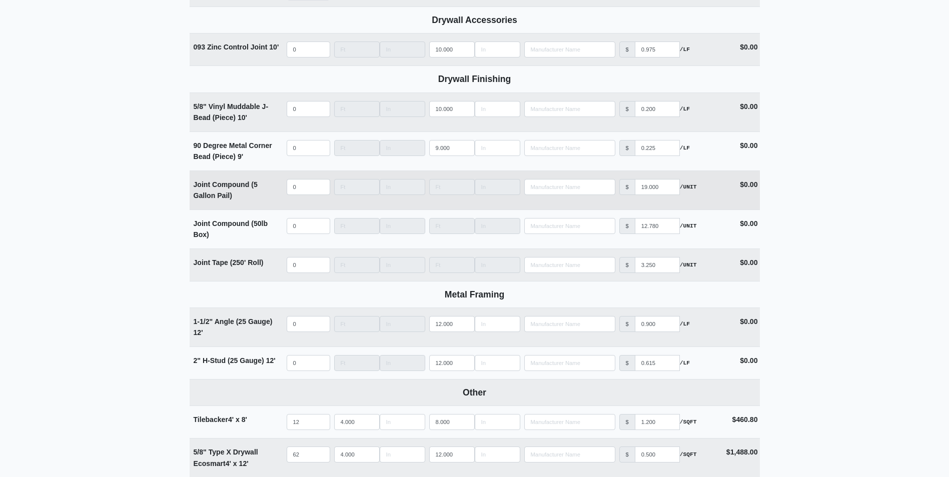
scroll to position [800, 0]
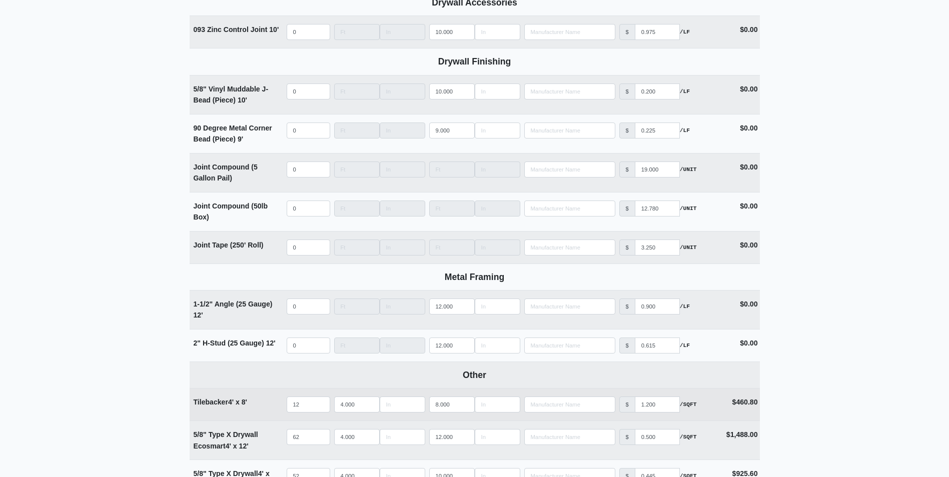
type input "52"
drag, startPoint x: 305, startPoint y: 408, endPoint x: 285, endPoint y: 414, distance: 20.6
click at [285, 414] on td "Qty 12" at bounding box center [309, 405] width 48 height 32
type input "4"
select select
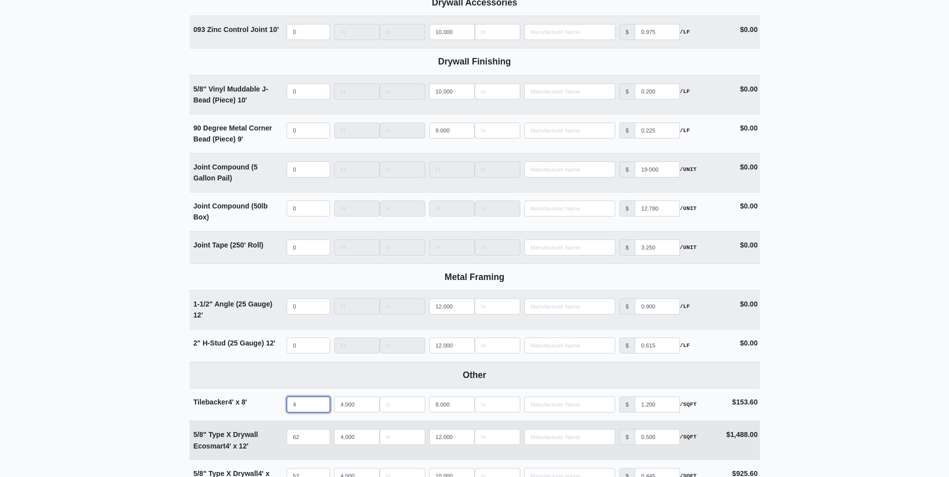
type input "4"
drag, startPoint x: 303, startPoint y: 436, endPoint x: 277, endPoint y: 440, distance: 26.7
click at [277, 440] on tr "5/8" Type X Drywall Ecosmart 4' x 12' Qty 62 Width 4.000 Length 12.000 Manufact…" at bounding box center [475, 440] width 570 height 39
type input "3"
select select
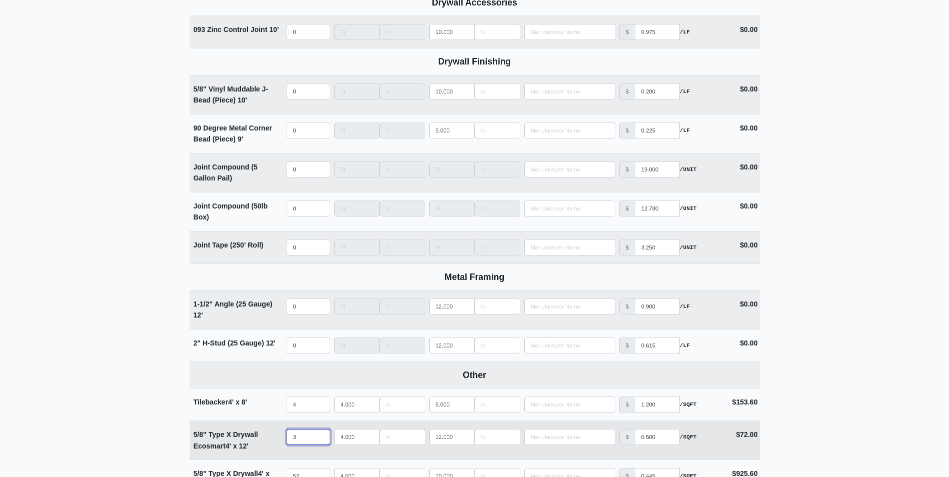
type input "37"
select select
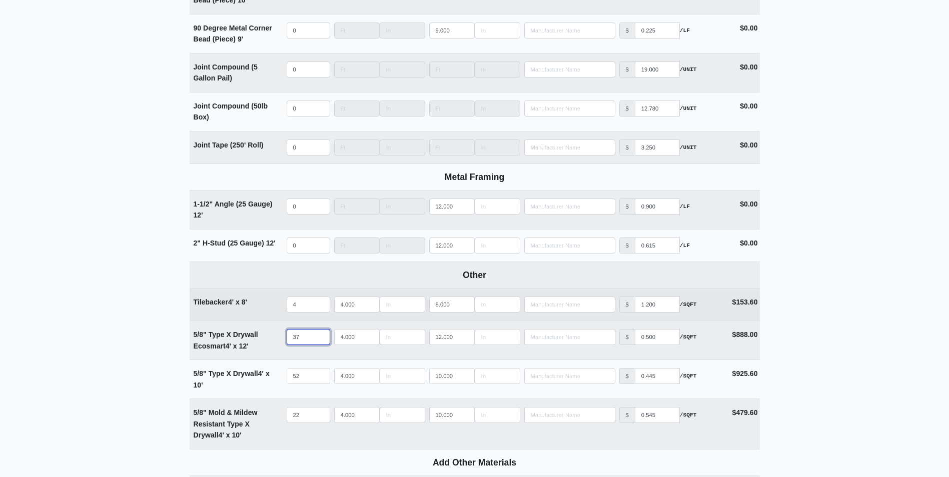
scroll to position [951, 0]
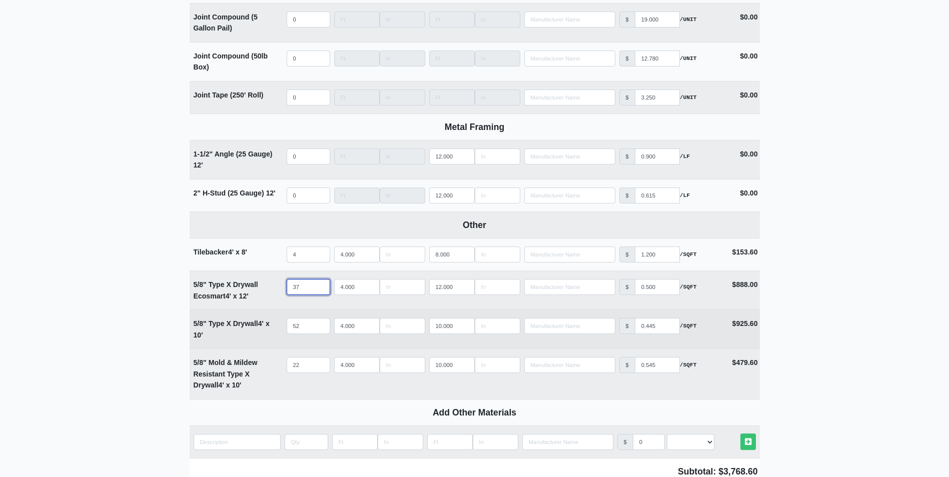
type input "37"
drag, startPoint x: 306, startPoint y: 330, endPoint x: 262, endPoint y: 335, distance: 44.4
click at [265, 335] on tr "5/8" Type X Drywall 4' x 10' Qty 52 Width 4.000 Length 10.000 Manufacturer No R…" at bounding box center [475, 329] width 570 height 39
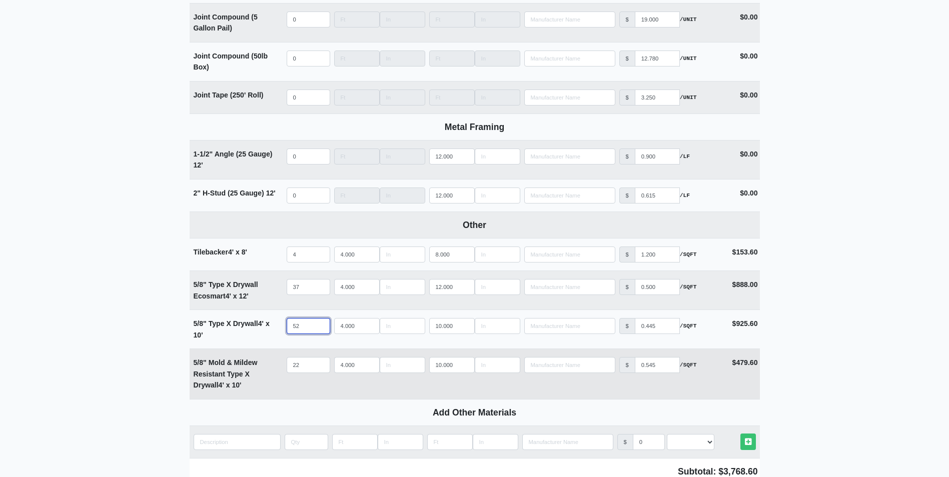
select select
type input "0"
drag, startPoint x: 301, startPoint y: 366, endPoint x: 254, endPoint y: 370, distance: 47.2
click at [255, 370] on tr "5/8" Mold & Mildew Resistant Type X Drywall 4' x 10' Qty 22 Width 4.000 Length …" at bounding box center [475, 374] width 570 height 51
select select
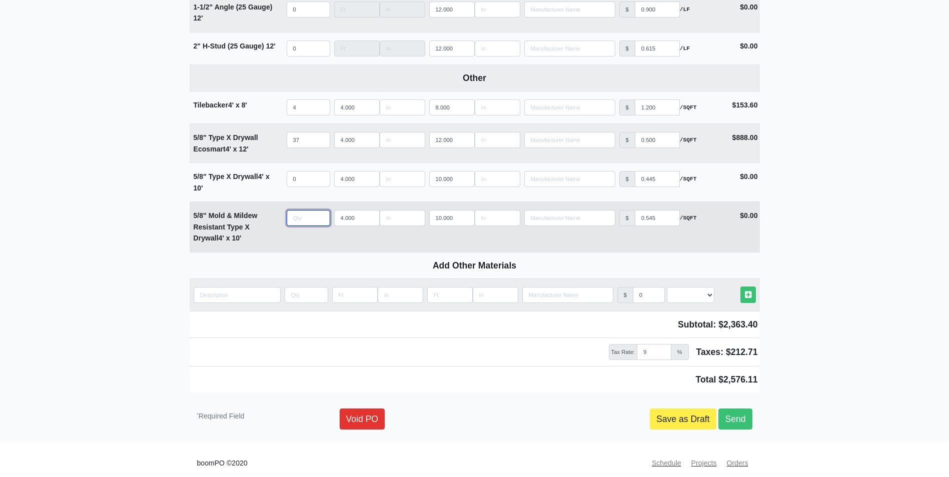
scroll to position [1109, 0]
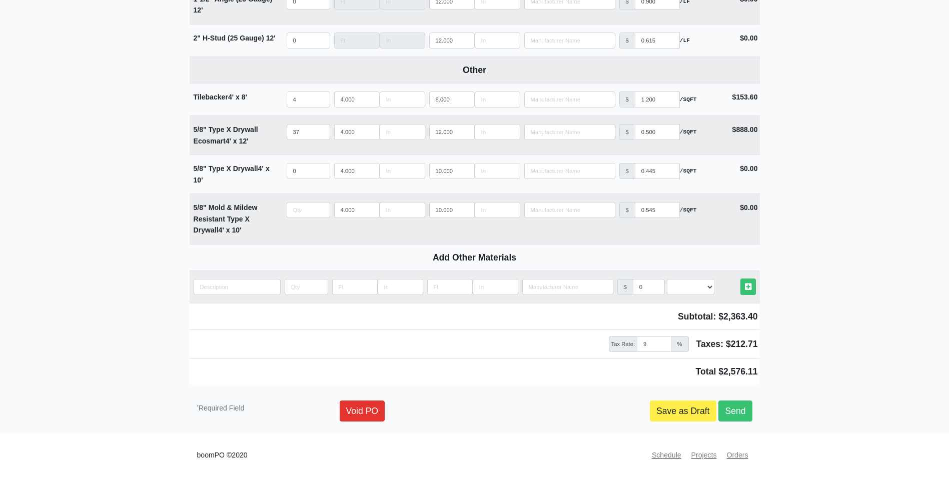
type input "0"
click at [229, 369] on td "Total $2,576.11" at bounding box center [475, 371] width 570 height 27
click at [744, 409] on link "Send" at bounding box center [735, 411] width 34 height 21
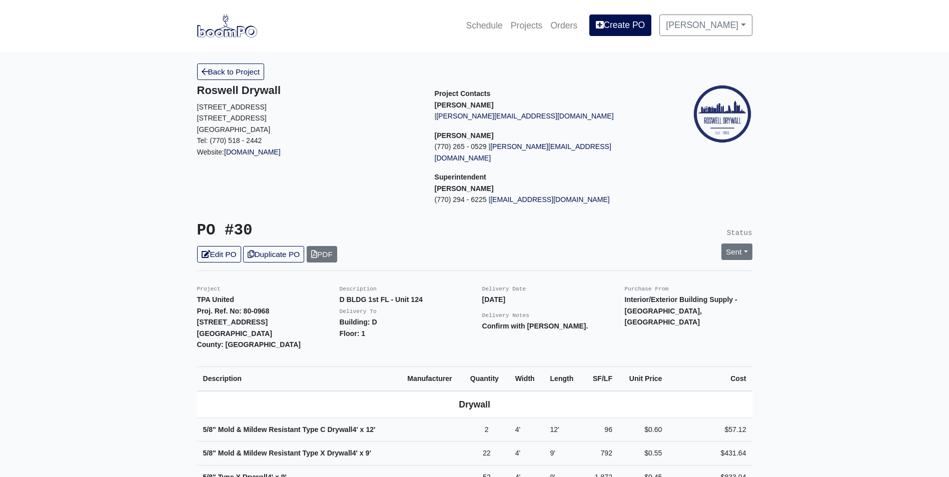
click at [225, 20] on img at bounding box center [227, 25] width 60 height 23
